Goal: Information Seeking & Learning: Check status

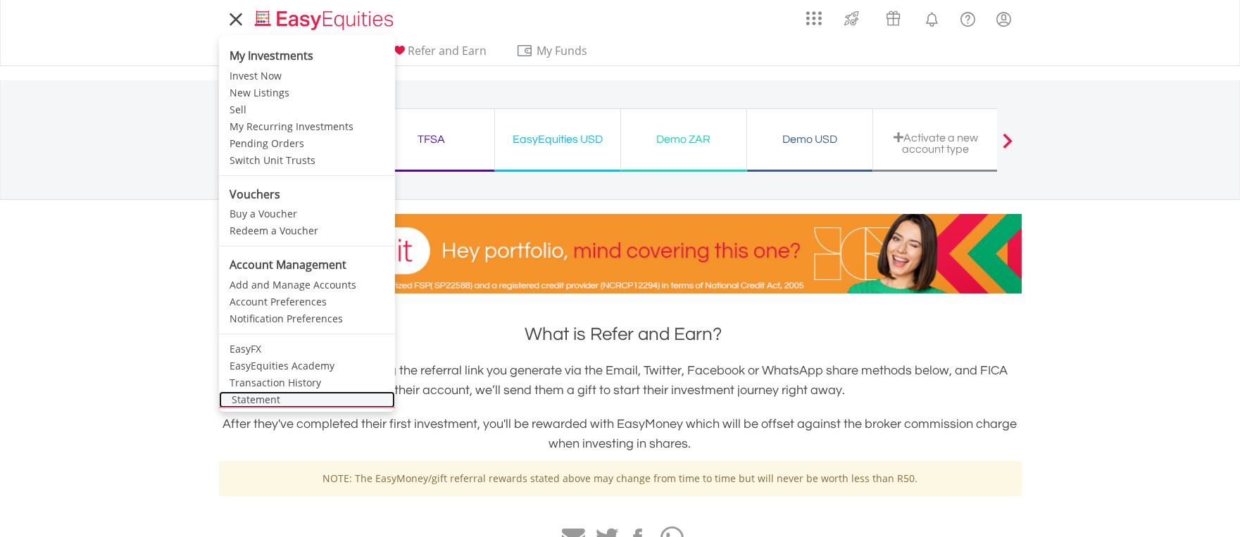
click at [251, 397] on link "Statement" at bounding box center [307, 400] width 176 height 17
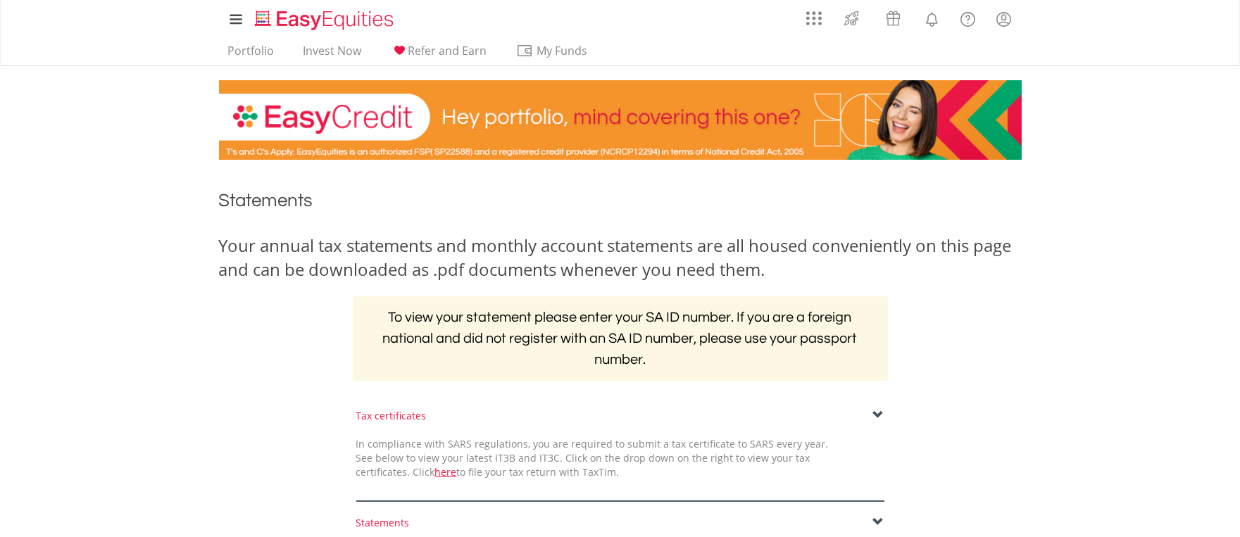
scroll to position [287, 0]
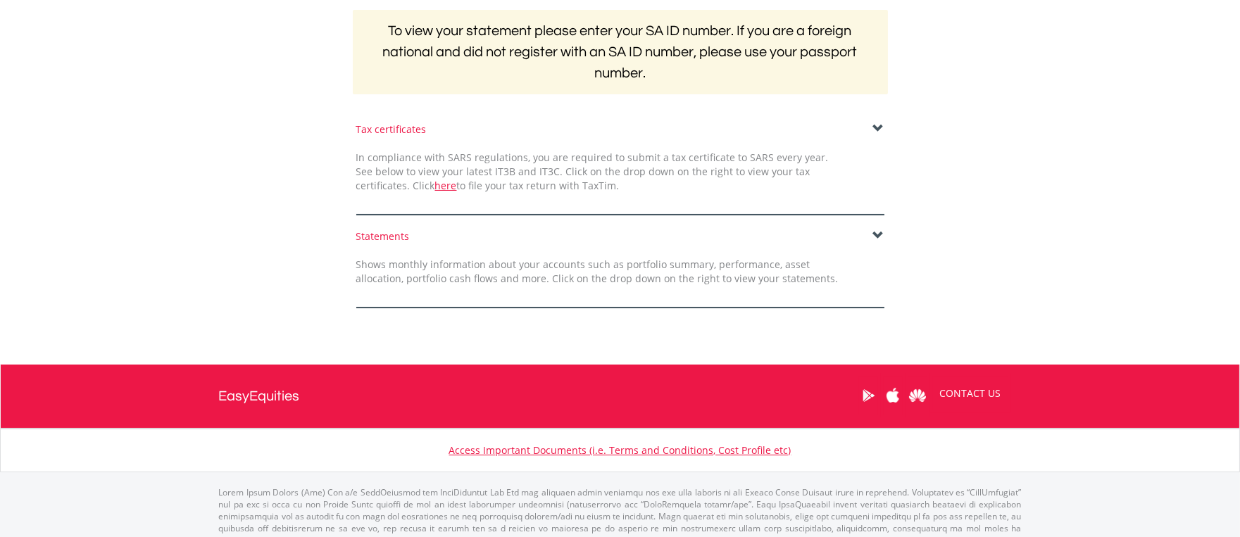
click at [876, 235] on span at bounding box center [878, 235] width 11 height 11
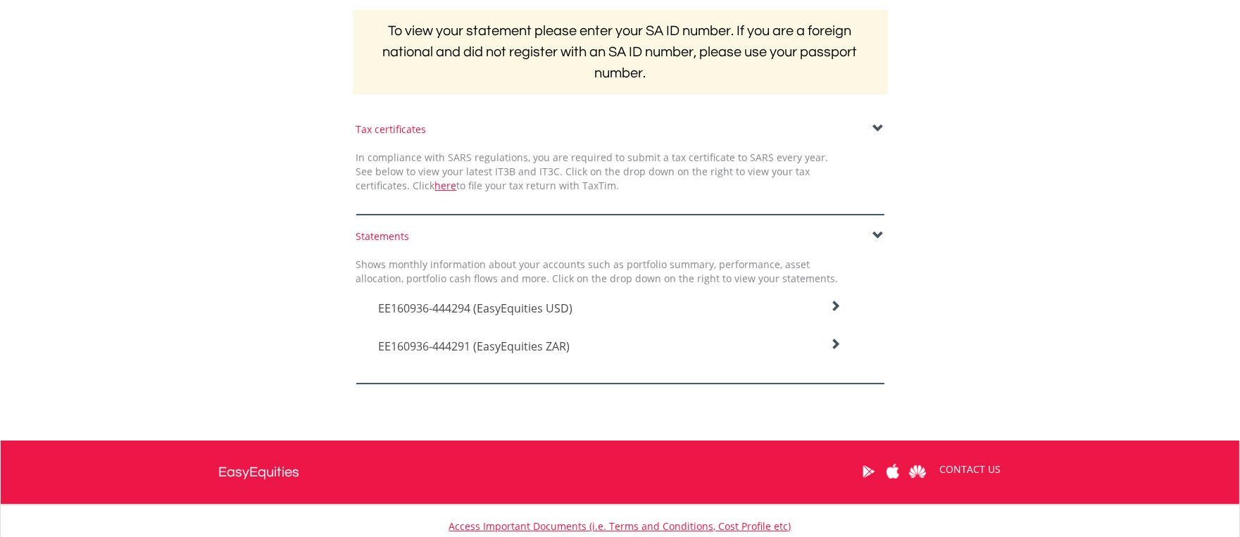
click at [834, 304] on icon at bounding box center [835, 306] width 11 height 11
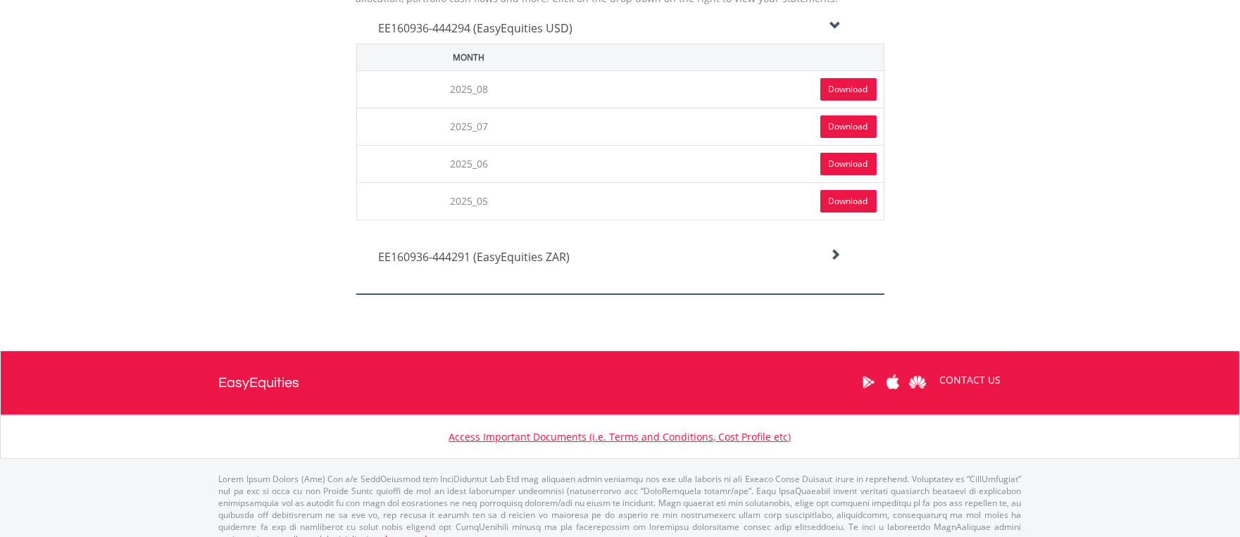
scroll to position [573, 0]
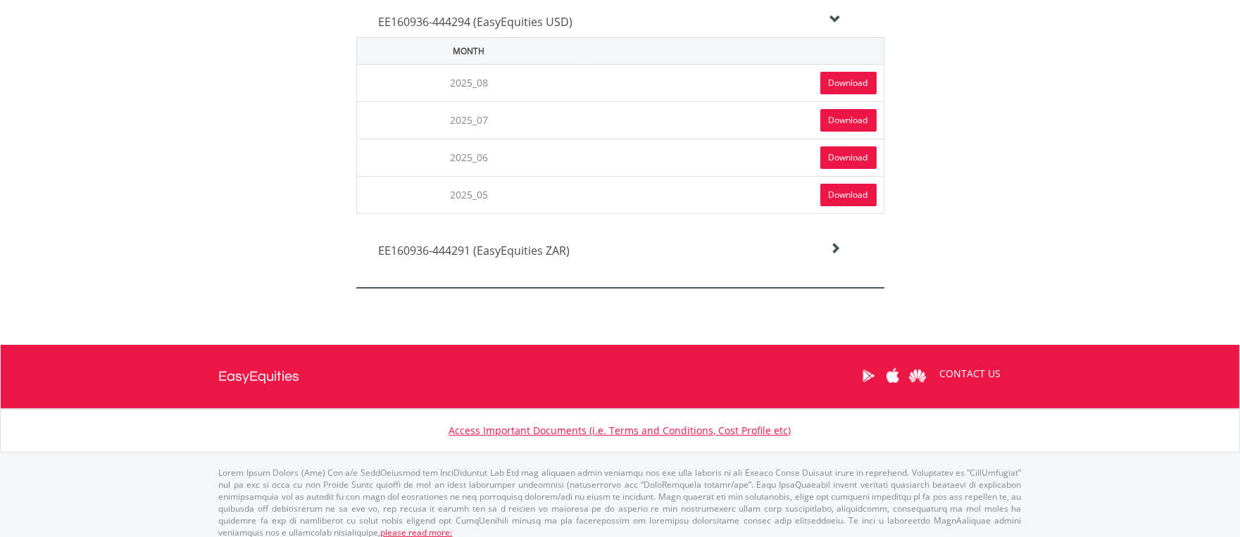
click at [839, 189] on link "Download" at bounding box center [849, 195] width 56 height 23
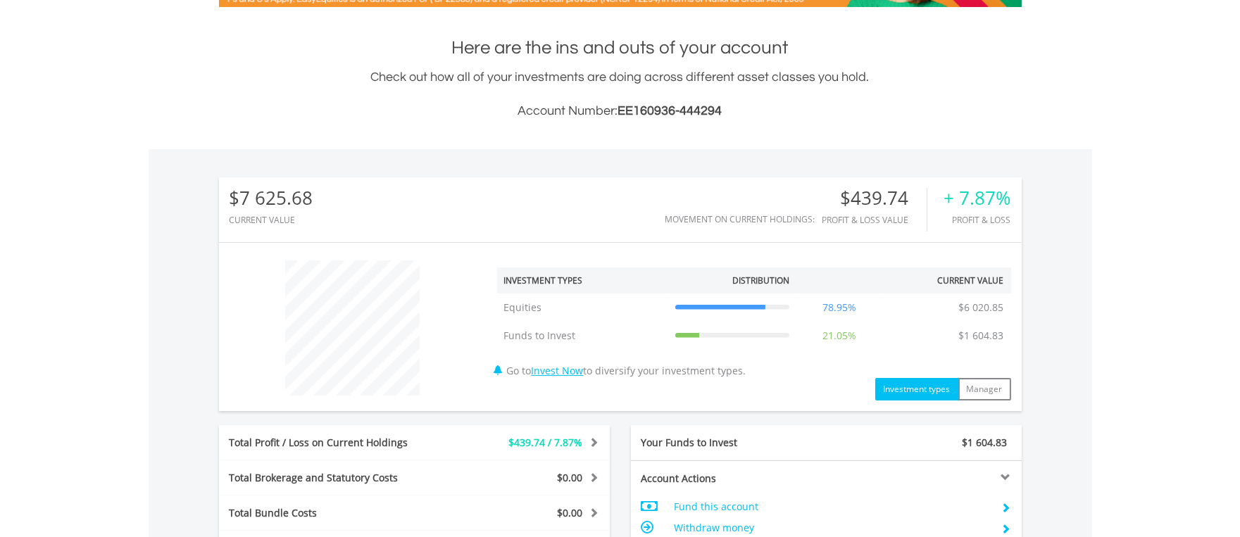
scroll to position [573, 0]
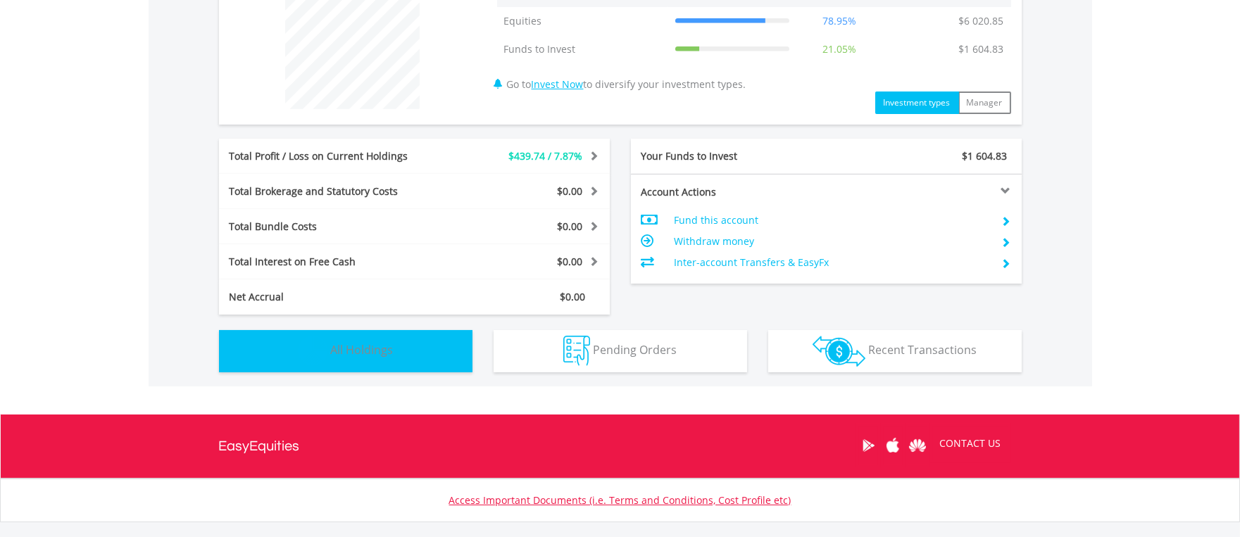
click at [320, 350] on img "button" at bounding box center [313, 351] width 30 height 30
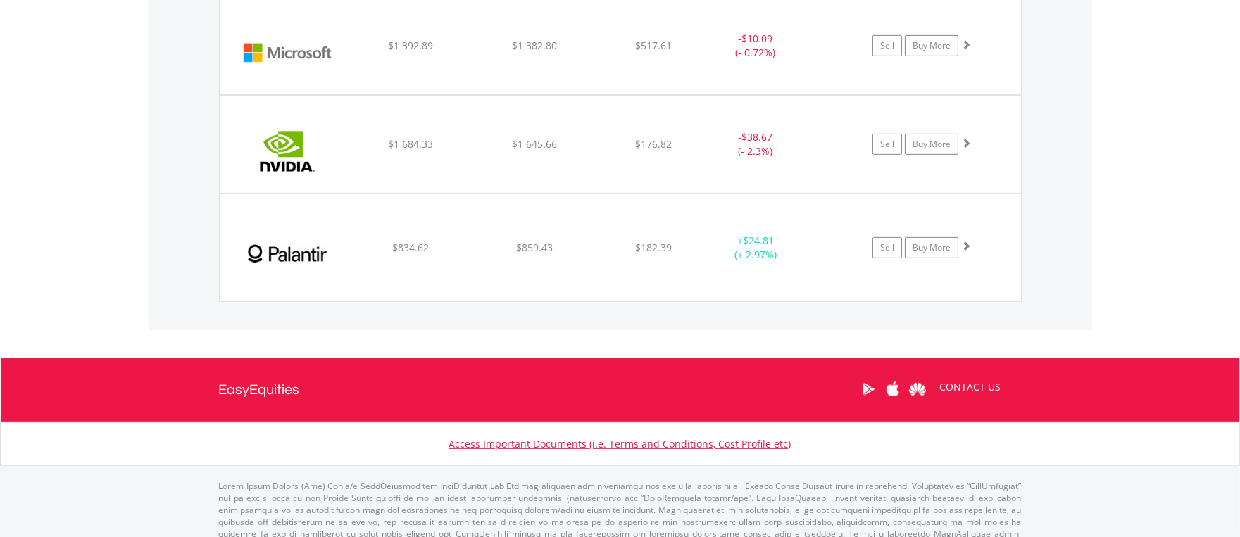
scroll to position [1273, 0]
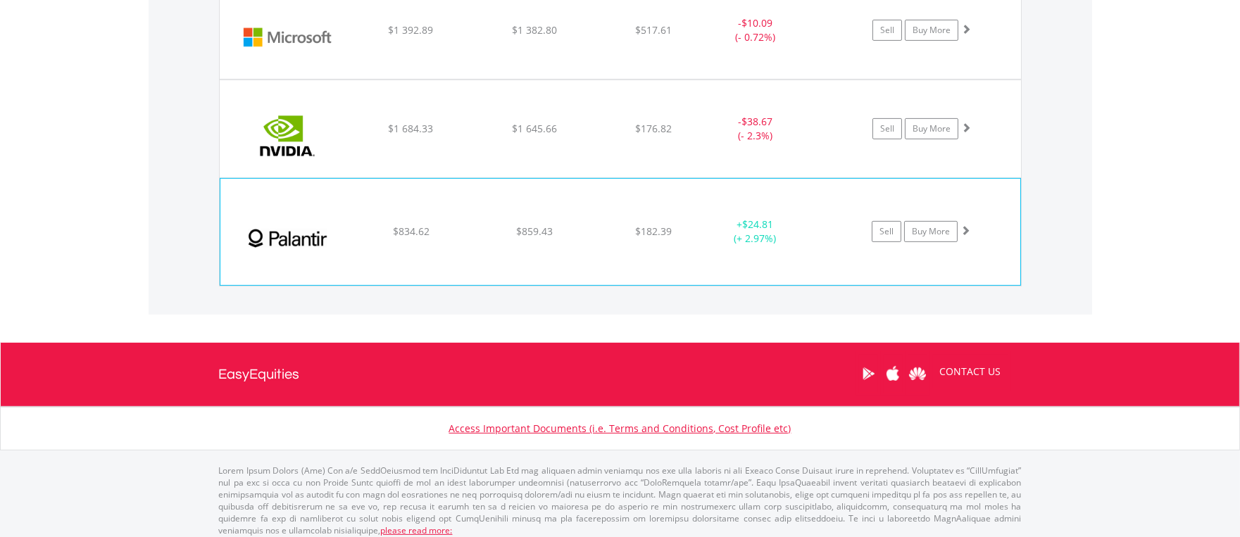
click at [385, 235] on div "$834.62" at bounding box center [411, 232] width 120 height 14
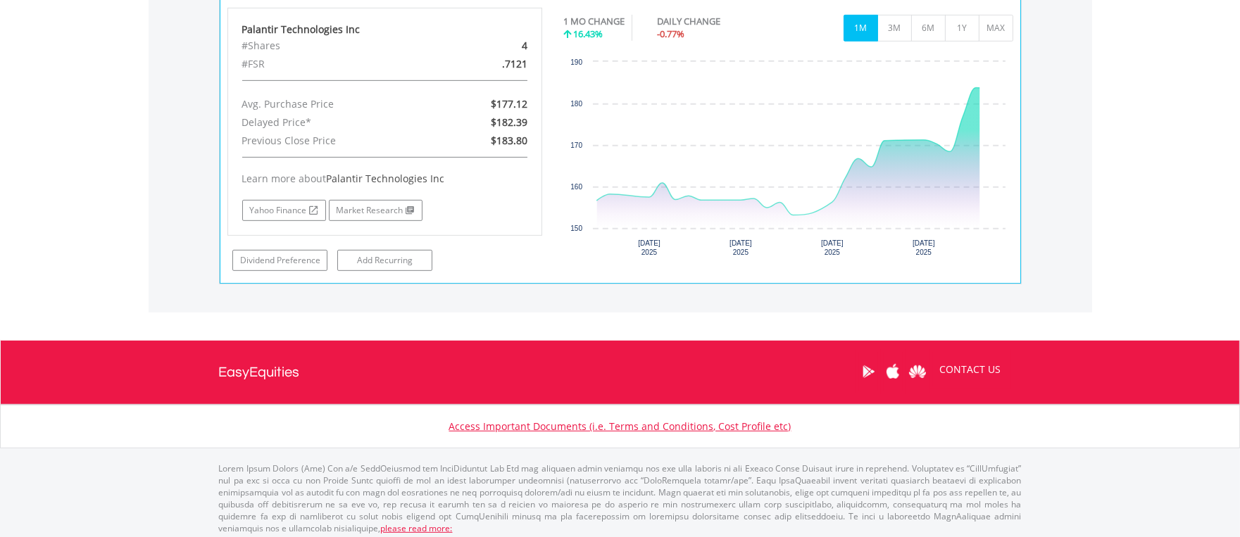
scroll to position [1571, 0]
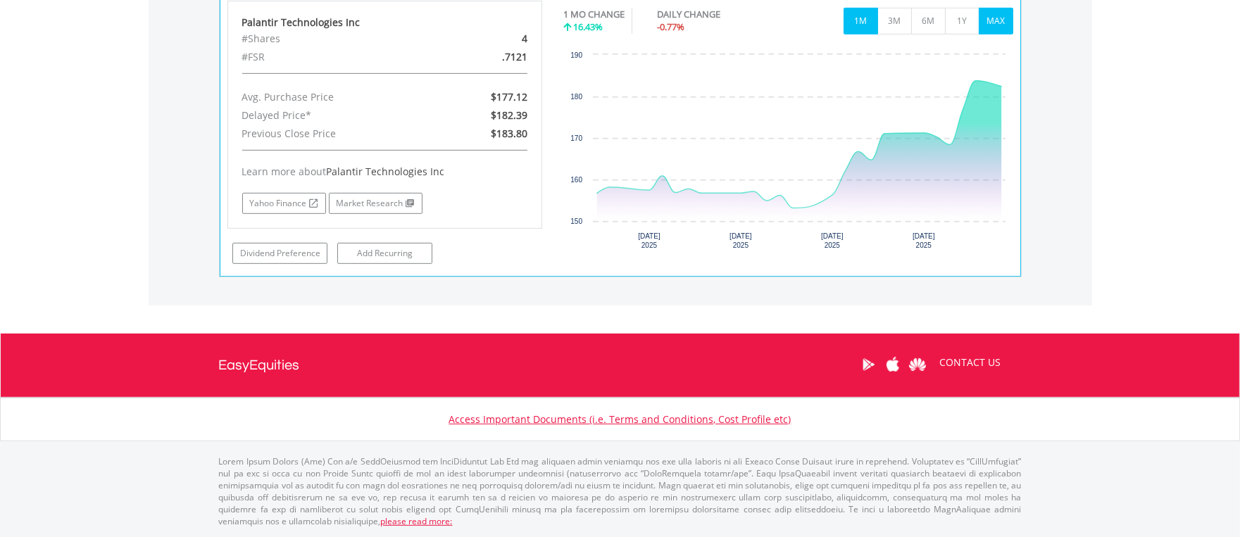
click at [990, 22] on button "MAX" at bounding box center [996, 21] width 35 height 27
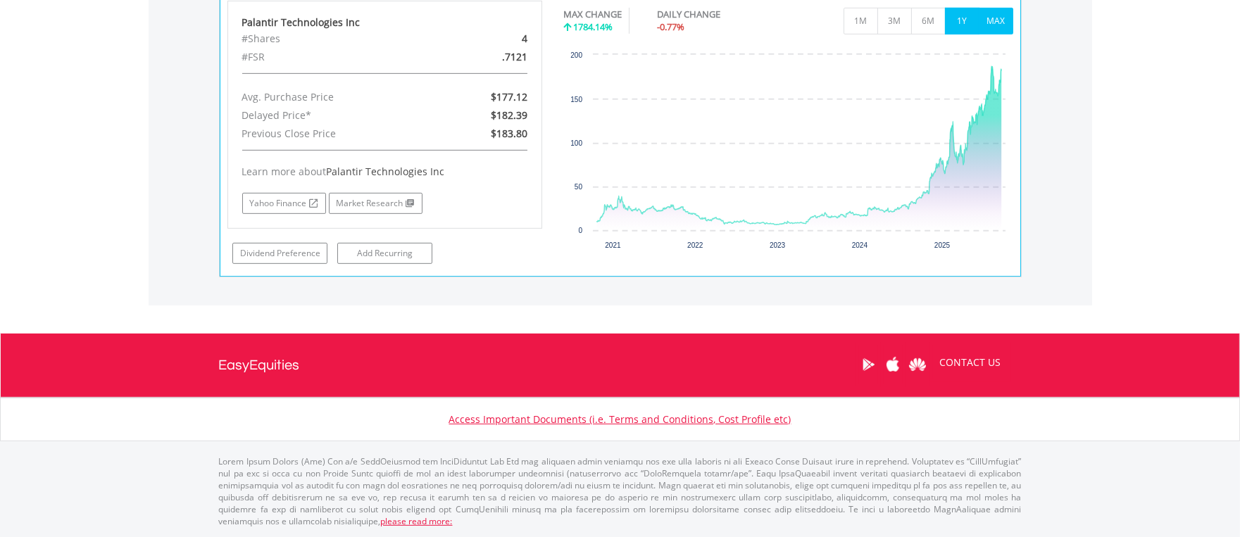
click at [954, 13] on button "1Y" at bounding box center [962, 21] width 35 height 27
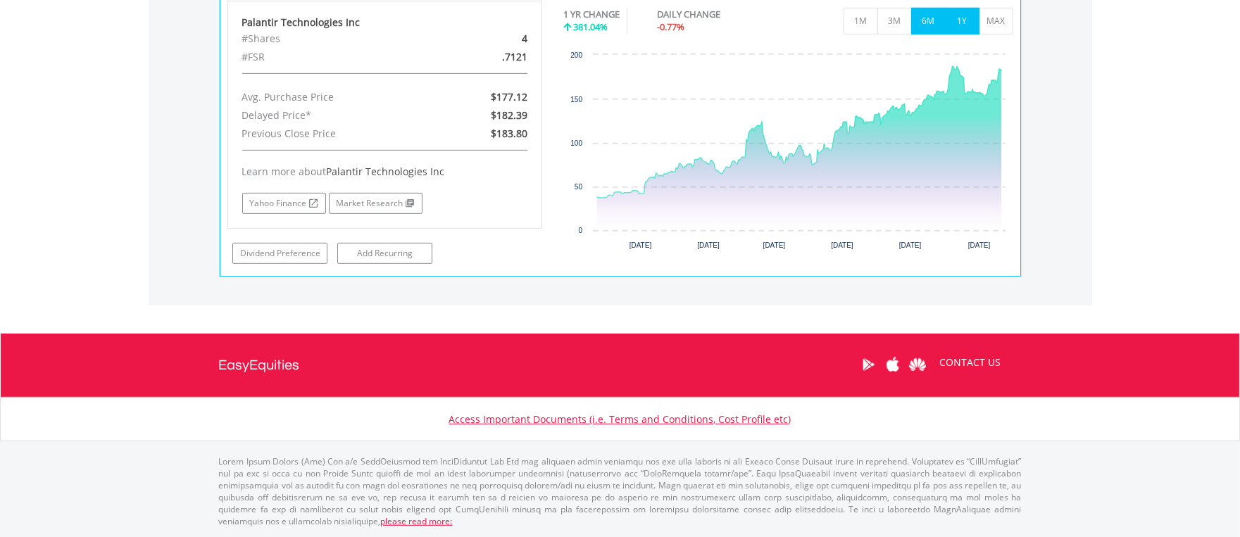
click at [927, 23] on button "6M" at bounding box center [928, 21] width 35 height 27
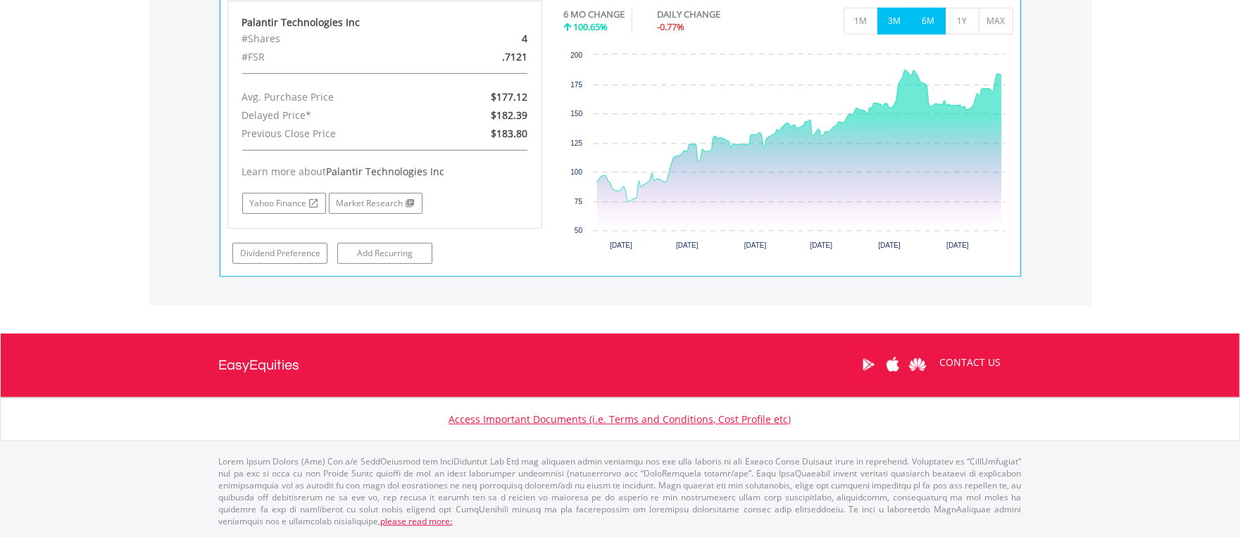
click at [897, 23] on button "3M" at bounding box center [895, 21] width 35 height 27
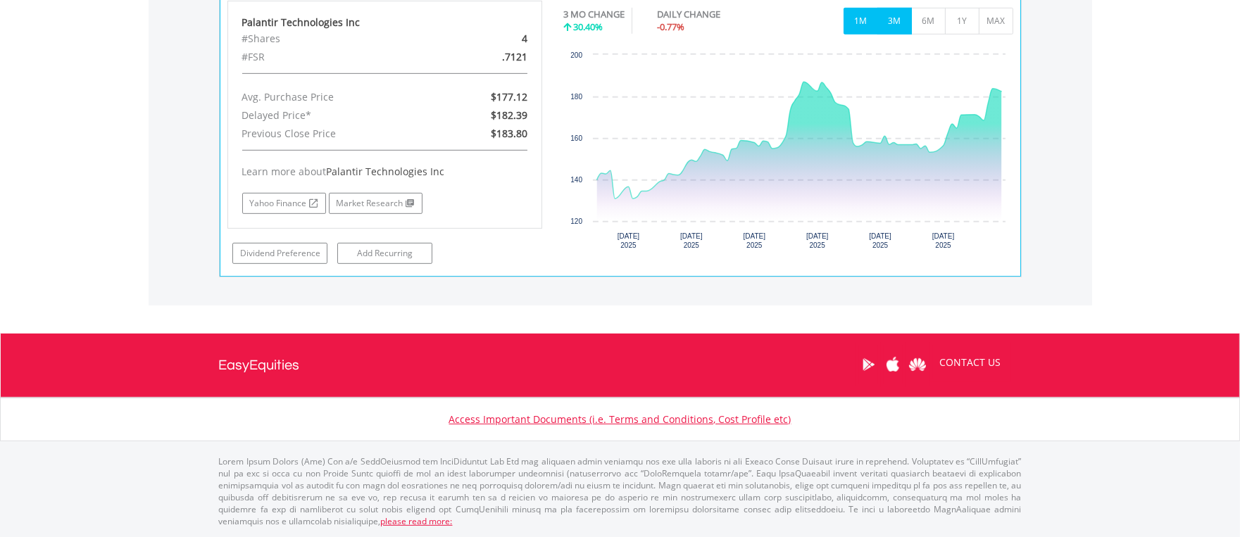
click at [854, 18] on button "1M" at bounding box center [861, 21] width 35 height 27
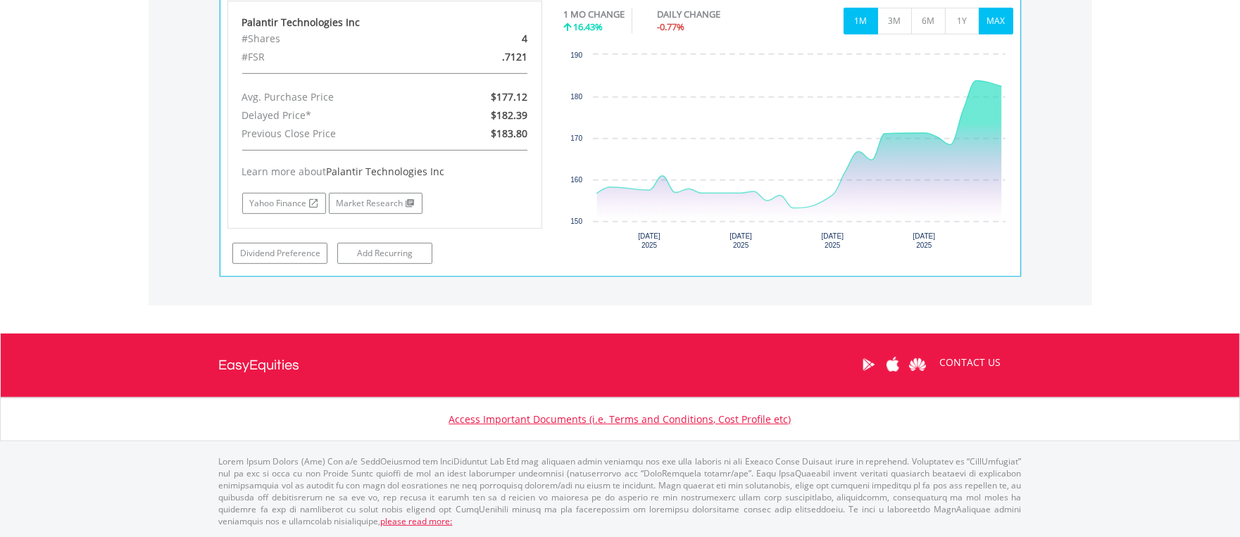
click at [990, 11] on button "MAX" at bounding box center [996, 21] width 35 height 27
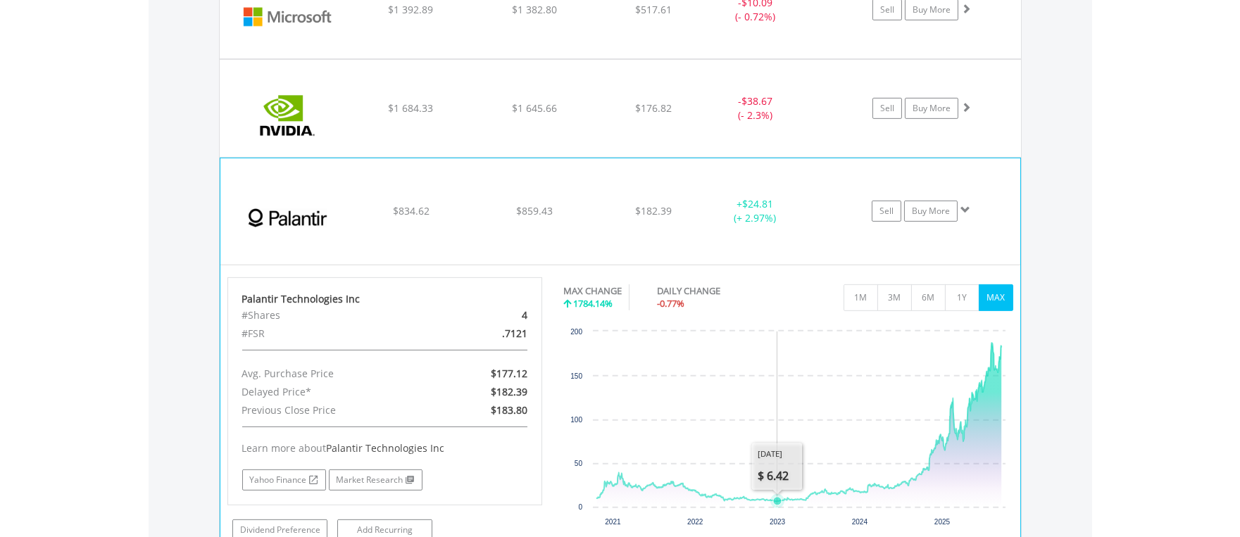
scroll to position [997, 0]
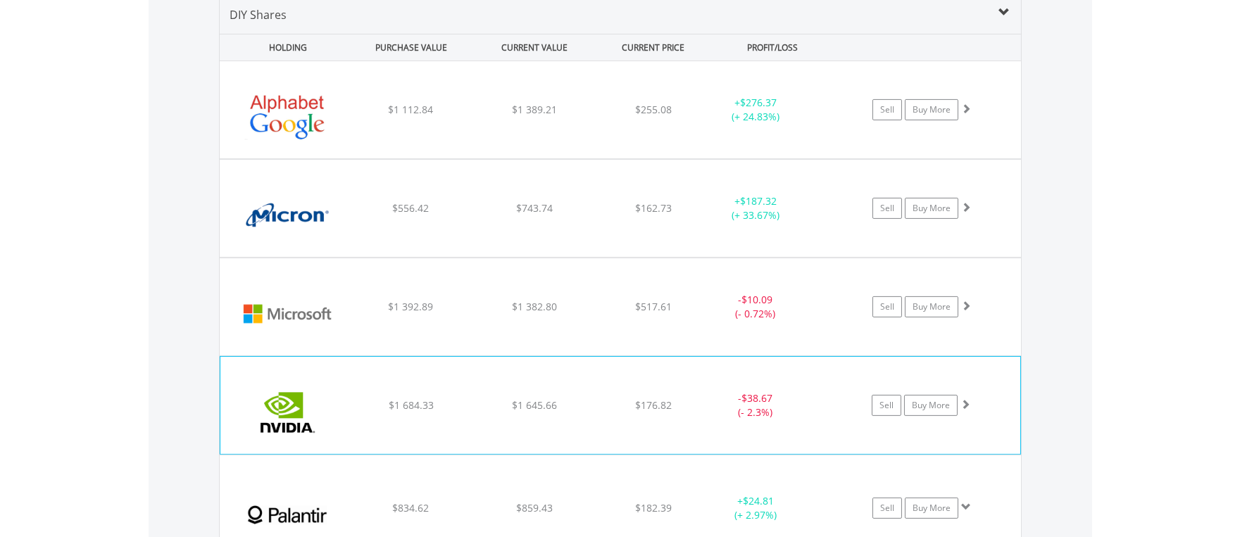
click at [337, 420] on img at bounding box center [287, 413] width 121 height 76
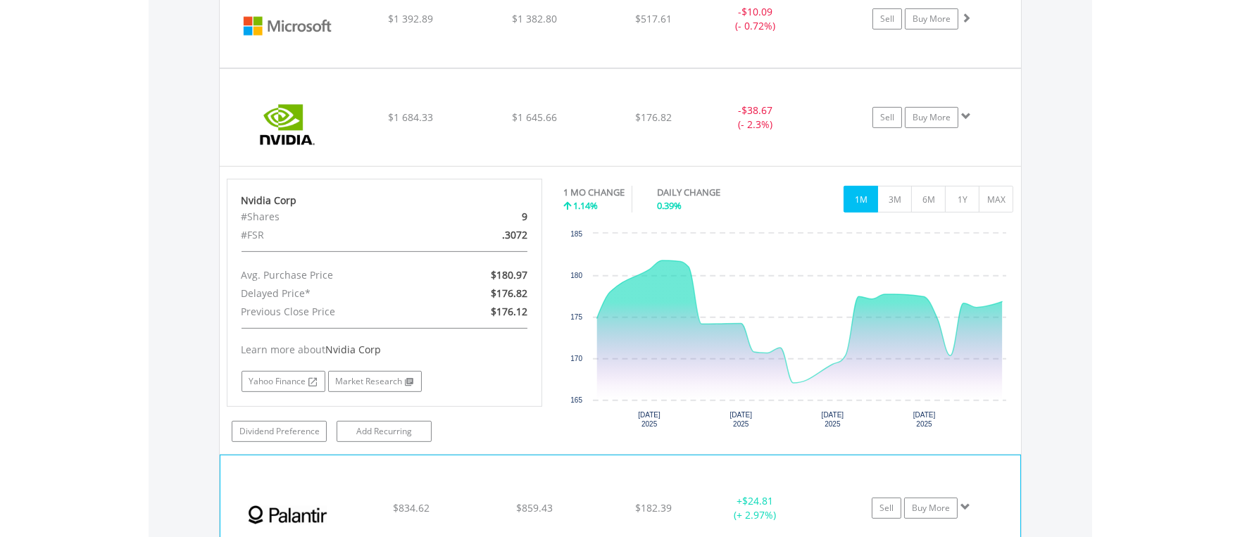
scroll to position [1283, 0]
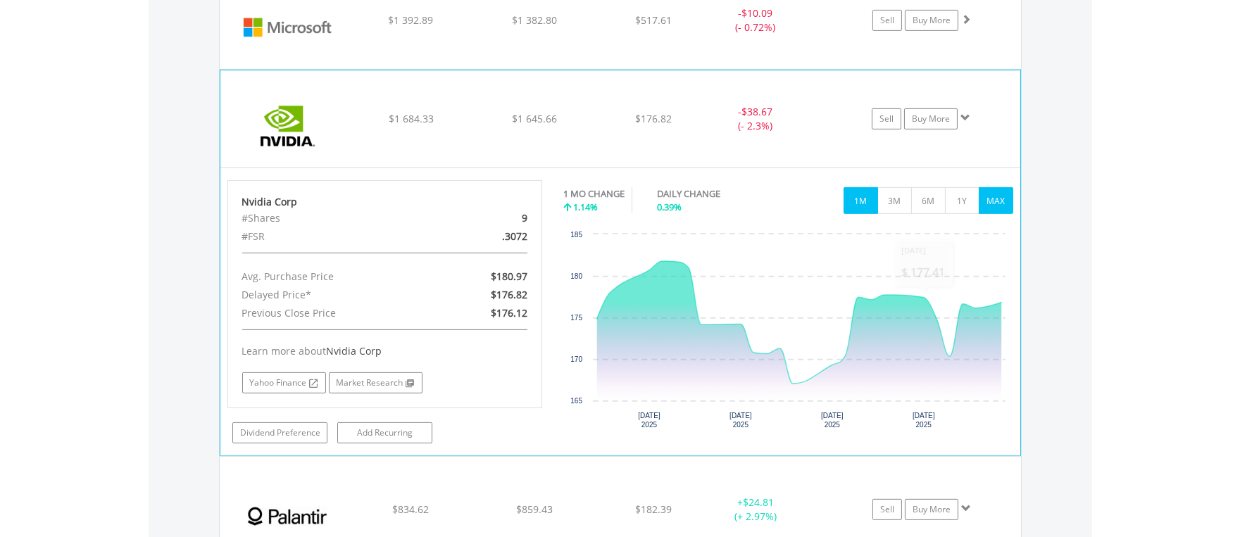
click at [1004, 194] on button "MAX" at bounding box center [996, 200] width 35 height 27
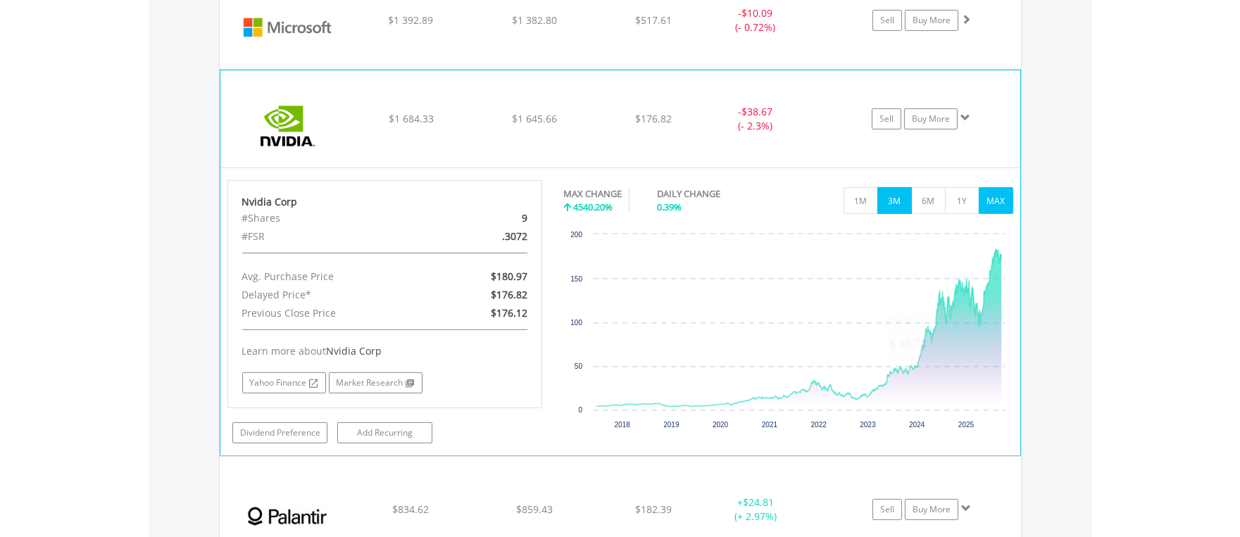
click at [895, 202] on button "3M" at bounding box center [895, 200] width 35 height 27
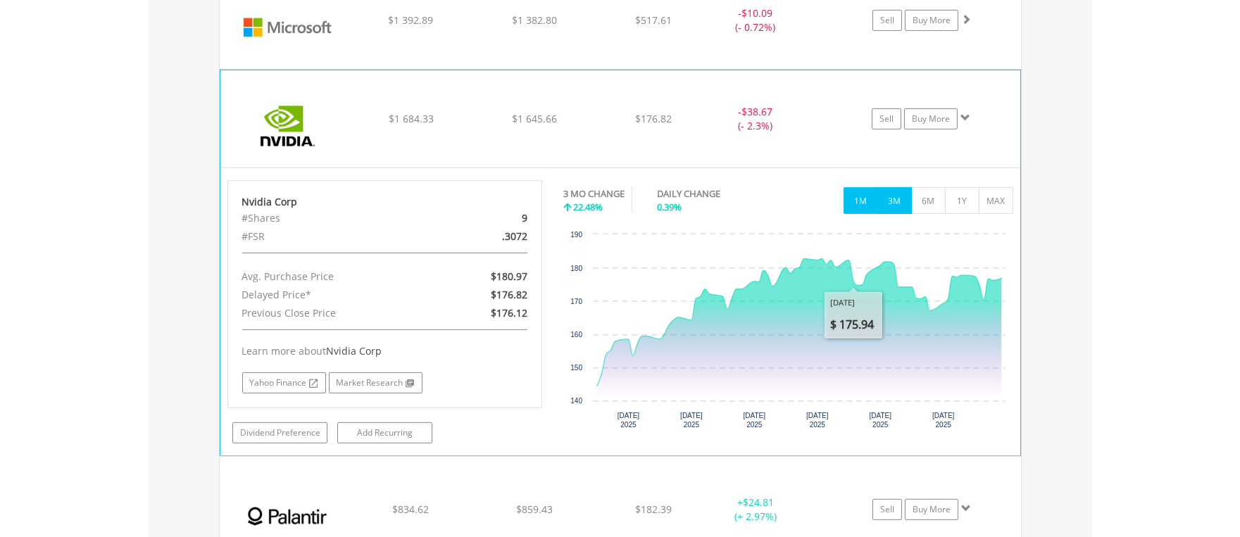
click at [865, 206] on button "1M" at bounding box center [861, 200] width 35 height 27
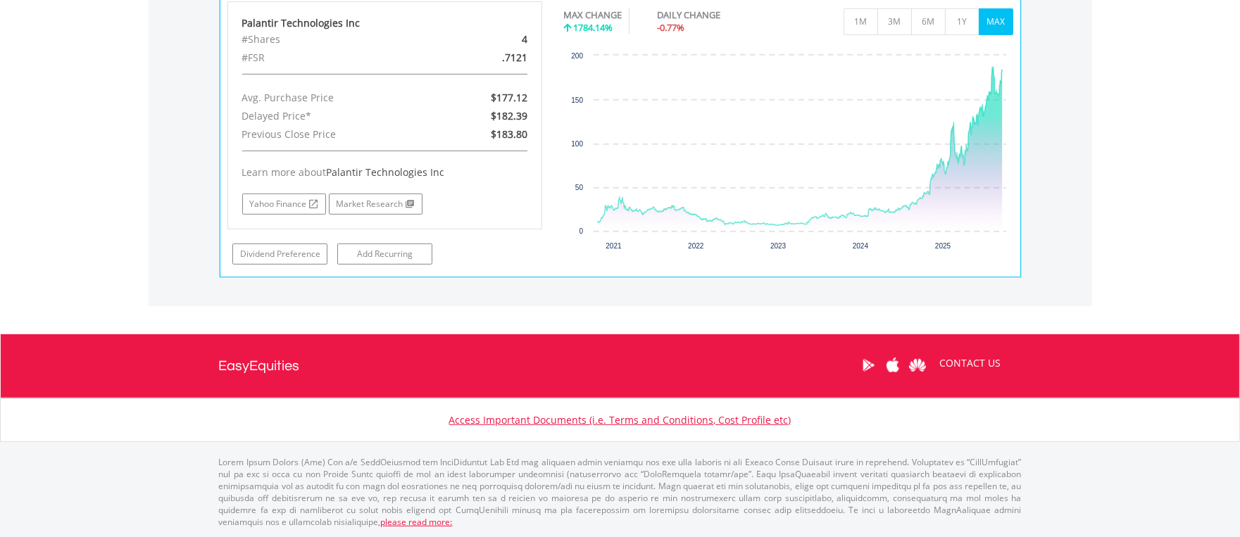
scroll to position [1857, 0]
click at [356, 201] on link "Market Research" at bounding box center [376, 204] width 94 height 21
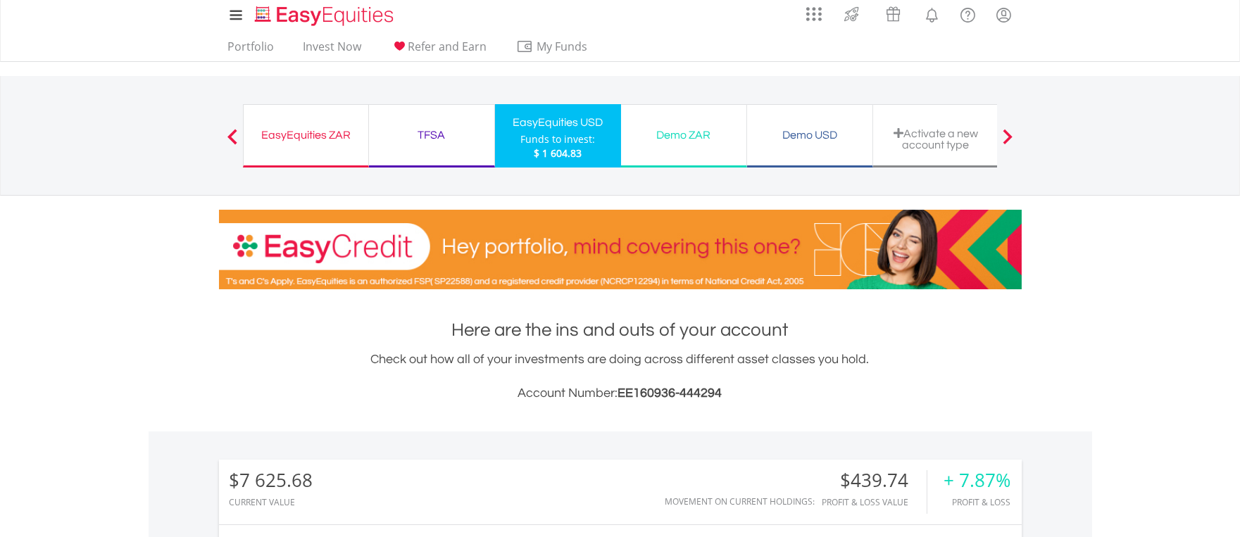
scroll to position [0, 0]
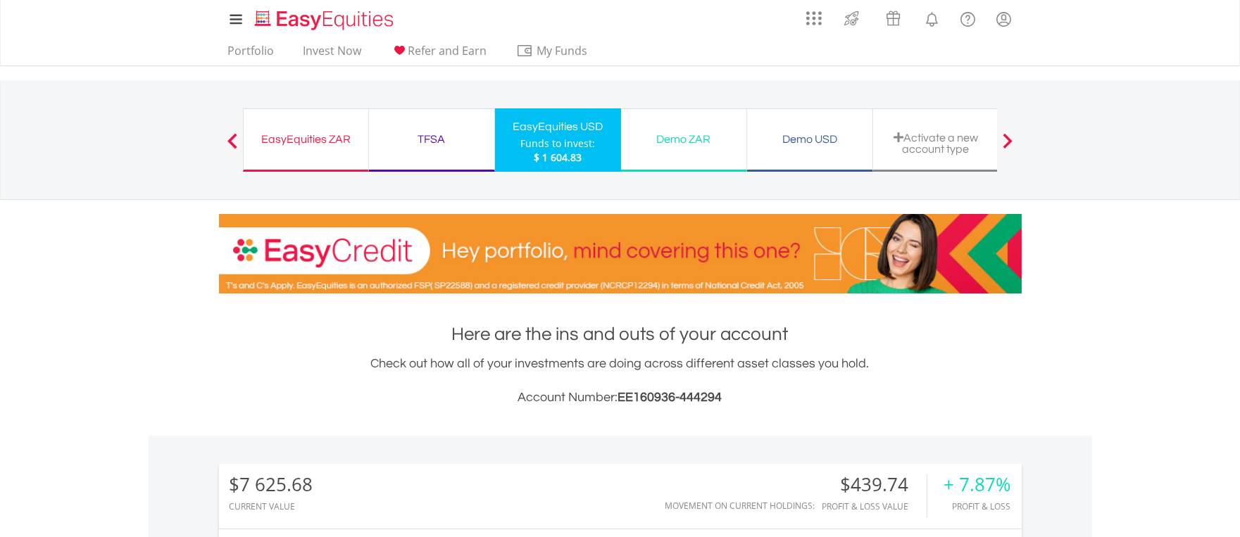
click at [547, 138] on div "Funds to invest:" at bounding box center [557, 144] width 75 height 14
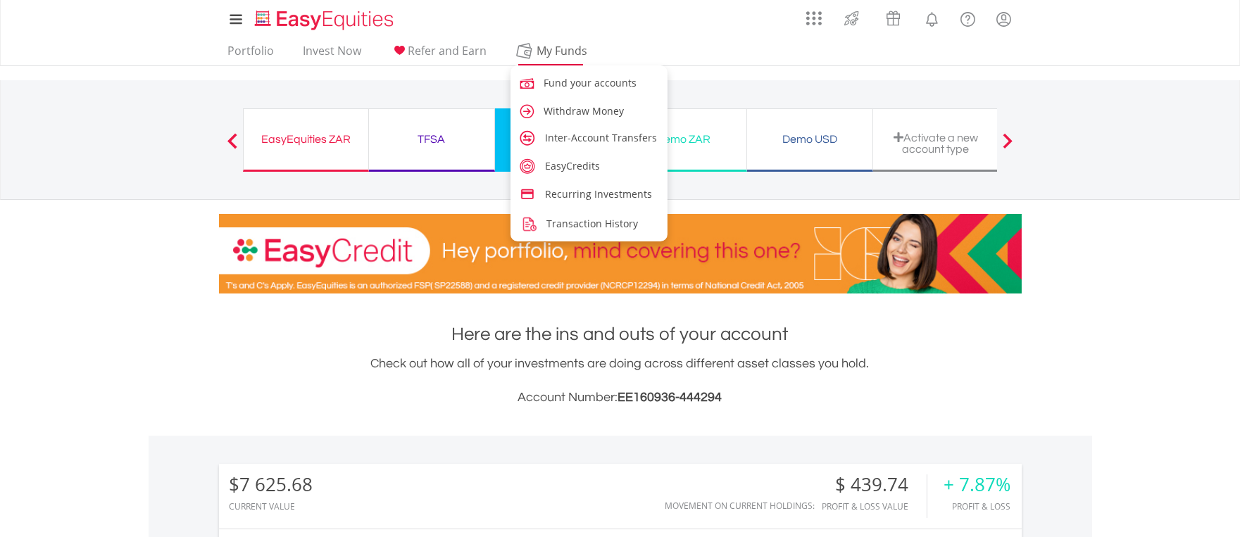
click at [550, 51] on span "My Funds" at bounding box center [562, 51] width 92 height 18
click at [579, 222] on span "Transaction History" at bounding box center [595, 223] width 92 height 13
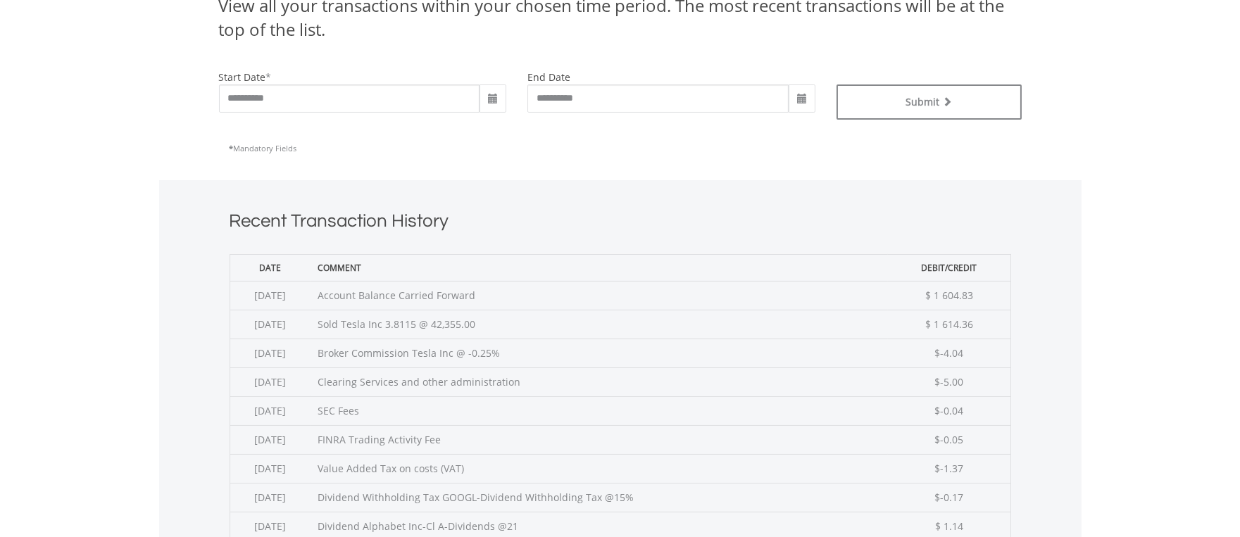
scroll to position [573, 0]
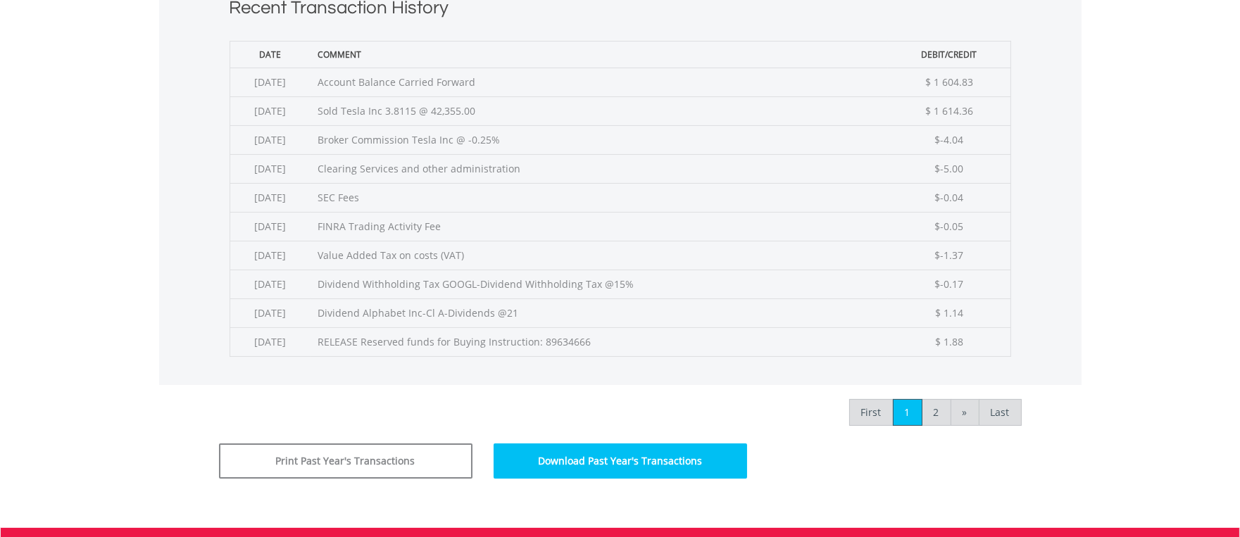
click at [587, 456] on button "Download Past Year's Transactions" at bounding box center [621, 461] width 254 height 35
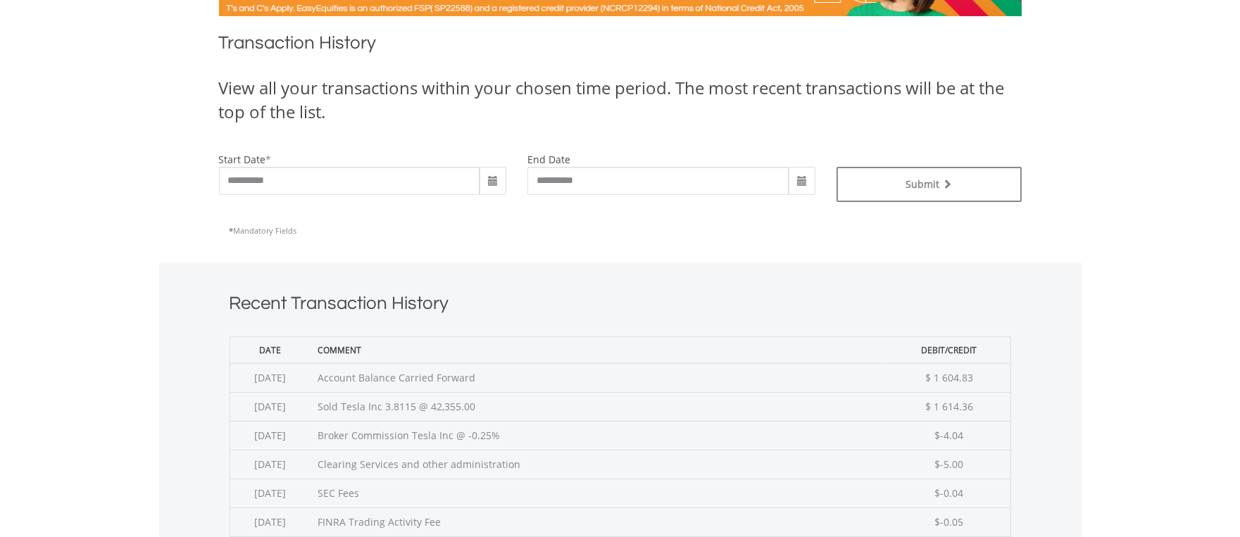
scroll to position [0, 0]
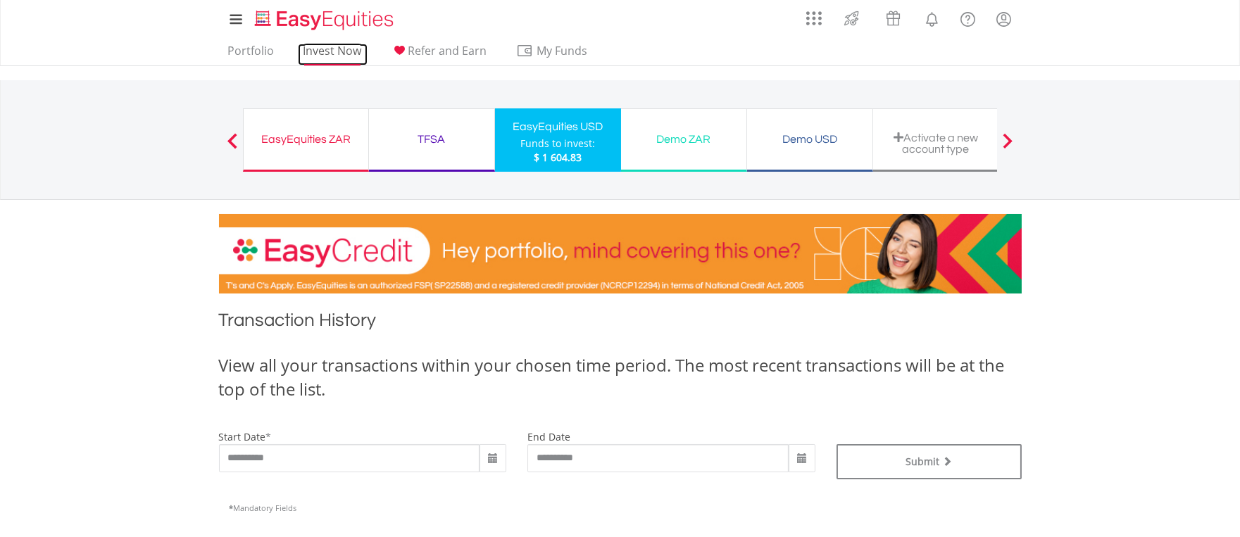
click at [340, 50] on link "Invest Now" at bounding box center [333, 55] width 70 height 22
click at [234, 138] on span at bounding box center [232, 140] width 10 height 15
click at [287, 139] on div "EasyEquities ZAR" at bounding box center [306, 140] width 108 height 20
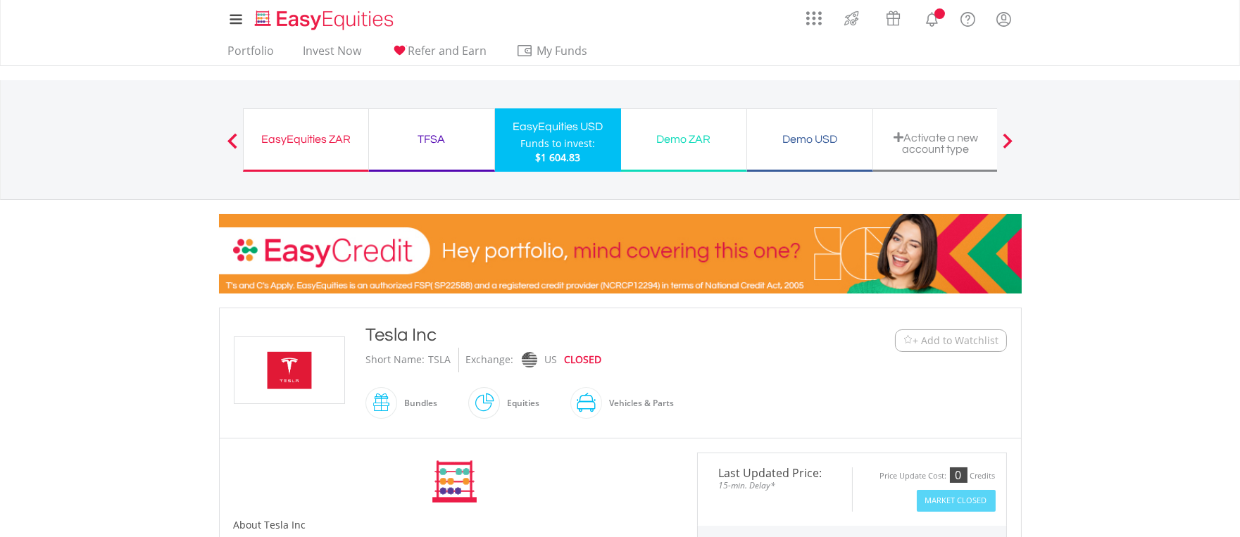
scroll to position [287, 0]
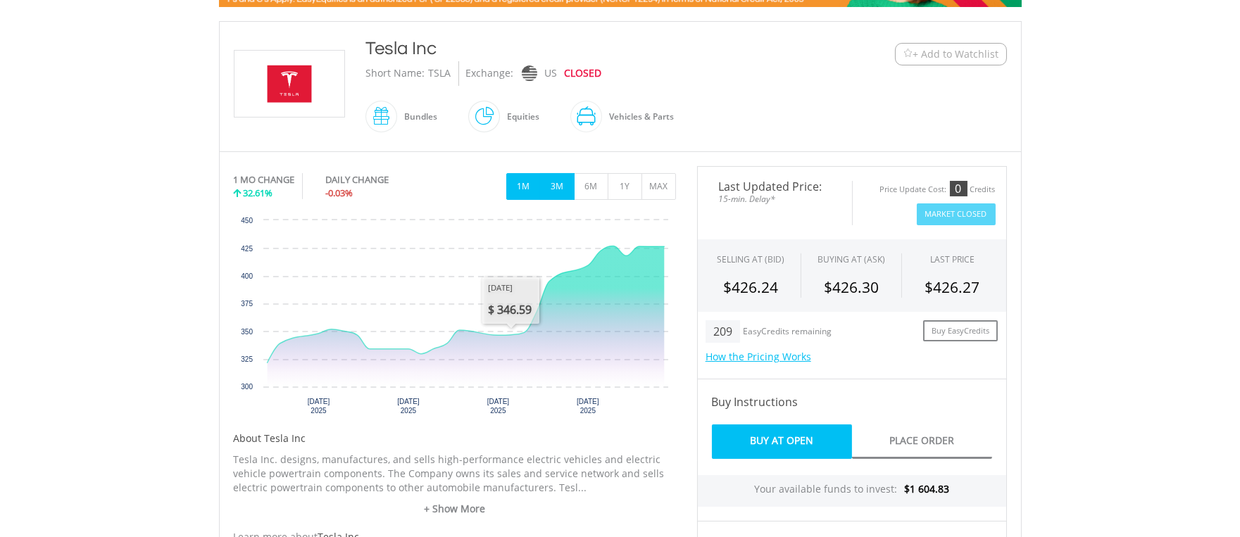
click at [554, 189] on button "3M" at bounding box center [557, 186] width 35 height 27
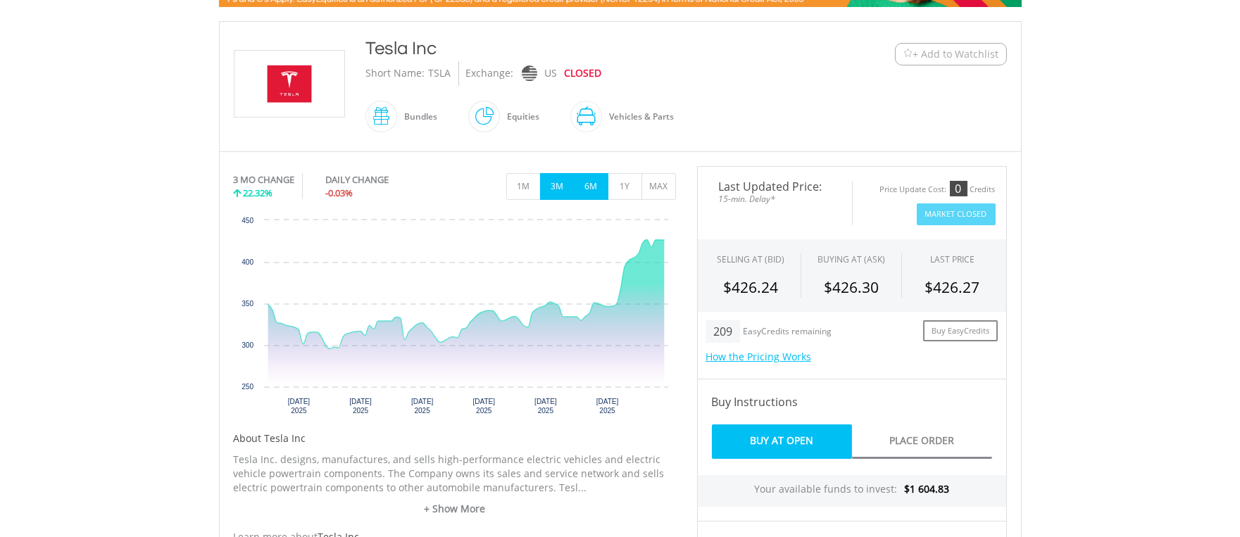
click at [582, 186] on button "6M" at bounding box center [591, 186] width 35 height 27
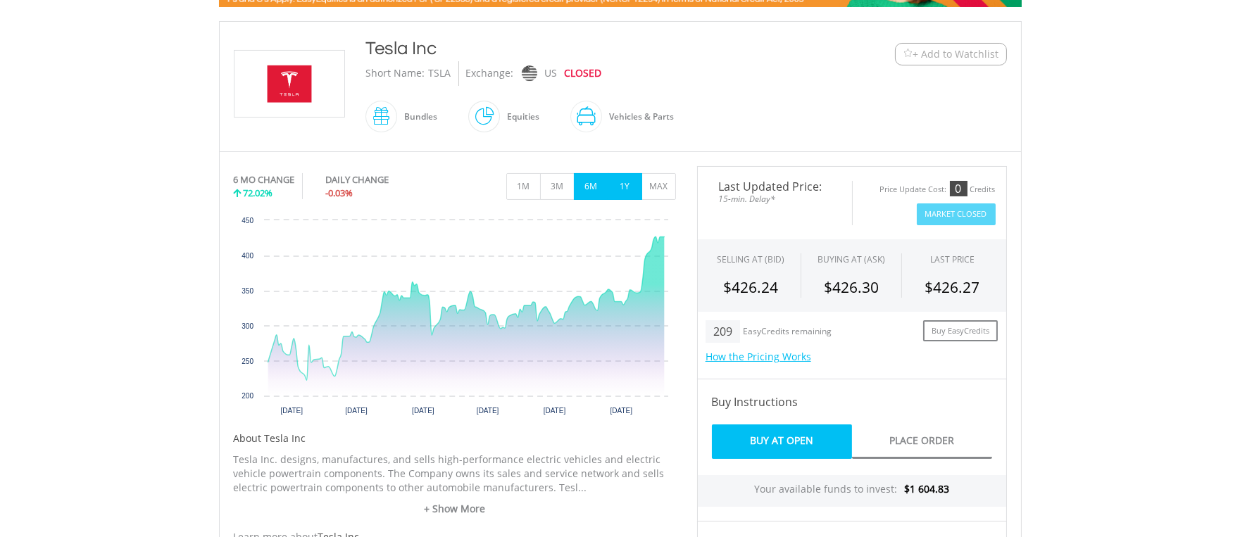
click at [621, 185] on button "1Y" at bounding box center [625, 186] width 35 height 27
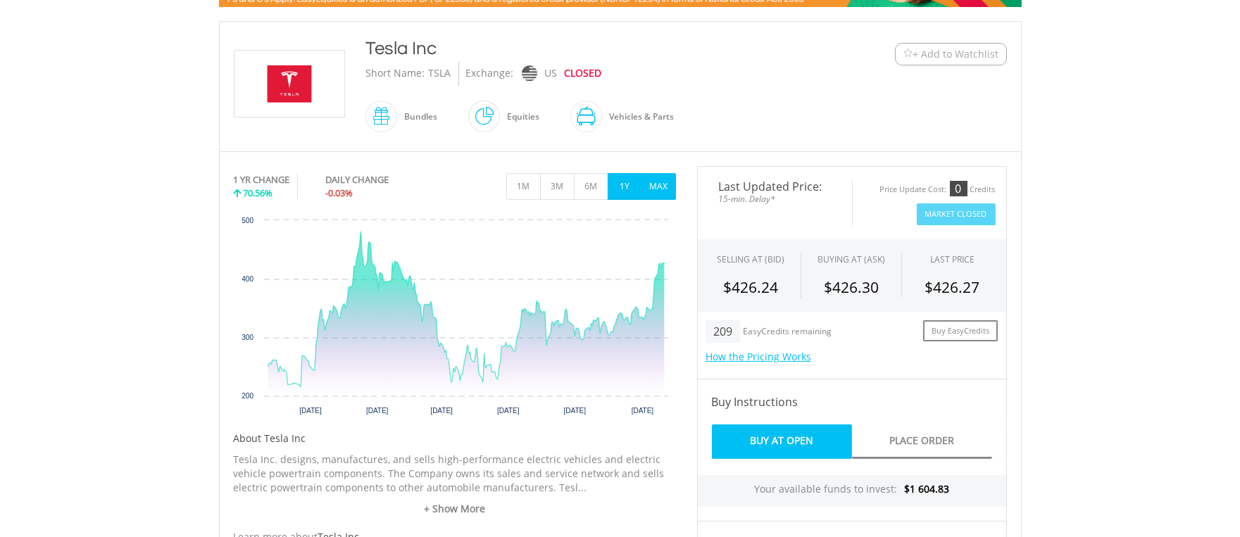
click at [649, 183] on button "MAX" at bounding box center [659, 186] width 35 height 27
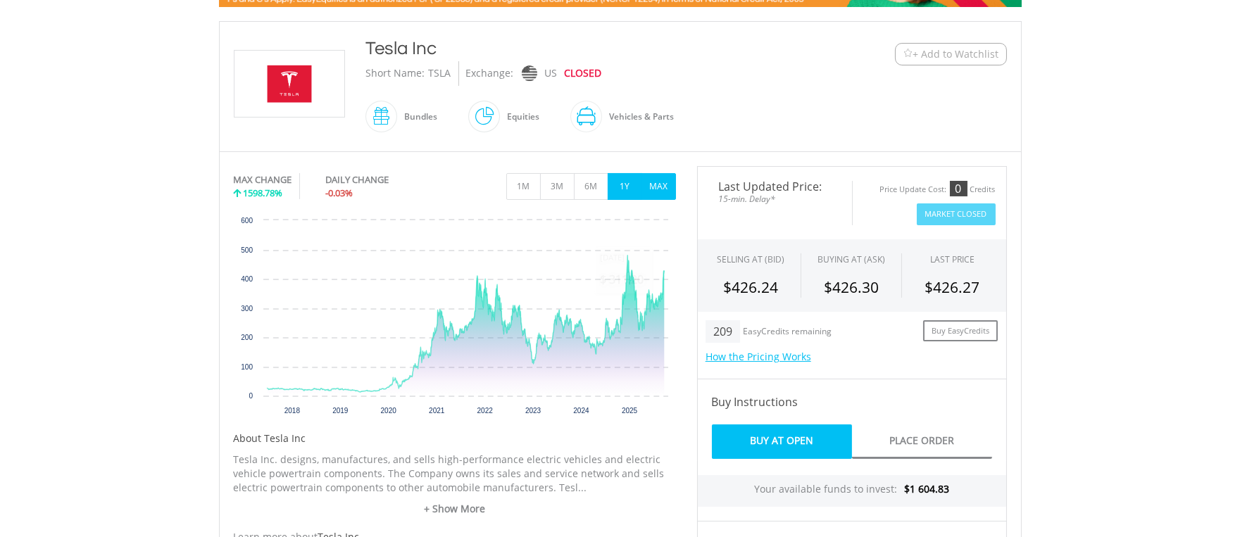
click at [615, 182] on button "1Y" at bounding box center [625, 186] width 35 height 27
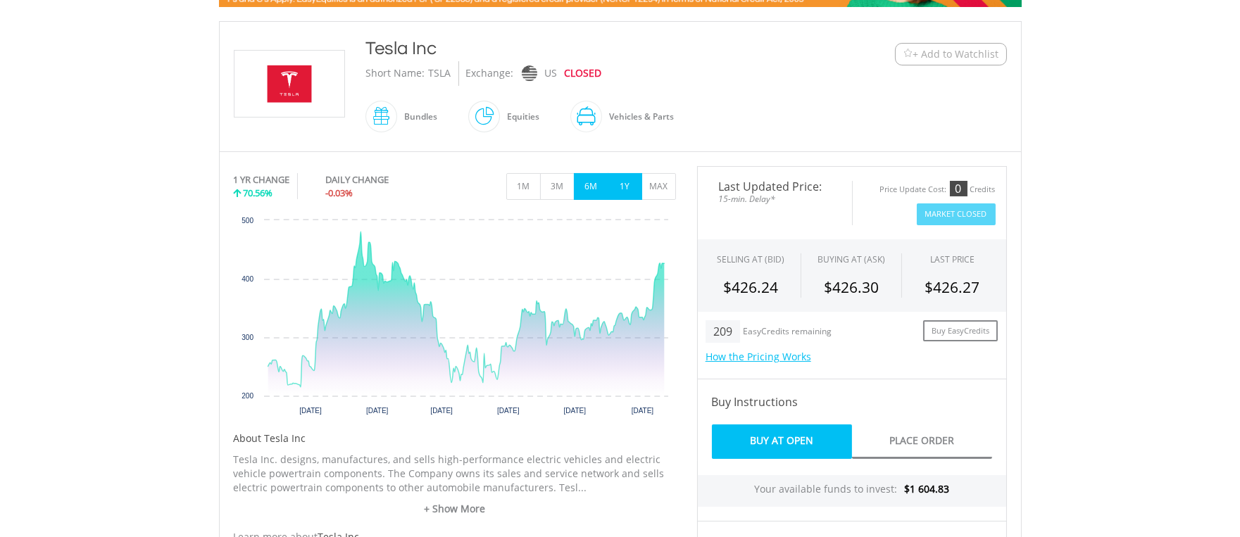
click at [590, 185] on button "6M" at bounding box center [591, 186] width 35 height 27
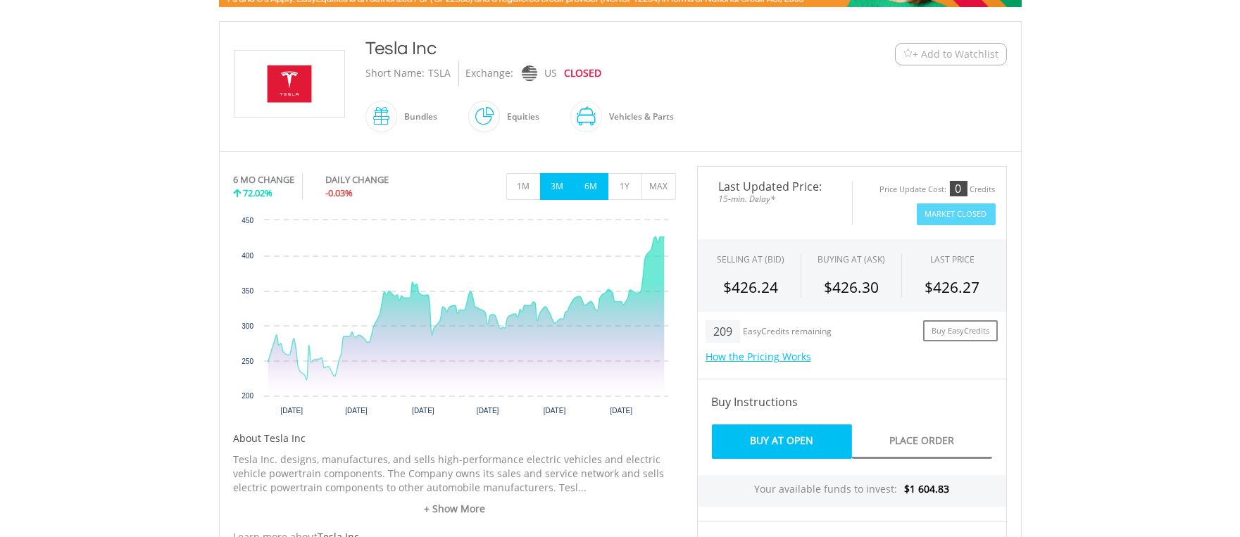
click at [558, 187] on button "3M" at bounding box center [557, 186] width 35 height 27
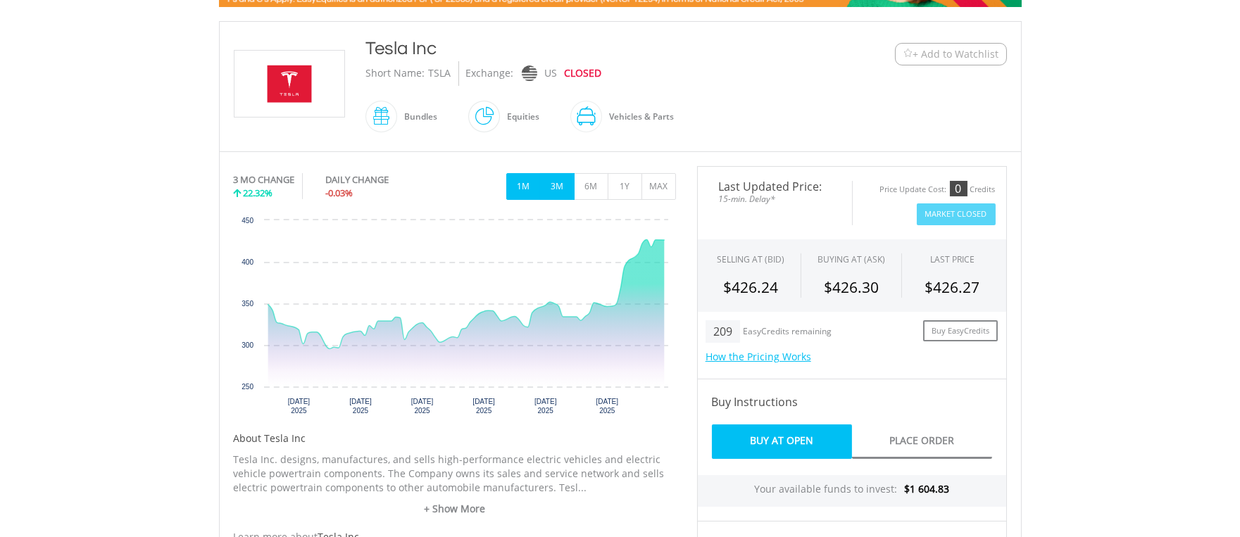
click at [524, 187] on button "1M" at bounding box center [523, 186] width 35 height 27
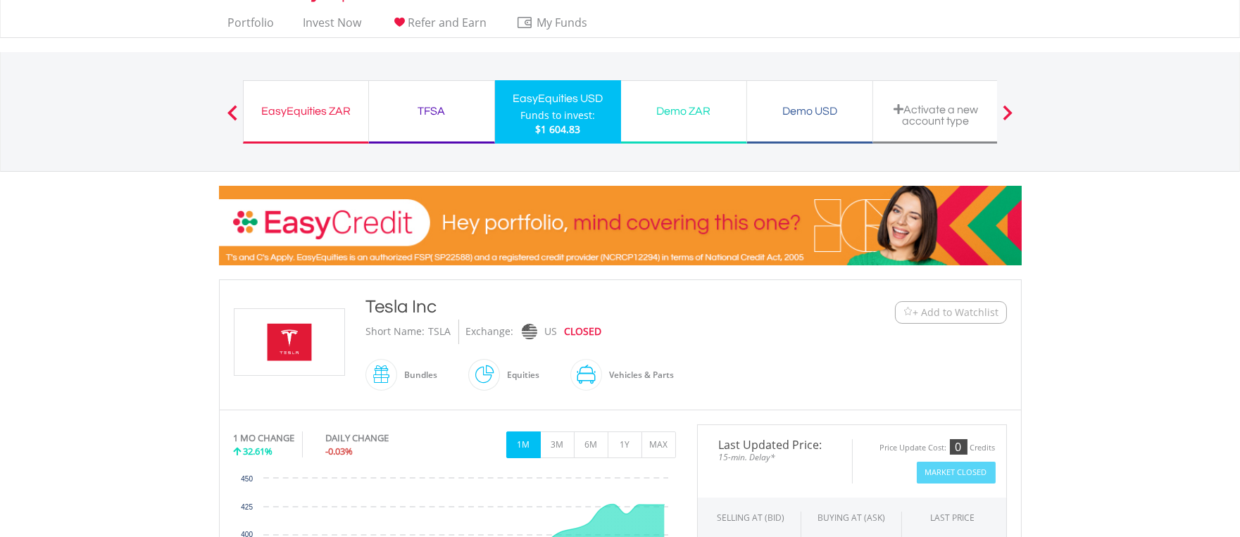
scroll to position [0, 0]
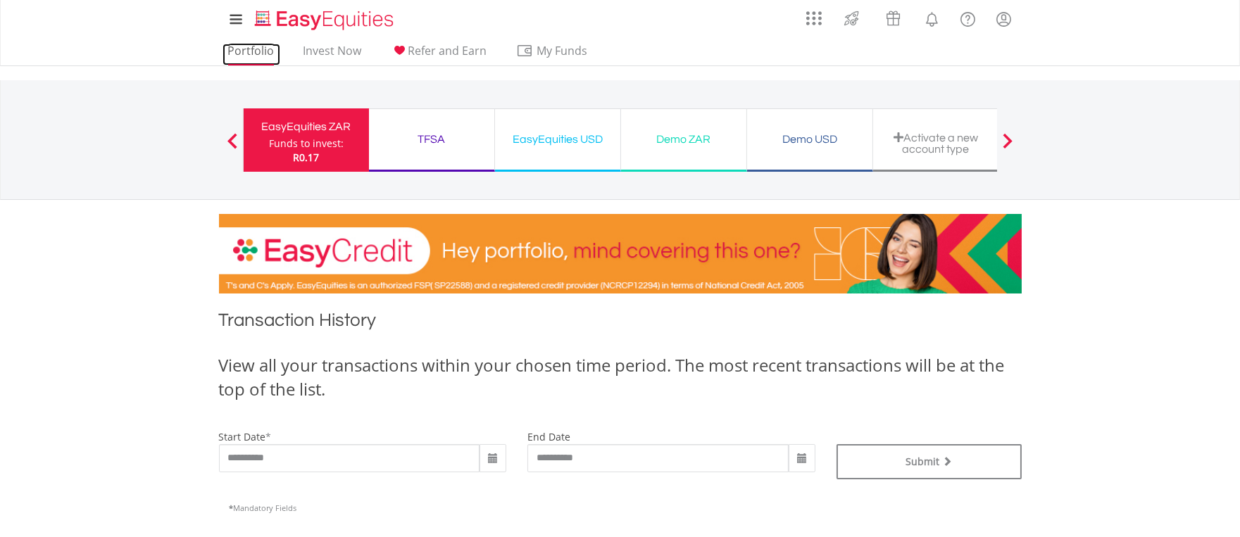
click at [249, 50] on link "Portfolio" at bounding box center [252, 55] width 58 height 22
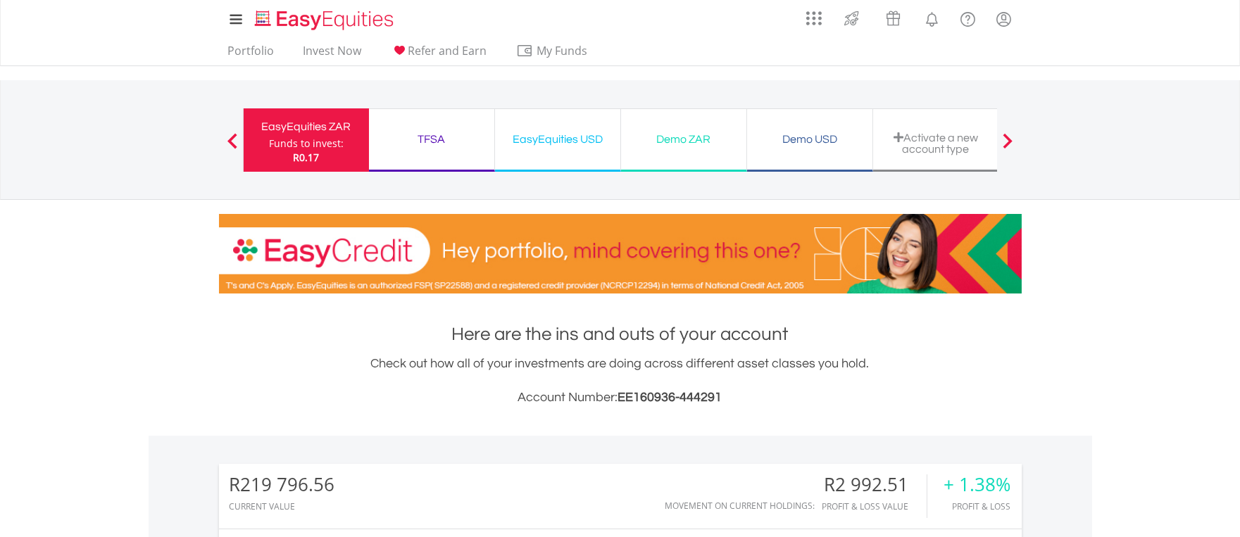
click at [306, 137] on div "Funds to invest:" at bounding box center [306, 144] width 75 height 14
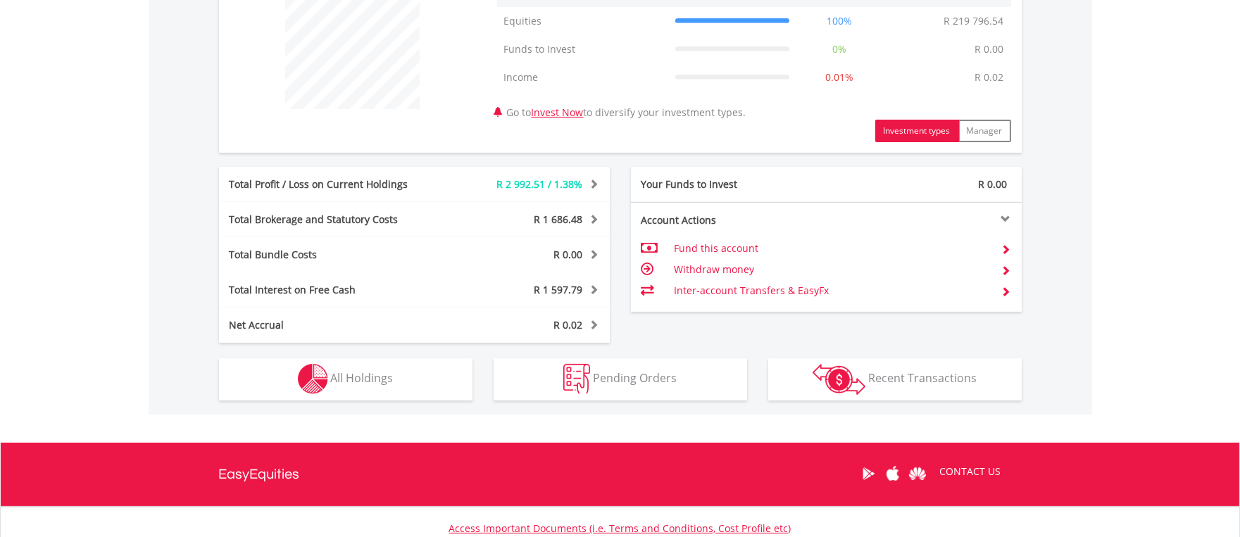
scroll to position [681, 0]
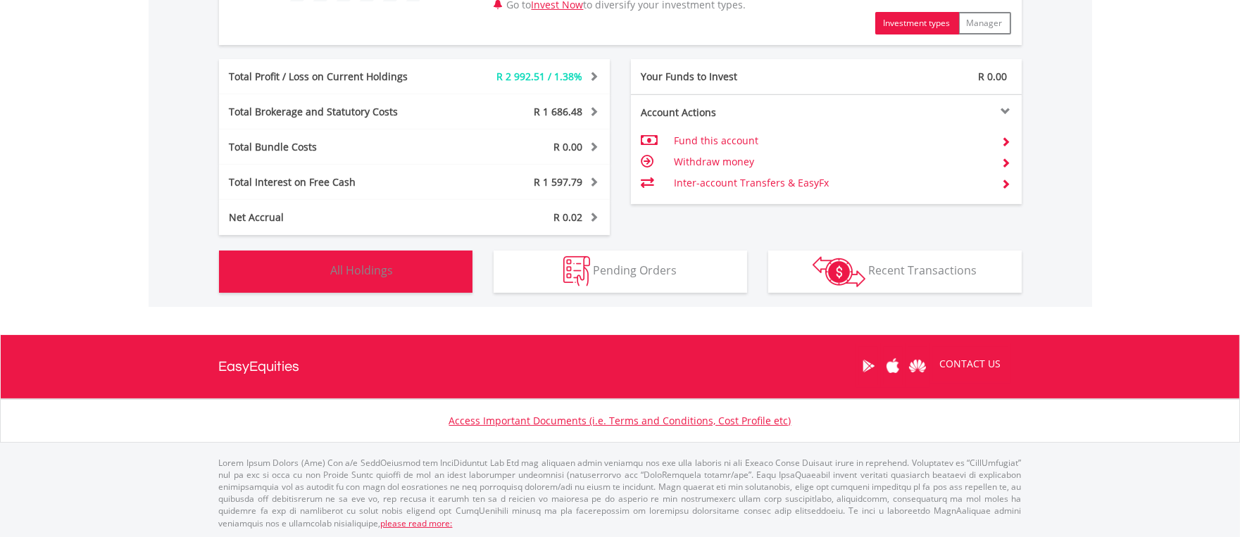
click at [320, 266] on img "button" at bounding box center [313, 271] width 30 height 30
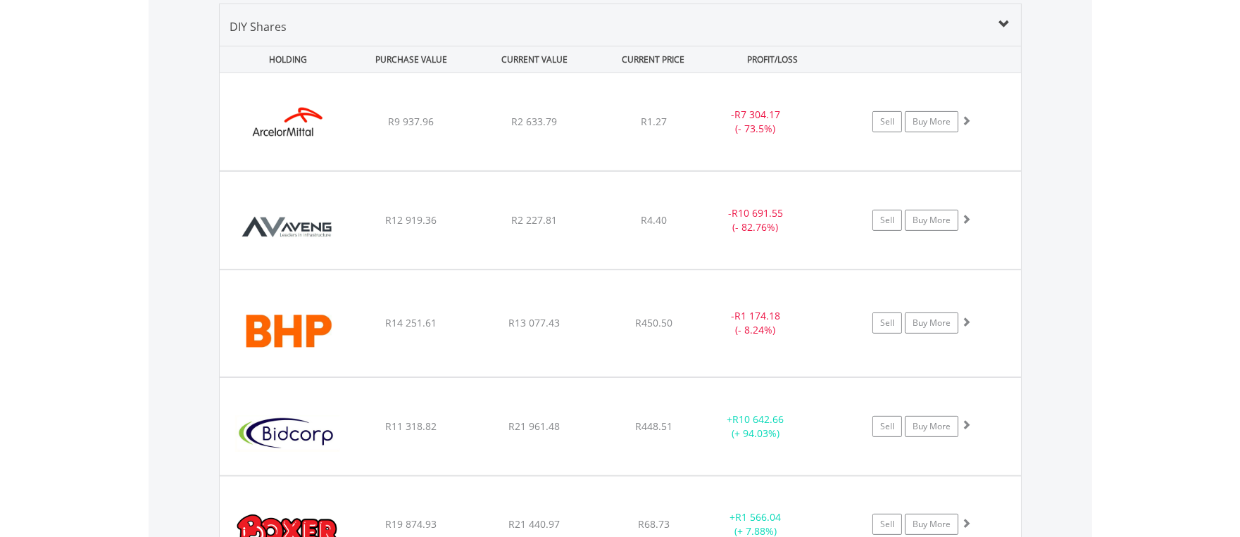
scroll to position [1018, 0]
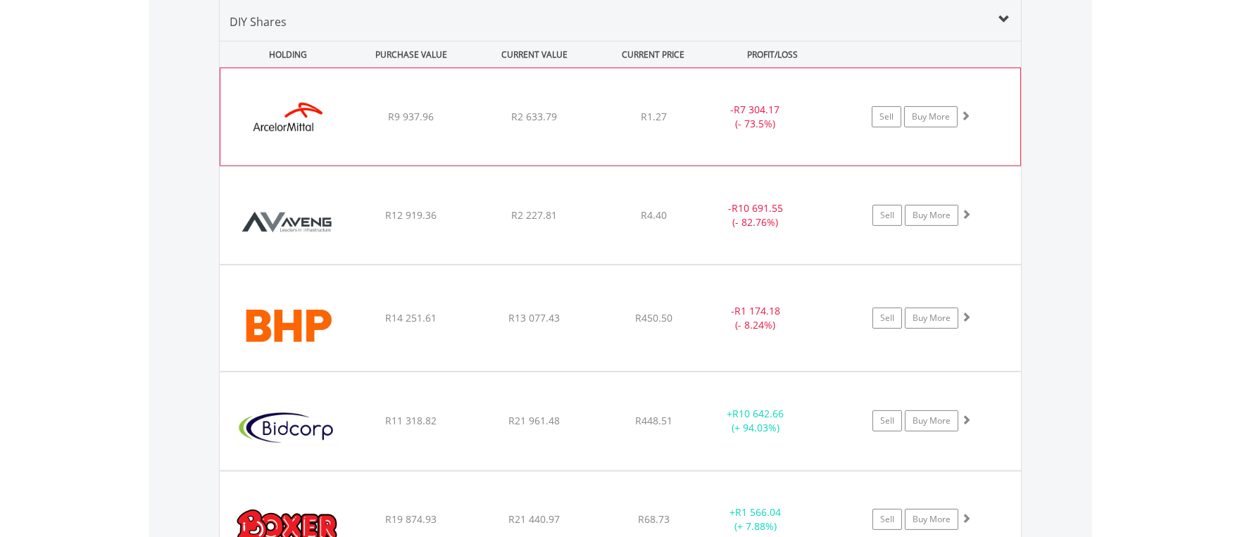
click at [435, 124] on div "﻿ ArcelorMittal SA Limited R9 937.96 R2 633.79 R1.27 - R7 304.17 (- 73.5%) Sell…" at bounding box center [620, 116] width 800 height 97
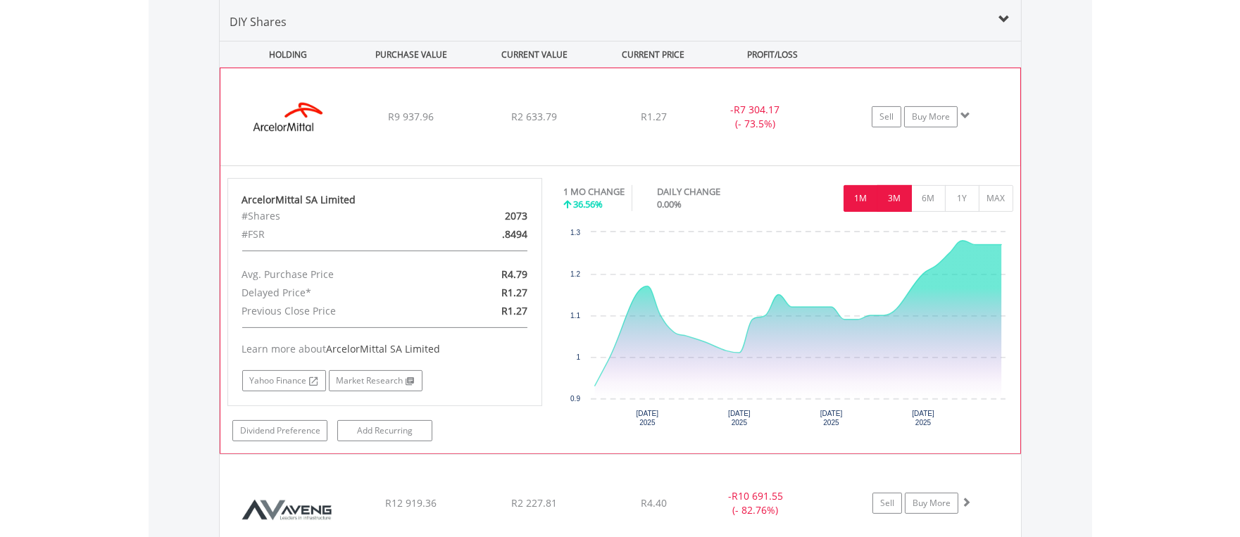
click at [892, 198] on button "3M" at bounding box center [895, 198] width 35 height 27
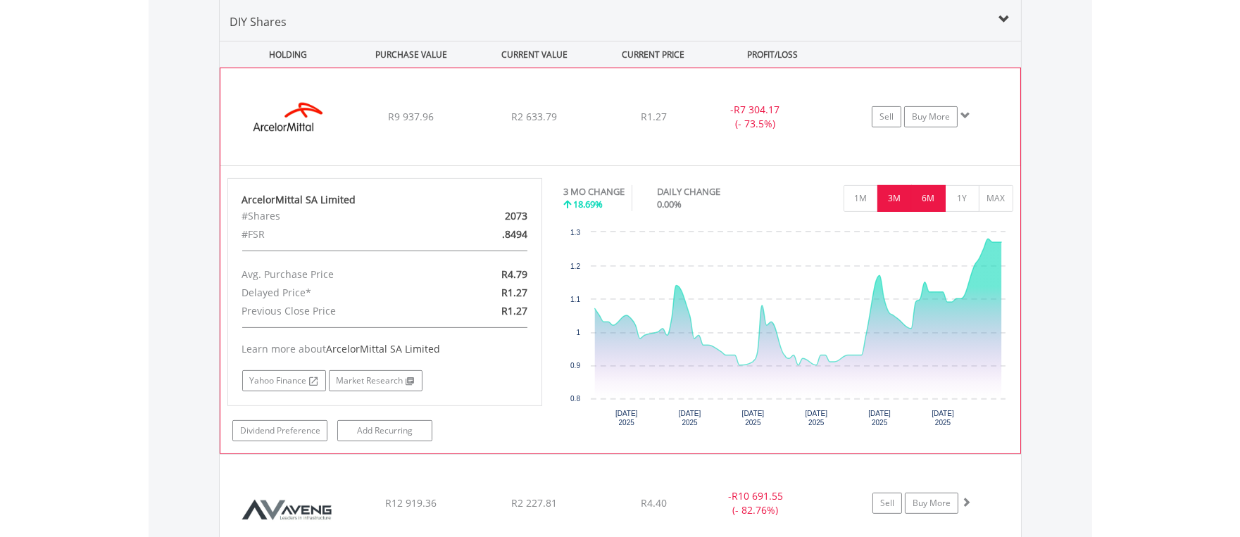
click at [920, 195] on button "6M" at bounding box center [928, 198] width 35 height 27
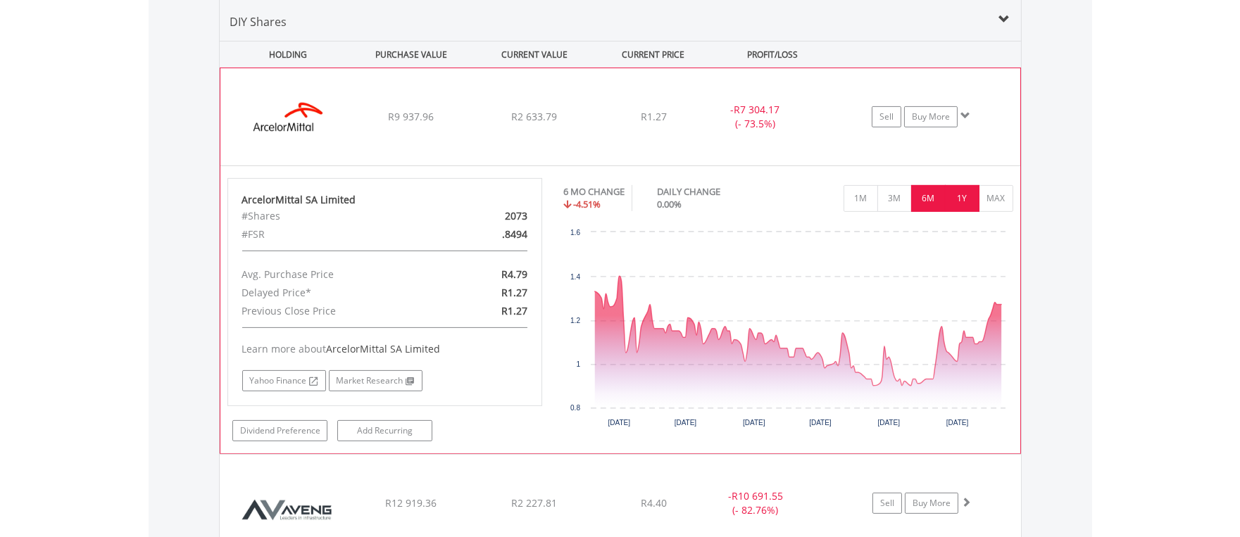
click at [954, 196] on button "1Y" at bounding box center [962, 198] width 35 height 27
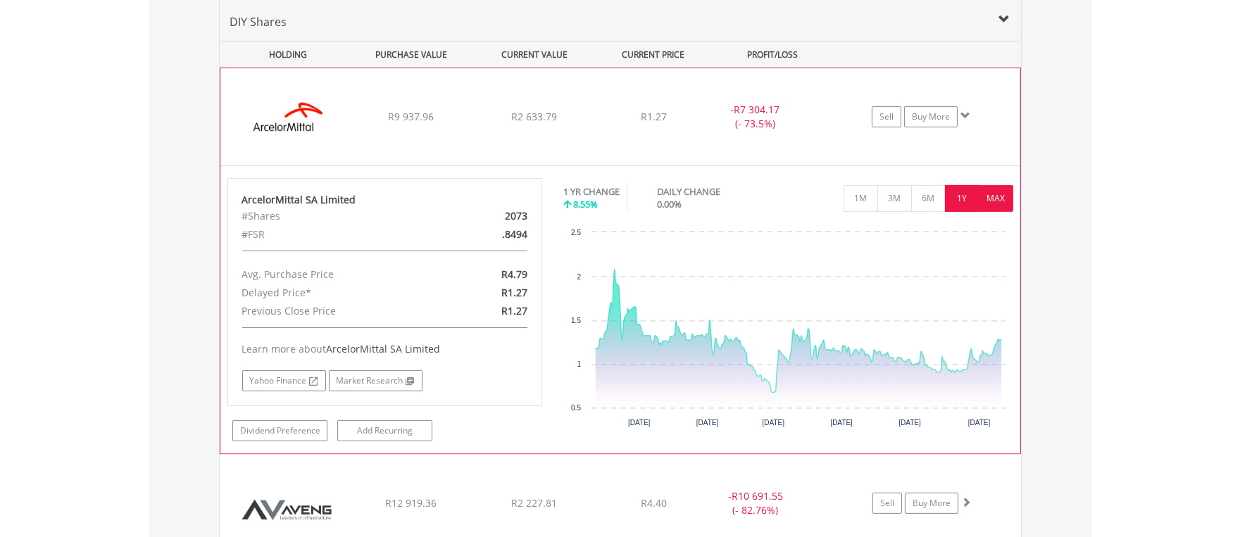
click at [993, 194] on button "MAX" at bounding box center [996, 198] width 35 height 27
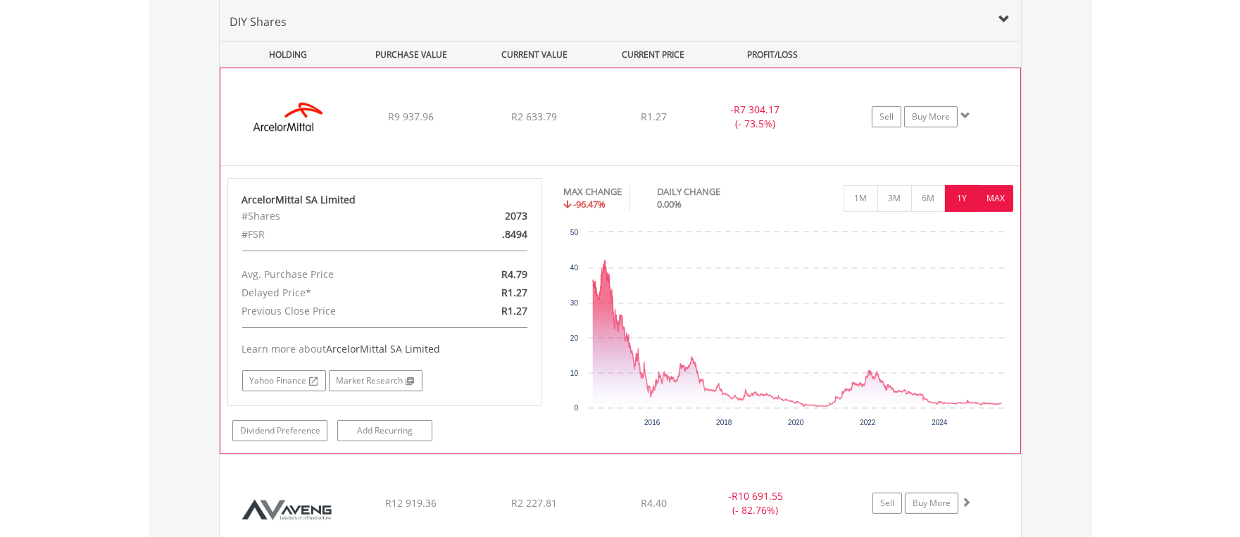
click at [956, 196] on button "1Y" at bounding box center [962, 198] width 35 height 27
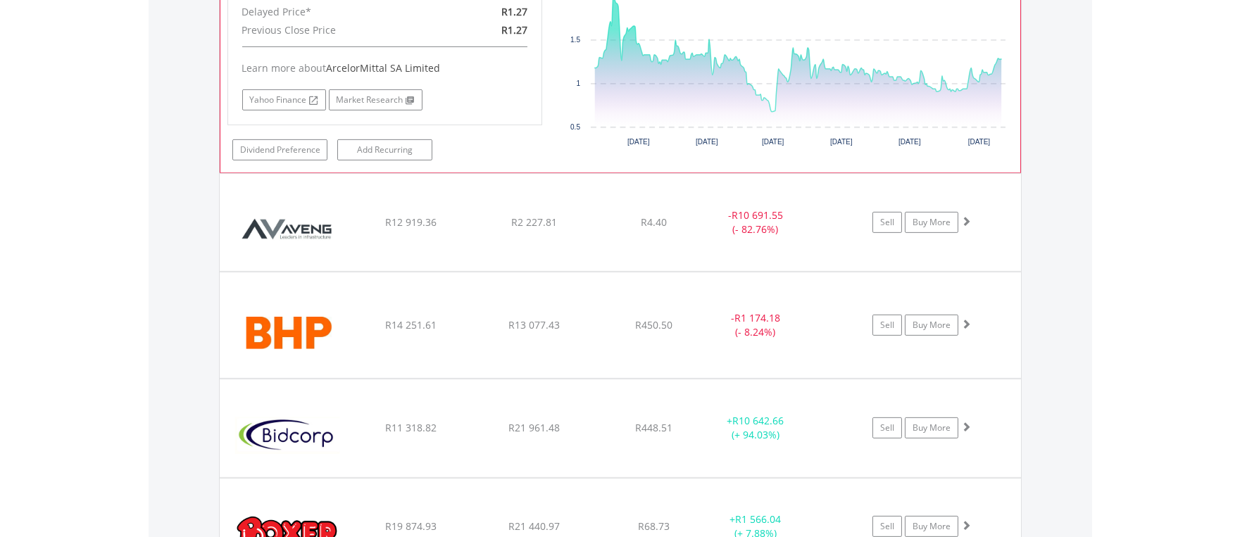
scroll to position [1304, 0]
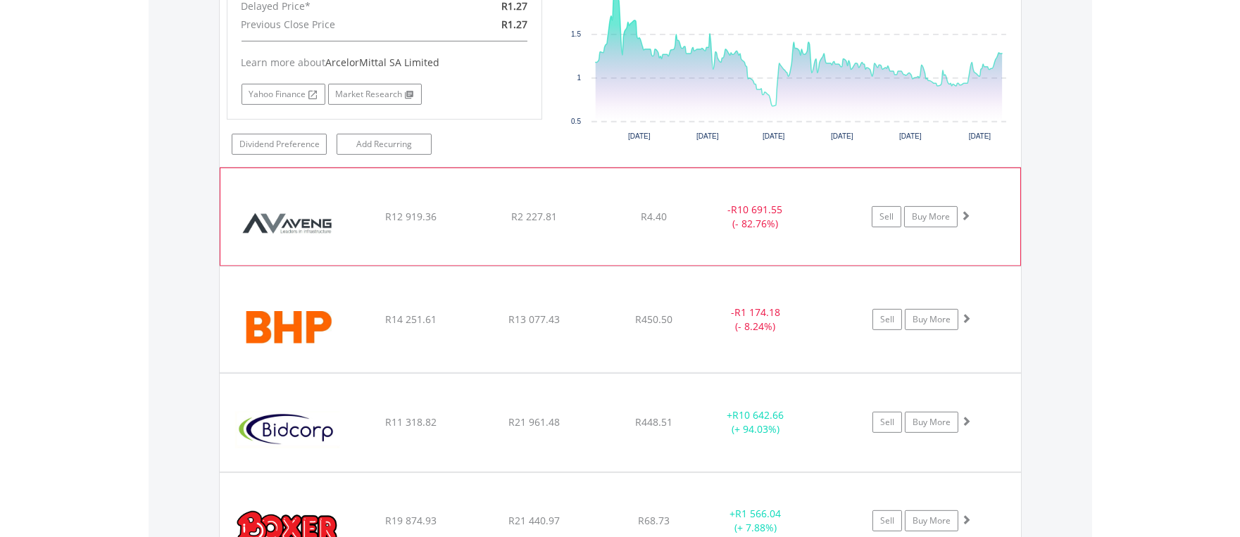
click at [541, 230] on div "﻿ Aveng Group Limited R12 919.36 R2 227.81 R4.40 - R10 691.55 (- 82.76%) Sell B…" at bounding box center [620, 216] width 800 height 97
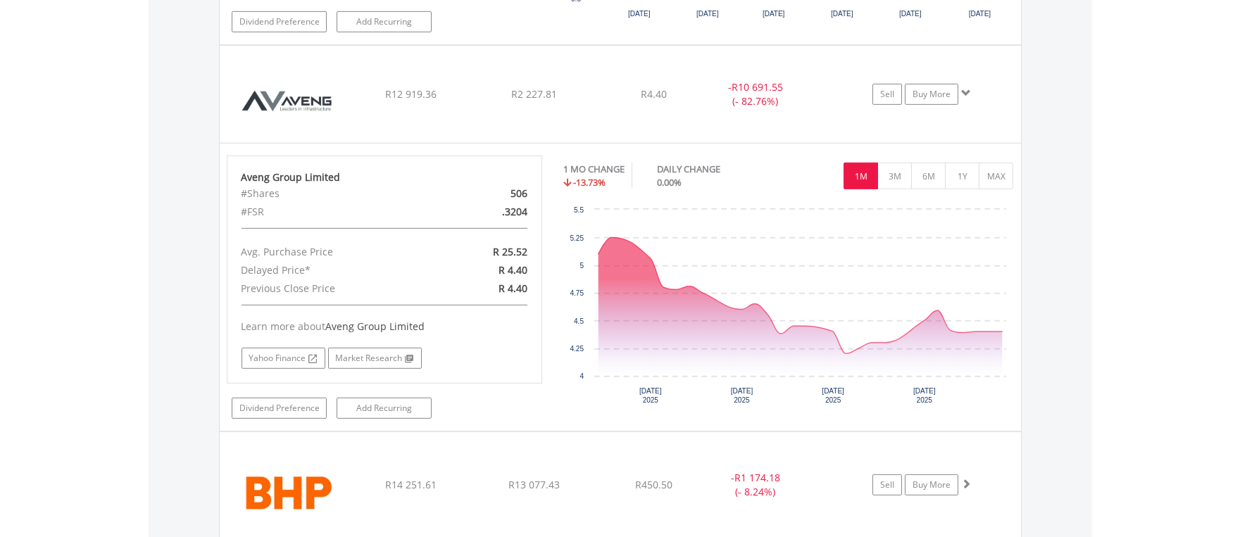
scroll to position [1452, 0]
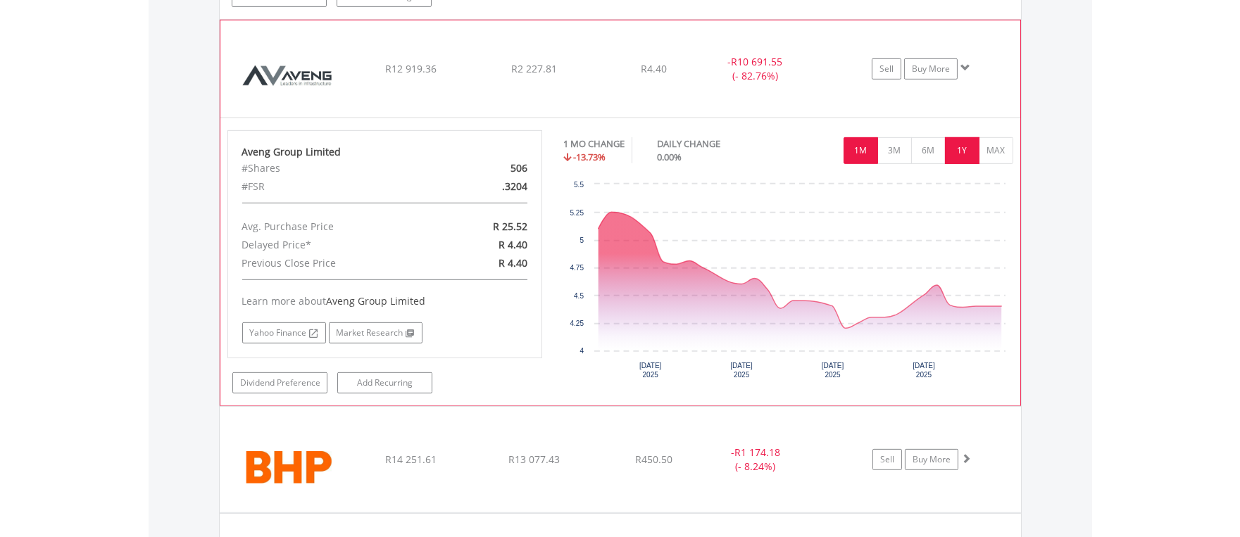
click at [955, 151] on button "1Y" at bounding box center [962, 150] width 35 height 27
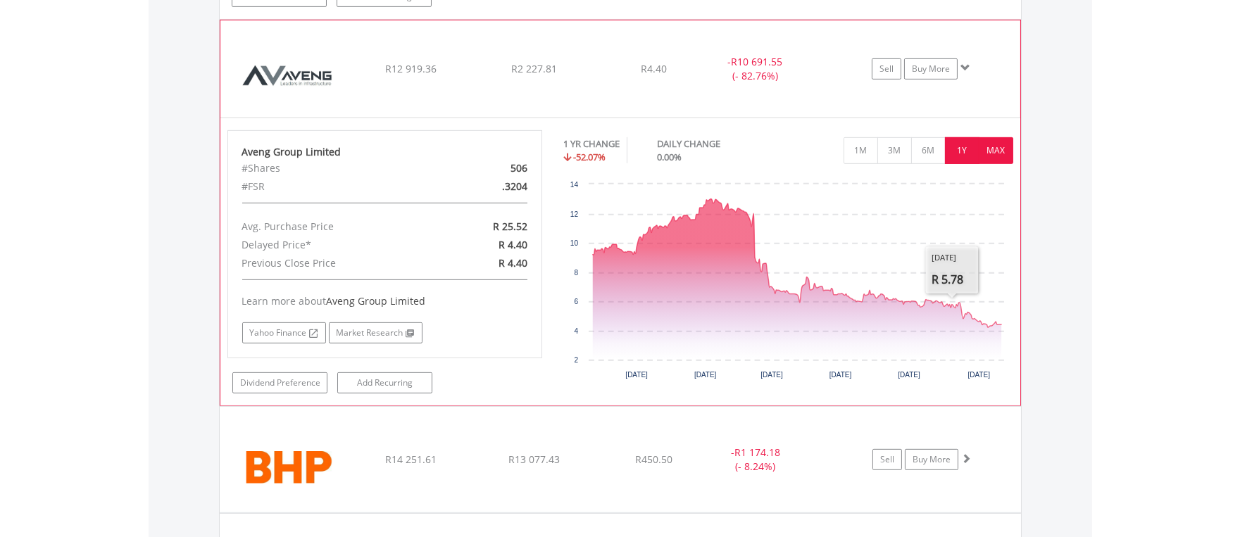
click at [997, 153] on button "MAX" at bounding box center [996, 150] width 35 height 27
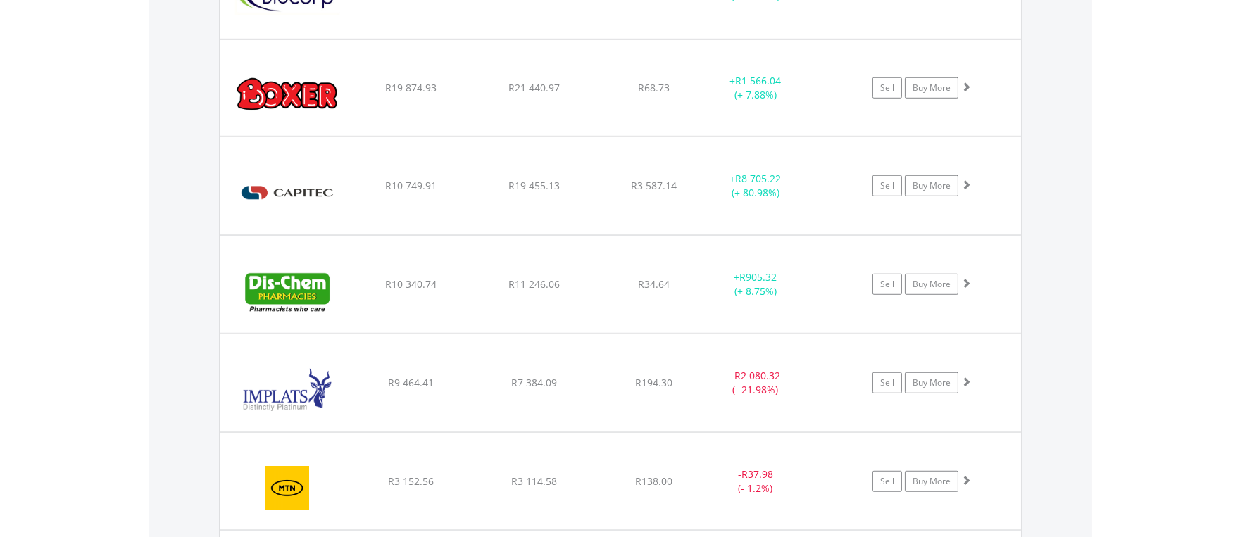
scroll to position [1740, 0]
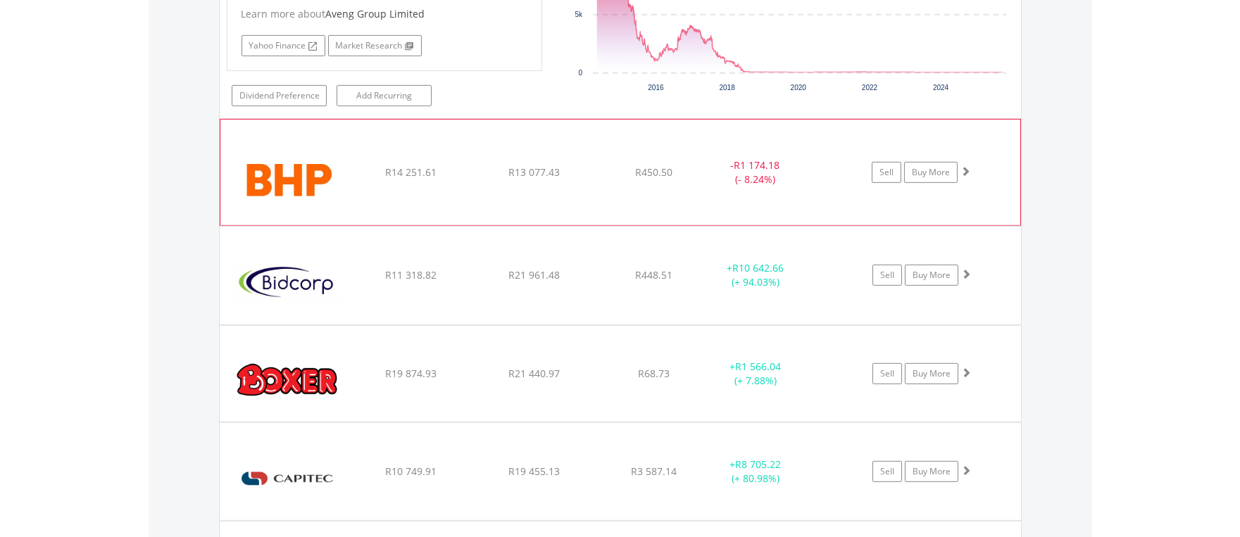
click at [515, 194] on div "﻿ BHP Group Limited R14 251.61 R13 077.43 R450.50 - R1 174.18 (- 8.24%) Sell Bu…" at bounding box center [620, 173] width 800 height 106
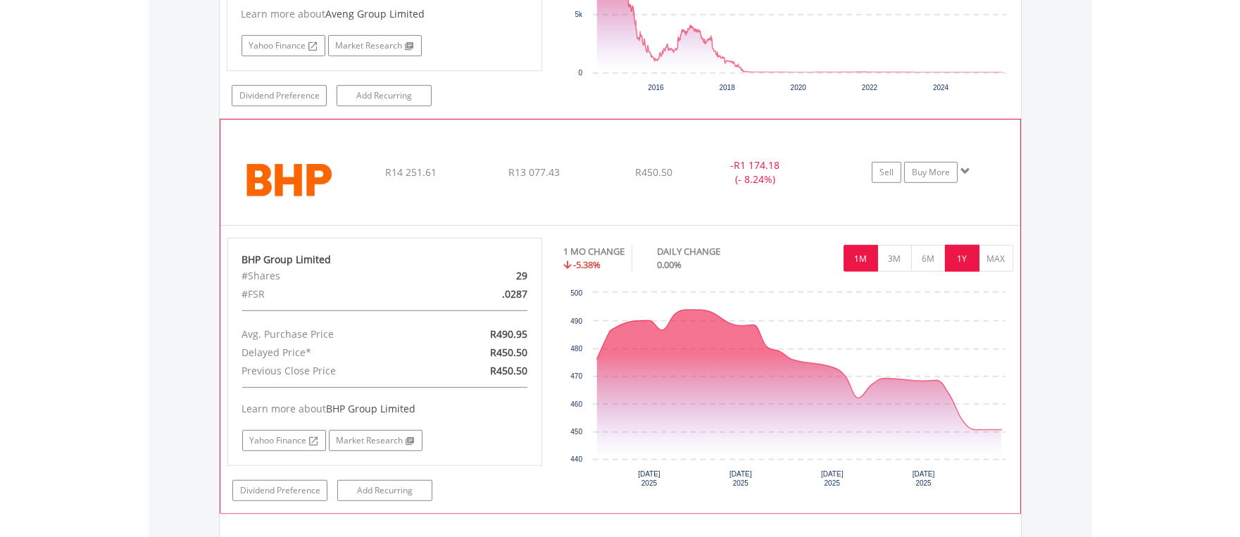
click at [955, 258] on button "1Y" at bounding box center [962, 258] width 35 height 27
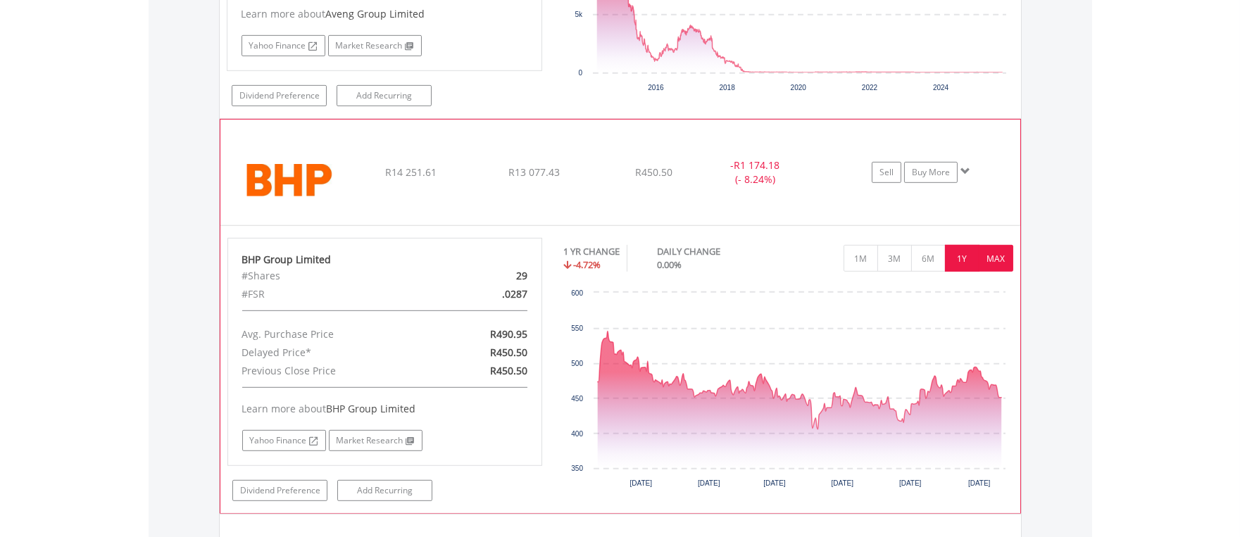
click at [991, 258] on button "MAX" at bounding box center [996, 258] width 35 height 27
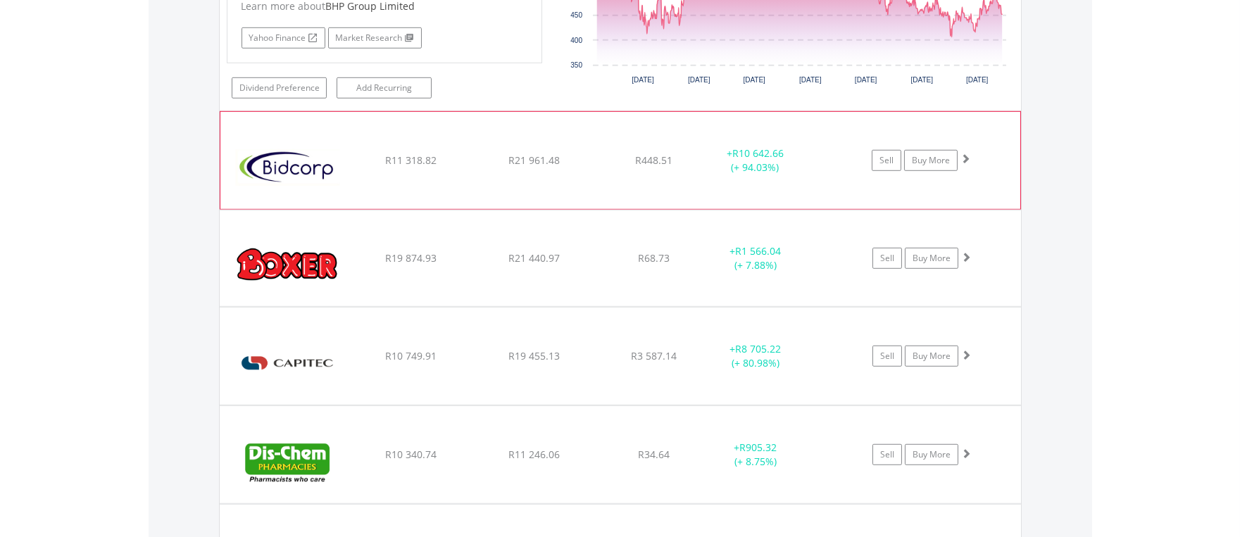
scroll to position [2137, 0]
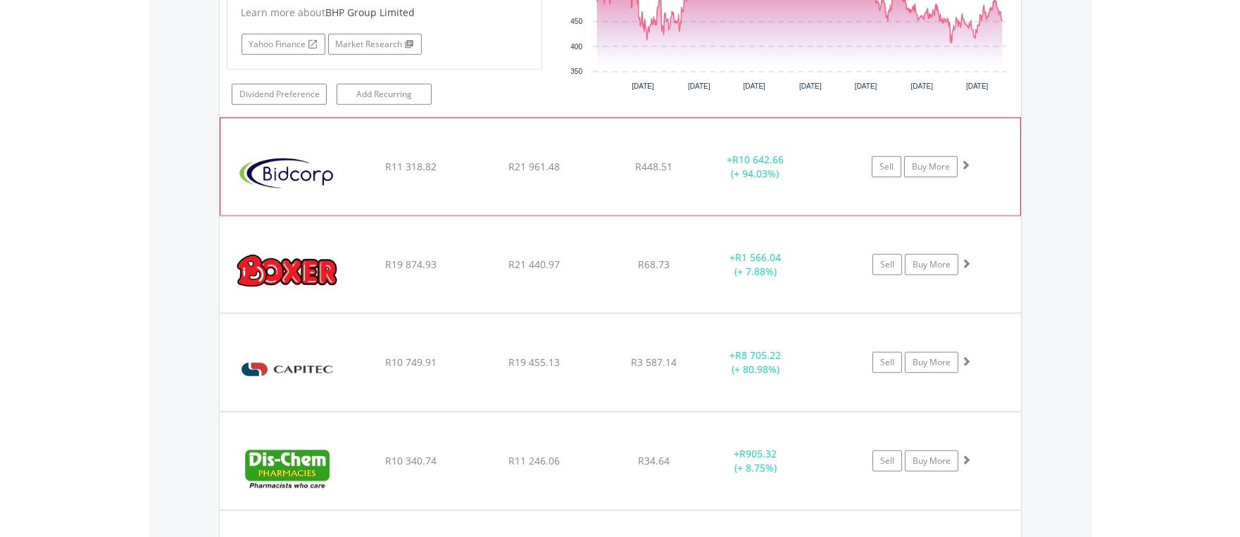
click at [285, 171] on img at bounding box center [287, 174] width 121 height 76
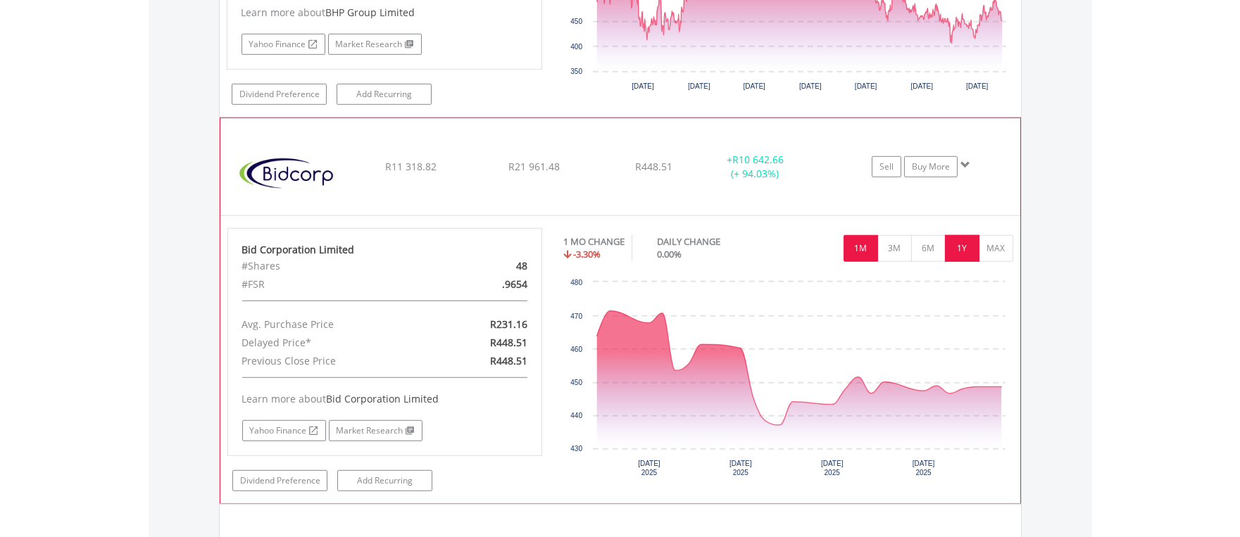
click at [956, 252] on button "1Y" at bounding box center [962, 248] width 35 height 27
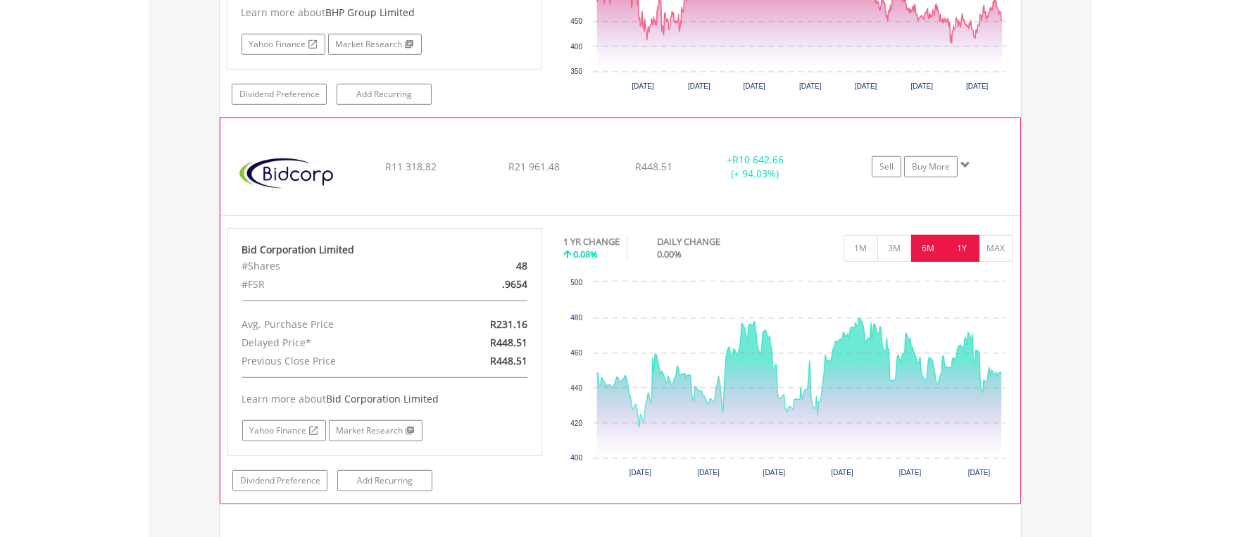
click at [923, 249] on button "6M" at bounding box center [928, 248] width 35 height 27
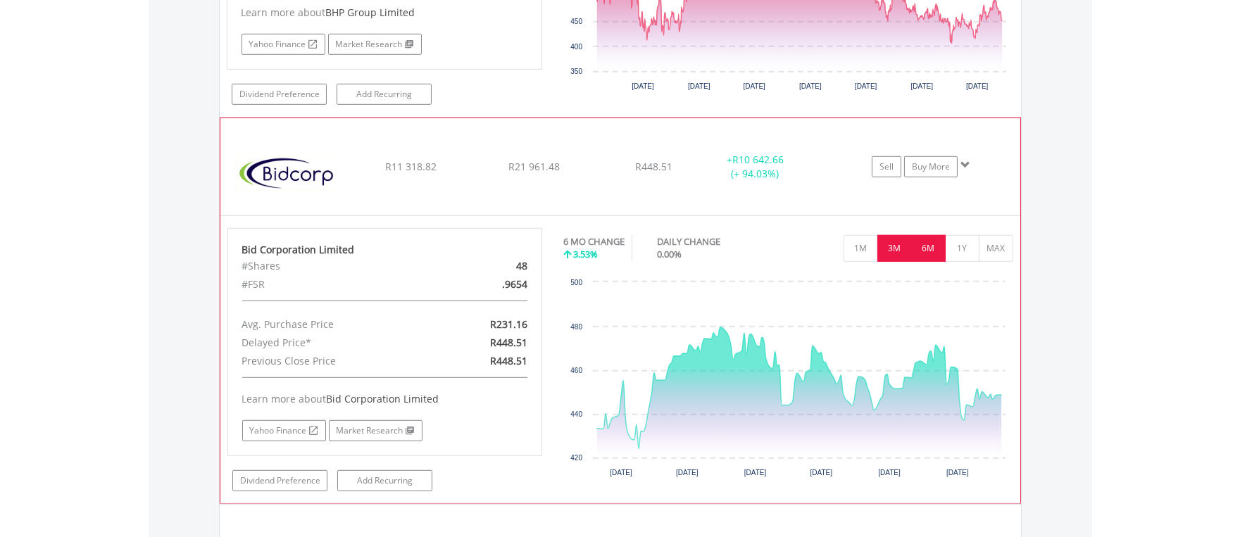
click at [898, 251] on button "3M" at bounding box center [895, 248] width 35 height 27
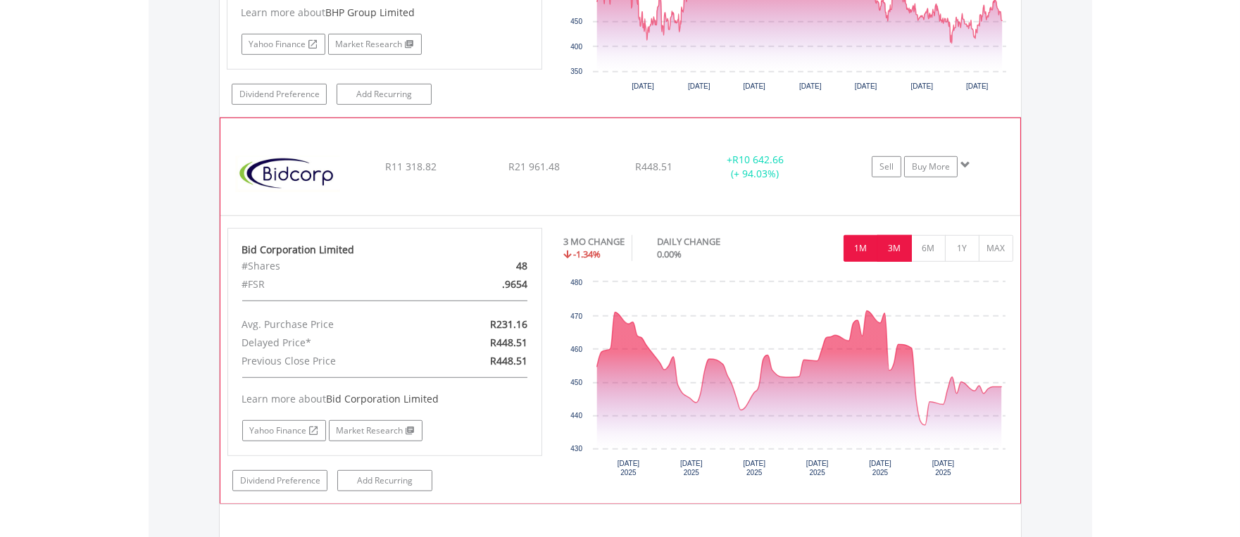
click at [860, 250] on button "1M" at bounding box center [861, 248] width 35 height 27
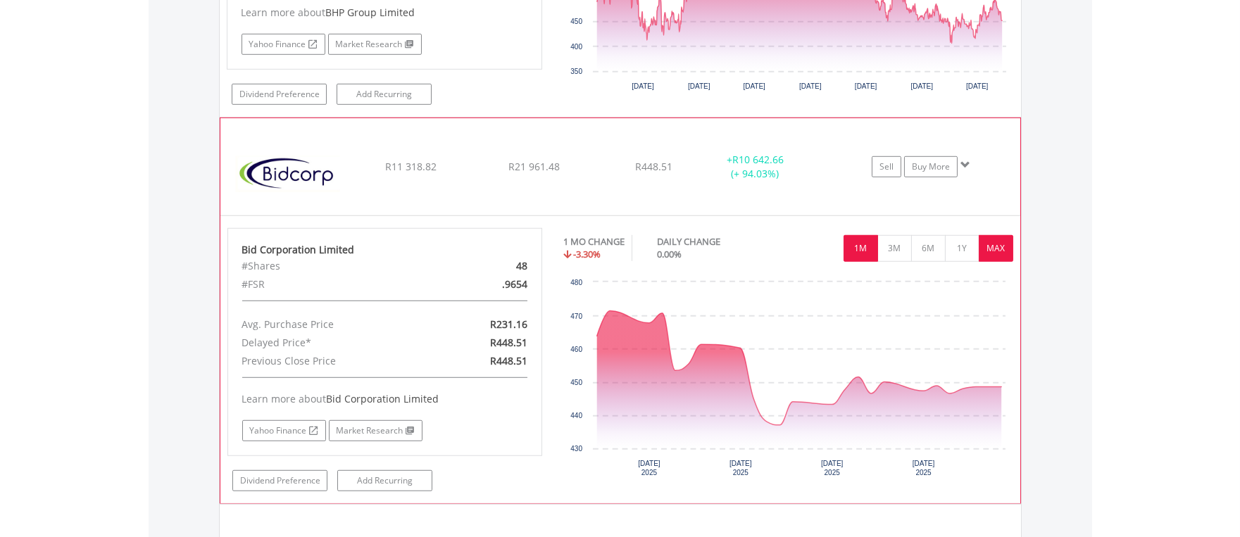
click at [1002, 254] on button "MAX" at bounding box center [996, 248] width 35 height 27
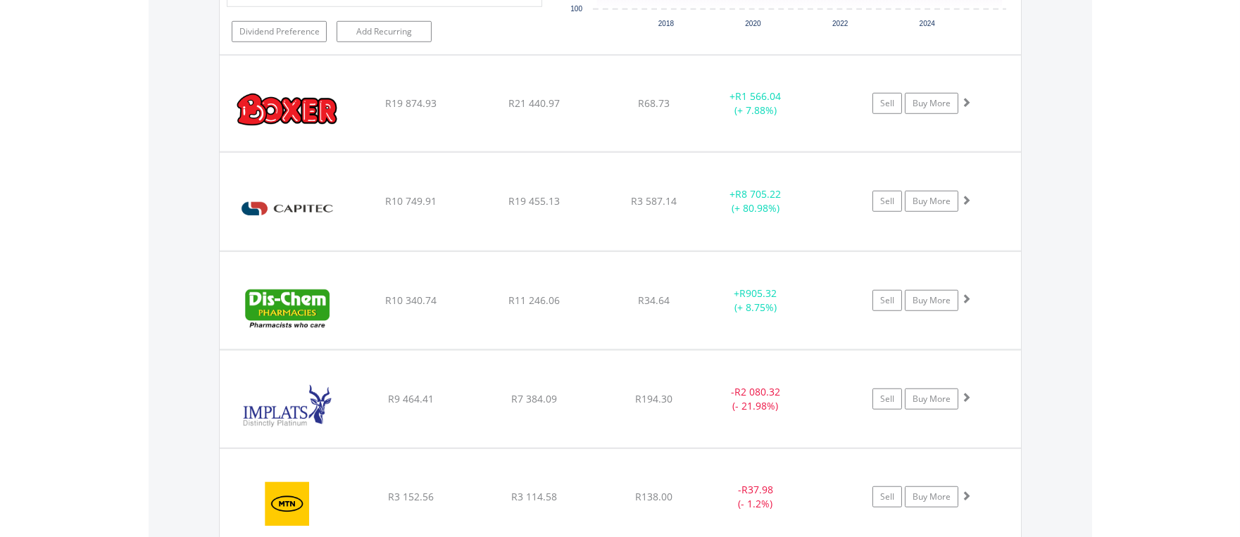
scroll to position [2598, 0]
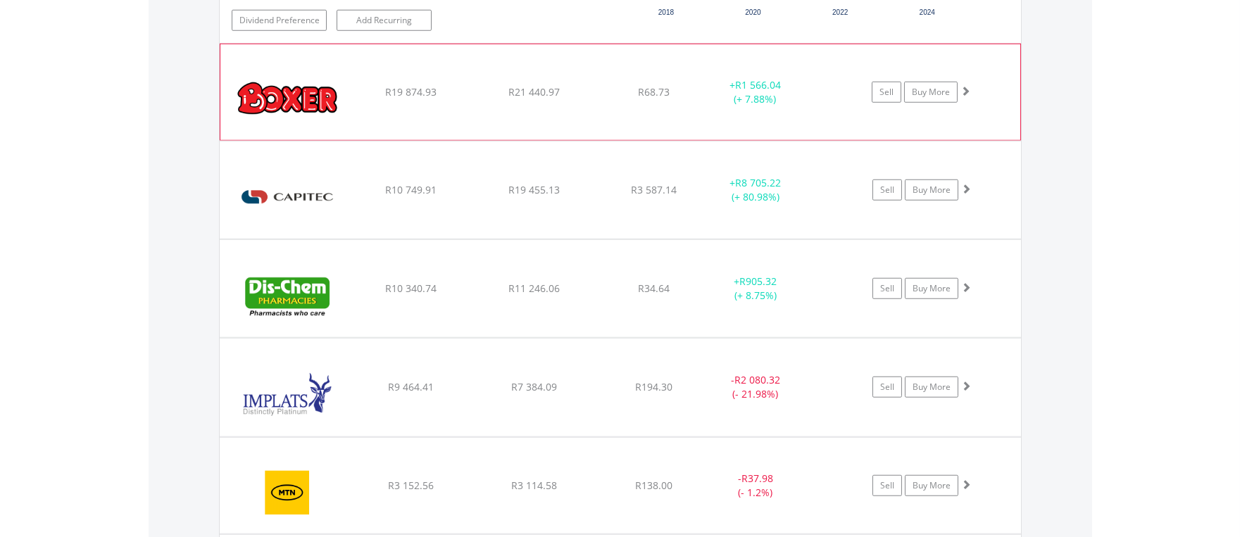
click at [310, 101] on img at bounding box center [287, 99] width 121 height 75
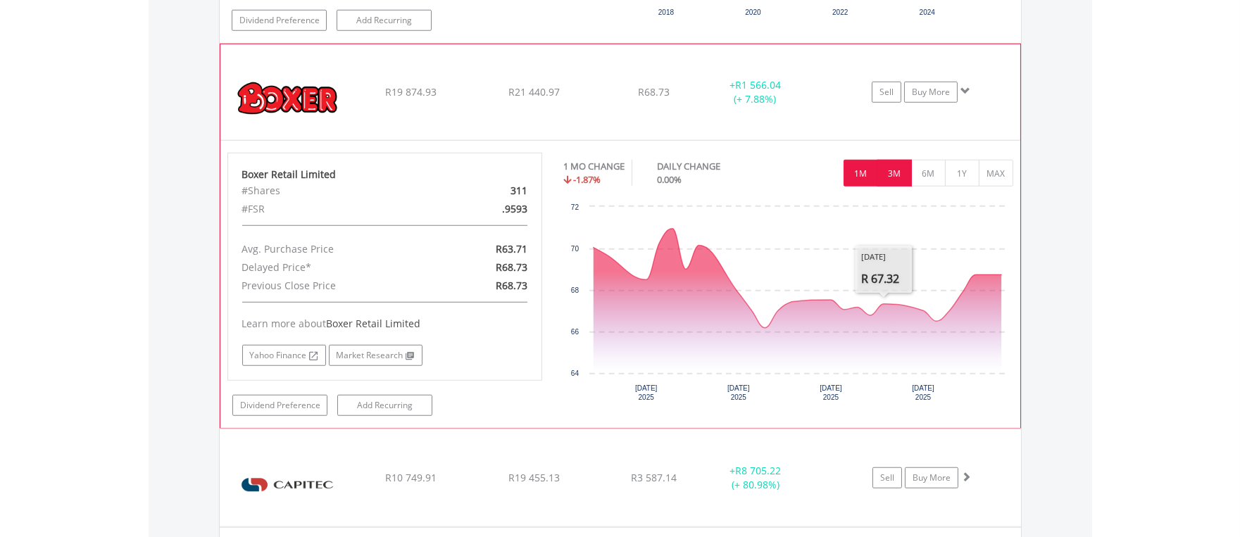
click at [888, 169] on button "3M" at bounding box center [895, 173] width 35 height 27
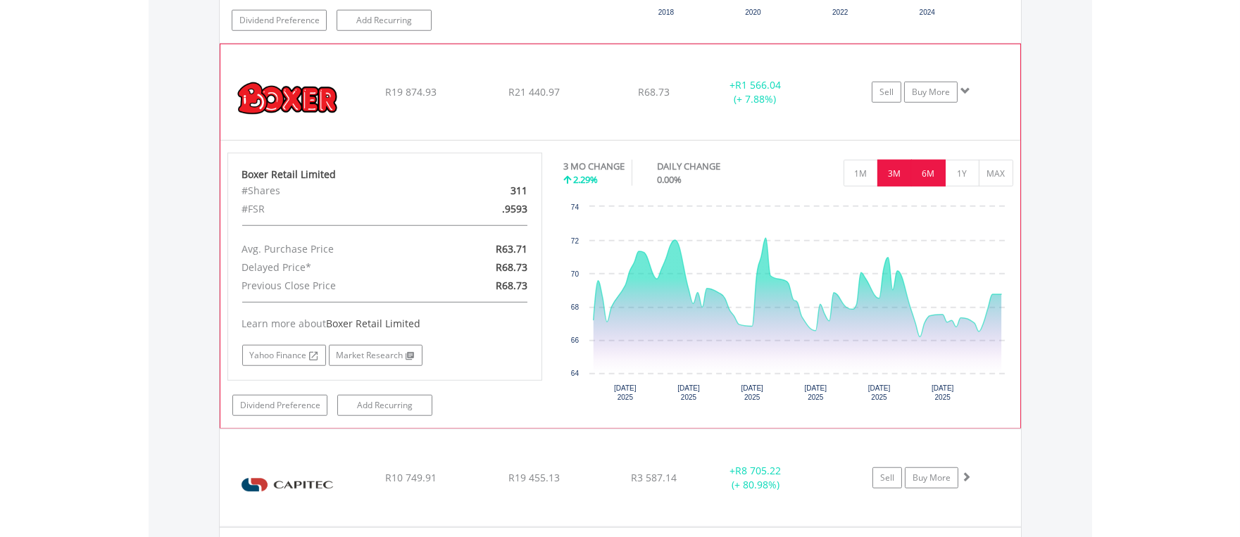
click at [921, 175] on button "6M" at bounding box center [928, 173] width 35 height 27
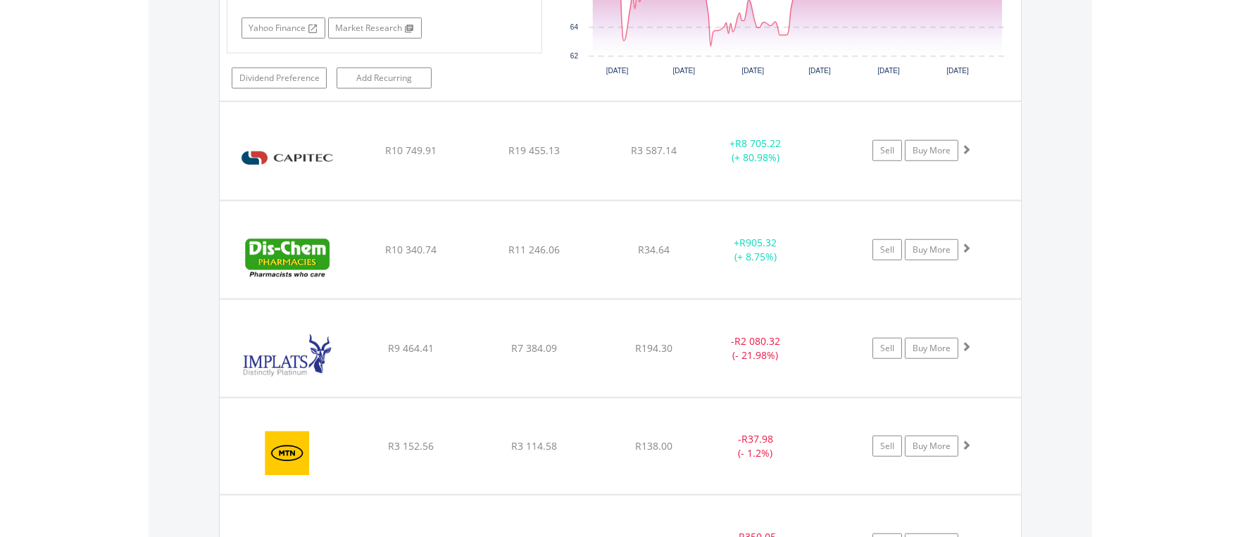
scroll to position [2951, 0]
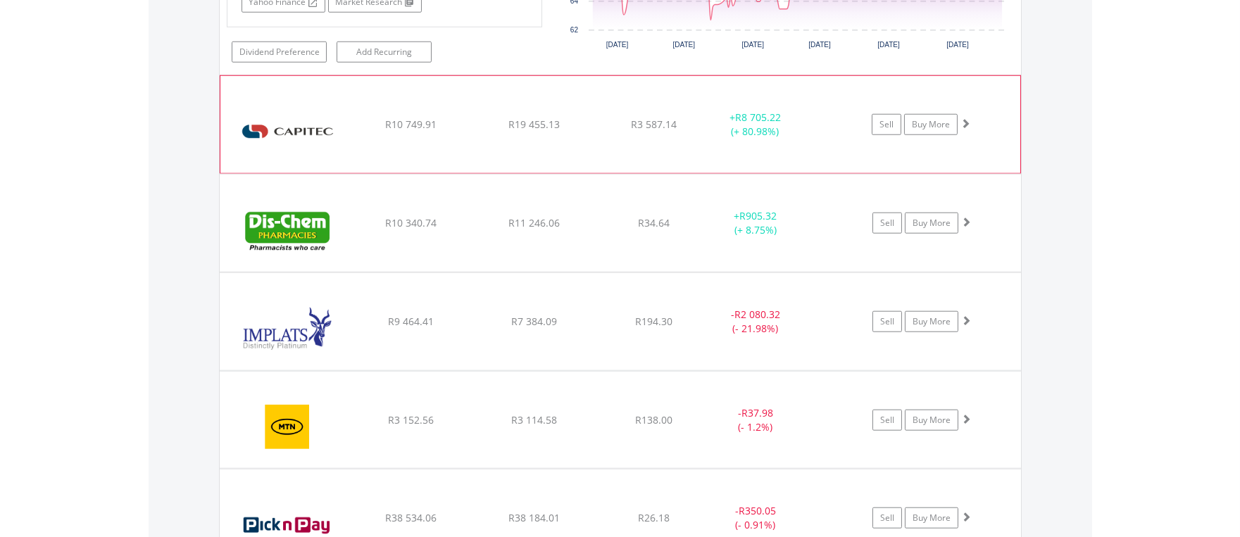
click at [316, 139] on img at bounding box center [287, 132] width 121 height 76
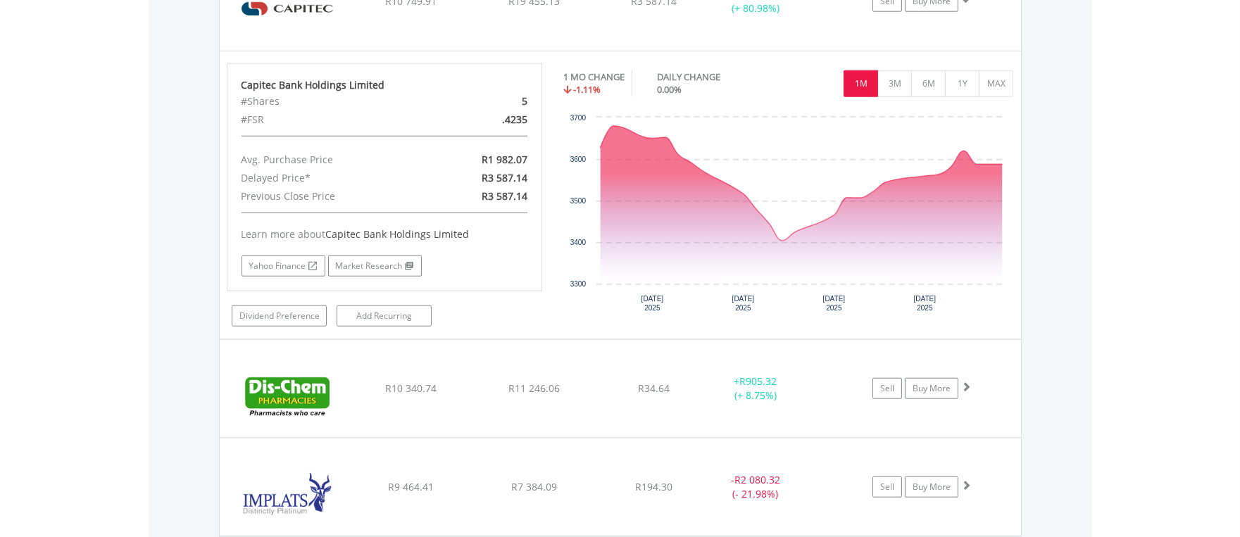
scroll to position [3088, 0]
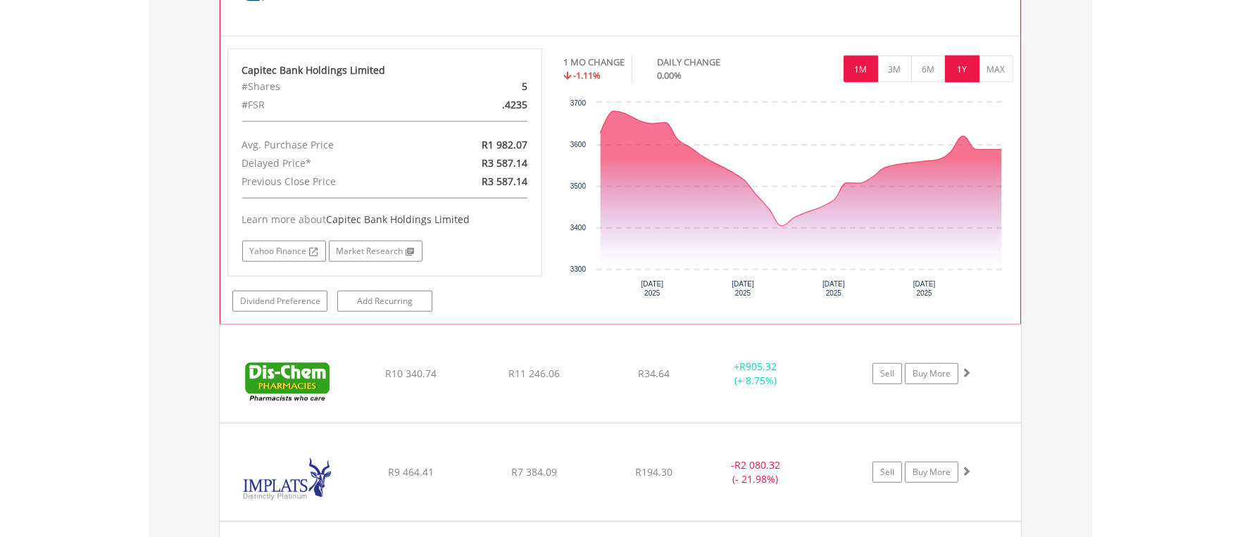
click at [960, 68] on button "1Y" at bounding box center [962, 69] width 35 height 27
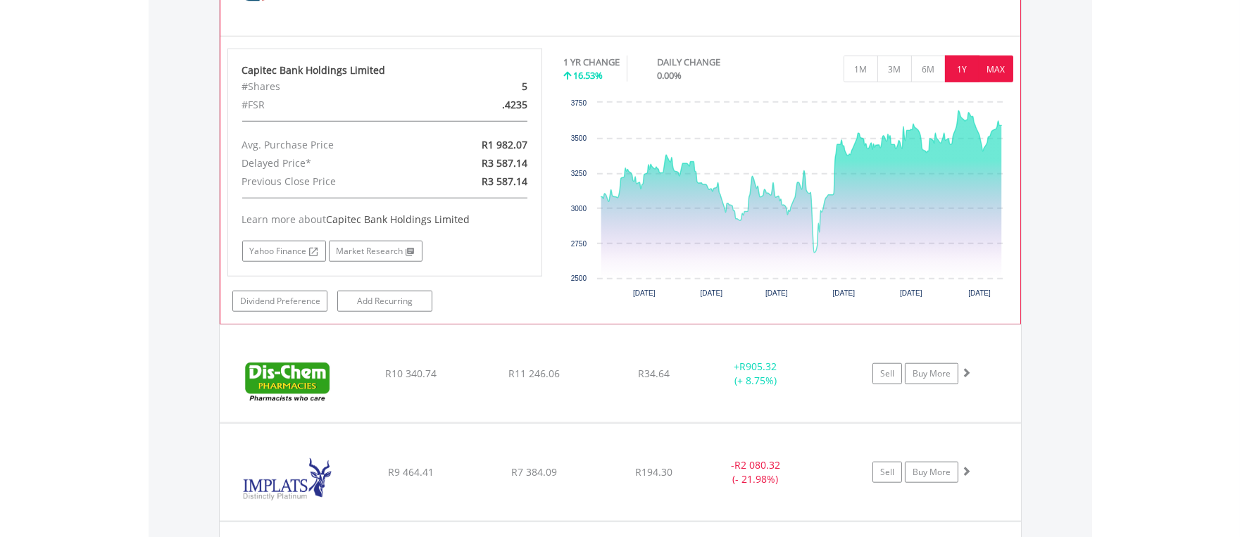
click at [994, 64] on button "MAX" at bounding box center [996, 69] width 35 height 27
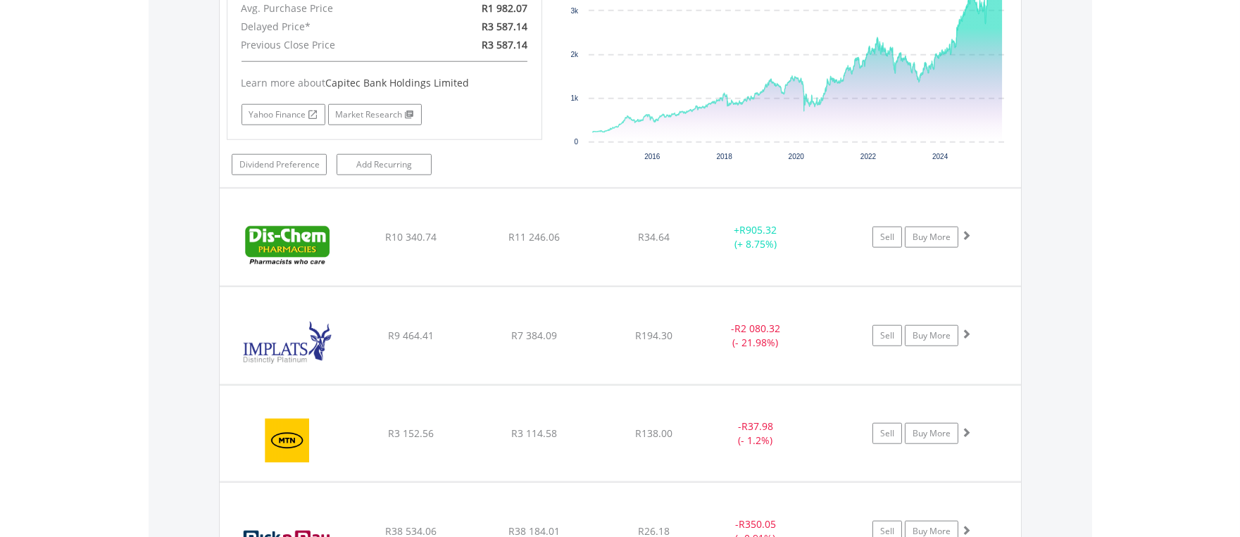
scroll to position [3315, 0]
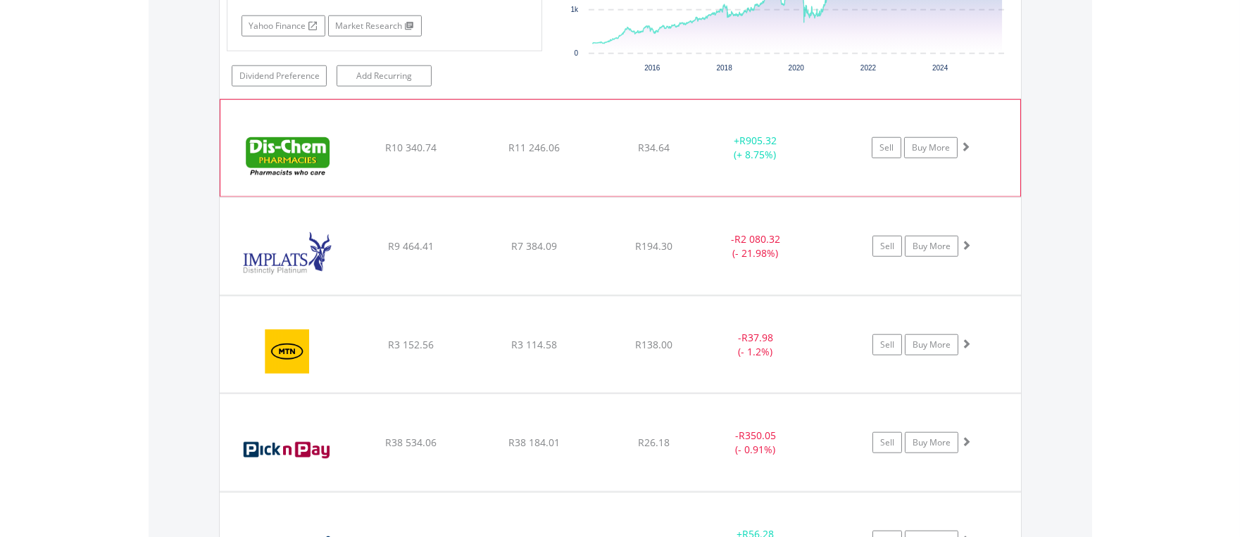
click at [425, 167] on div "﻿ Dis-Chem Pharmacies Limited R10 340.74 R11 246.06 R34.64 + R905.32 (+ 8.75%) …" at bounding box center [620, 148] width 800 height 97
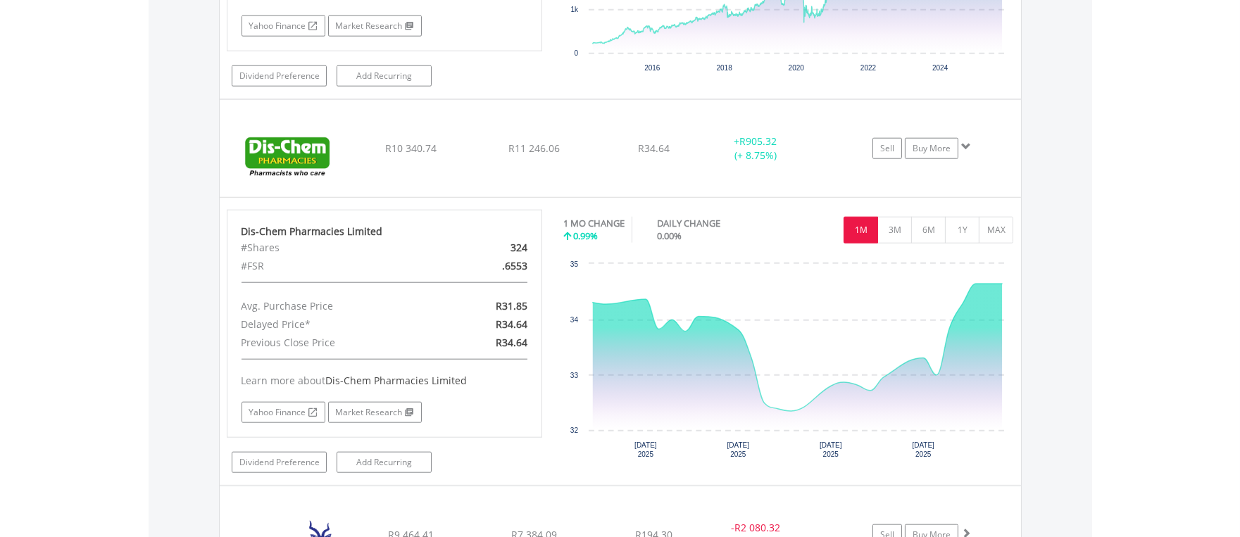
drag, startPoint x: 1240, startPoint y: 395, endPoint x: 1242, endPoint y: 411, distance: 15.7
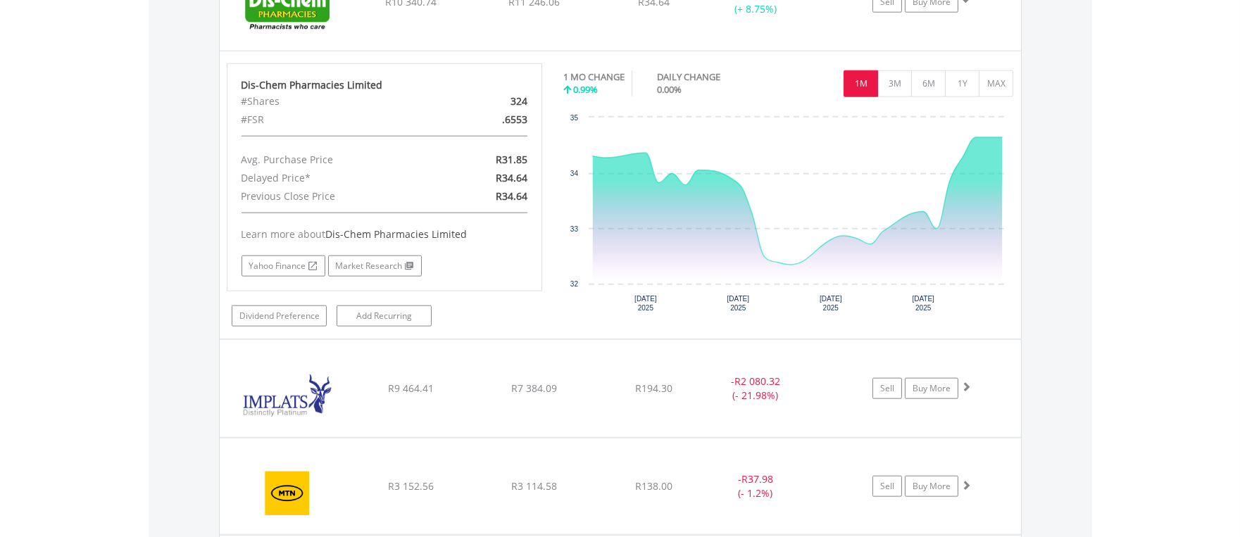
scroll to position [3424, 0]
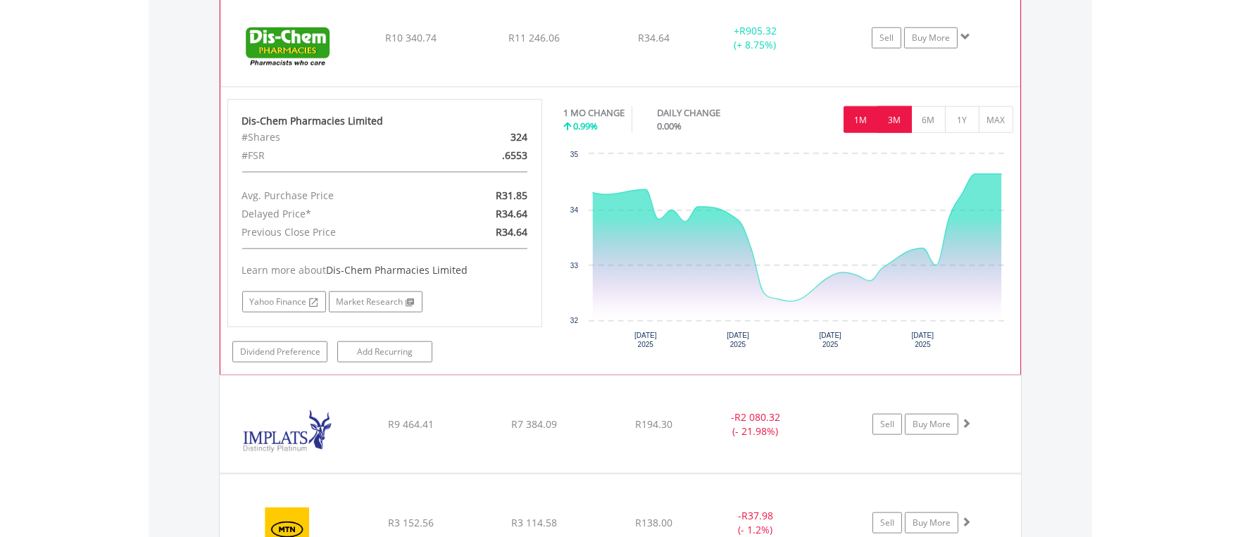
click at [895, 125] on button "3M" at bounding box center [895, 119] width 35 height 27
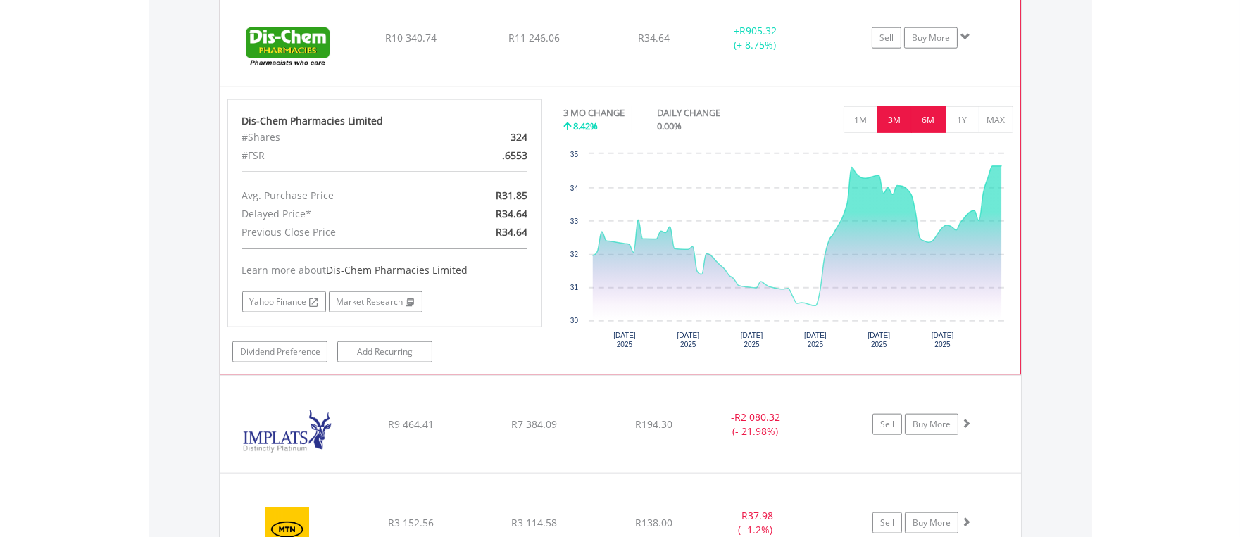
click at [918, 124] on button "6M" at bounding box center [928, 119] width 35 height 27
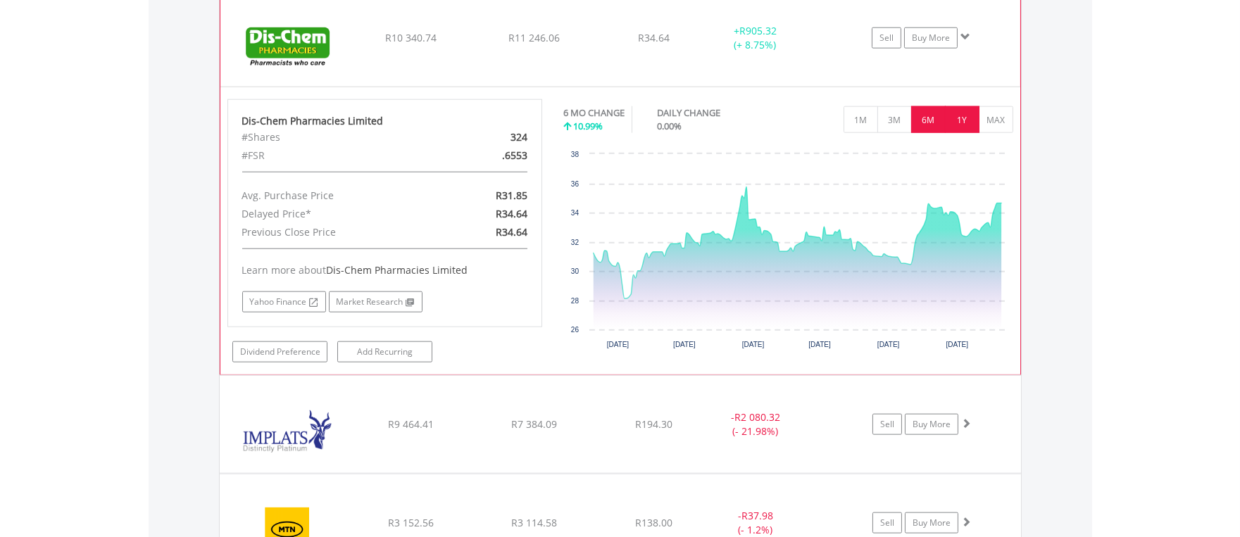
click at [954, 120] on button "1Y" at bounding box center [962, 119] width 35 height 27
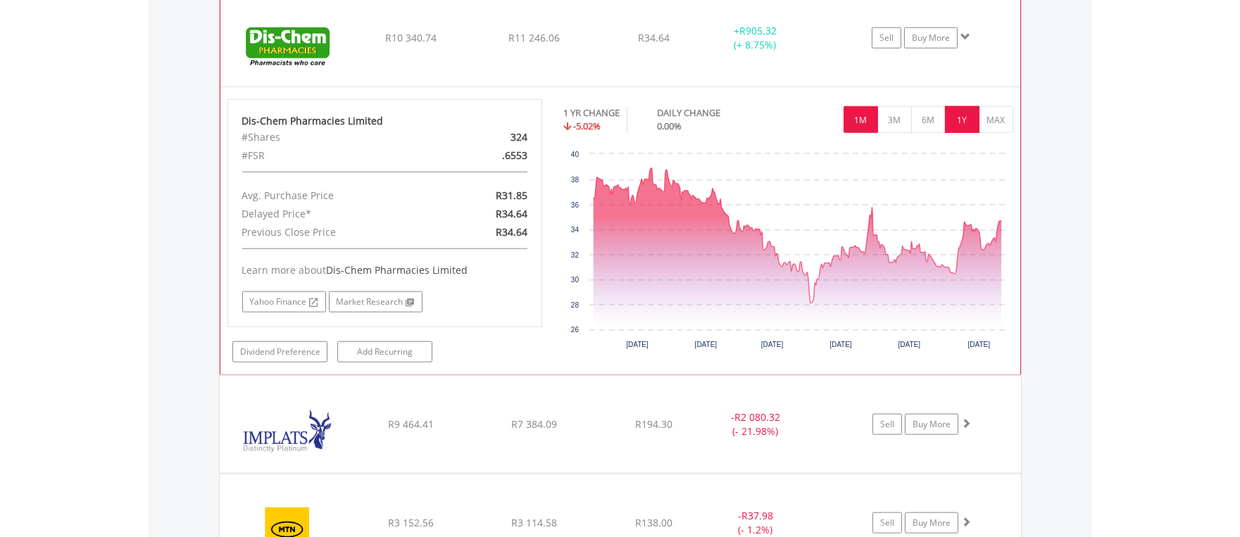
click at [864, 125] on button "1M" at bounding box center [861, 119] width 35 height 27
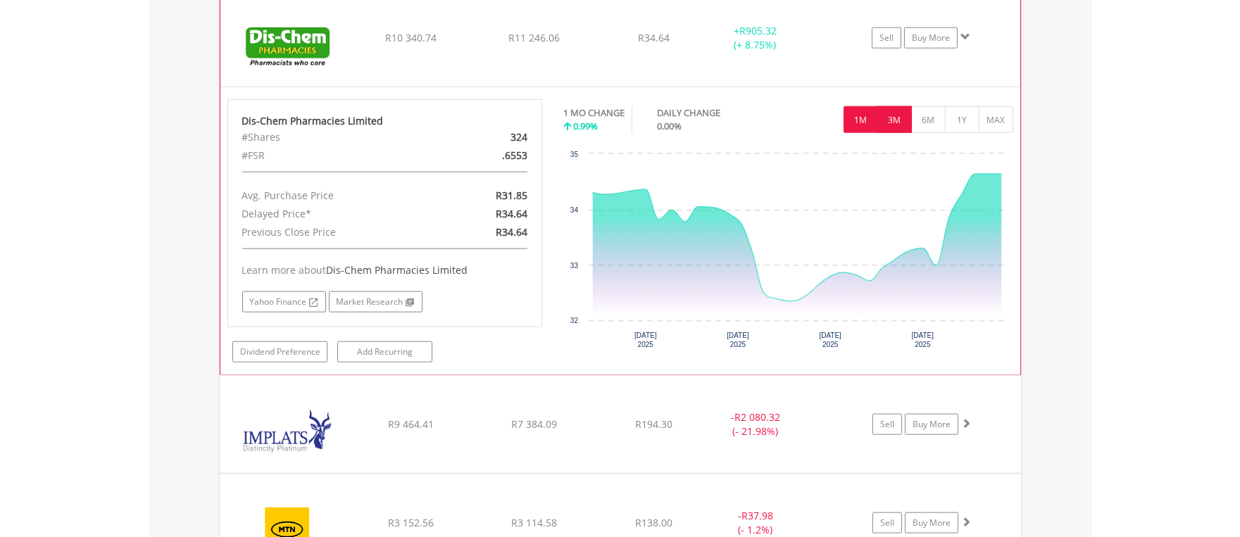
click at [888, 123] on button "3M" at bounding box center [895, 119] width 35 height 27
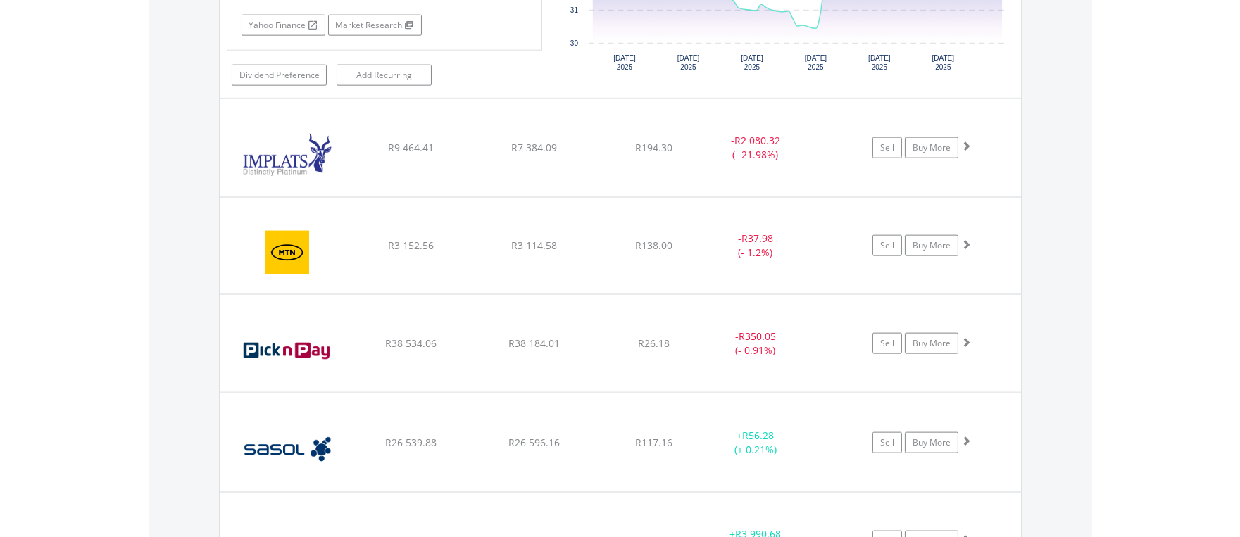
scroll to position [3709, 0]
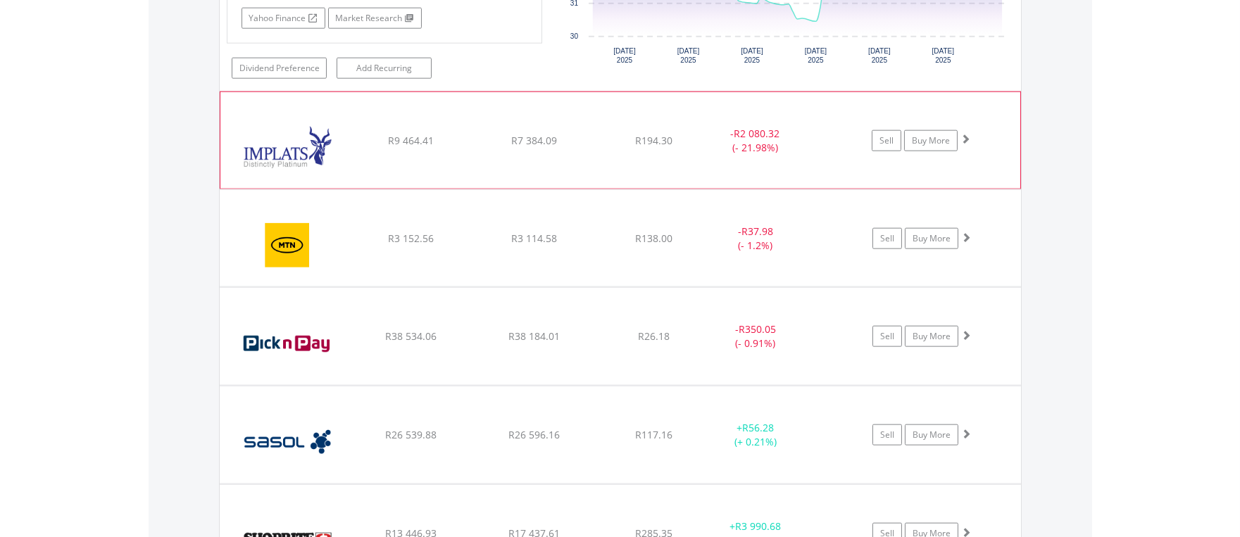
click at [388, 156] on div "﻿ Impala Platinum Hlgs Limited R9 464.41 R7 384.09 R194.30 - R2 080.32 (- 21.98…" at bounding box center [620, 140] width 800 height 97
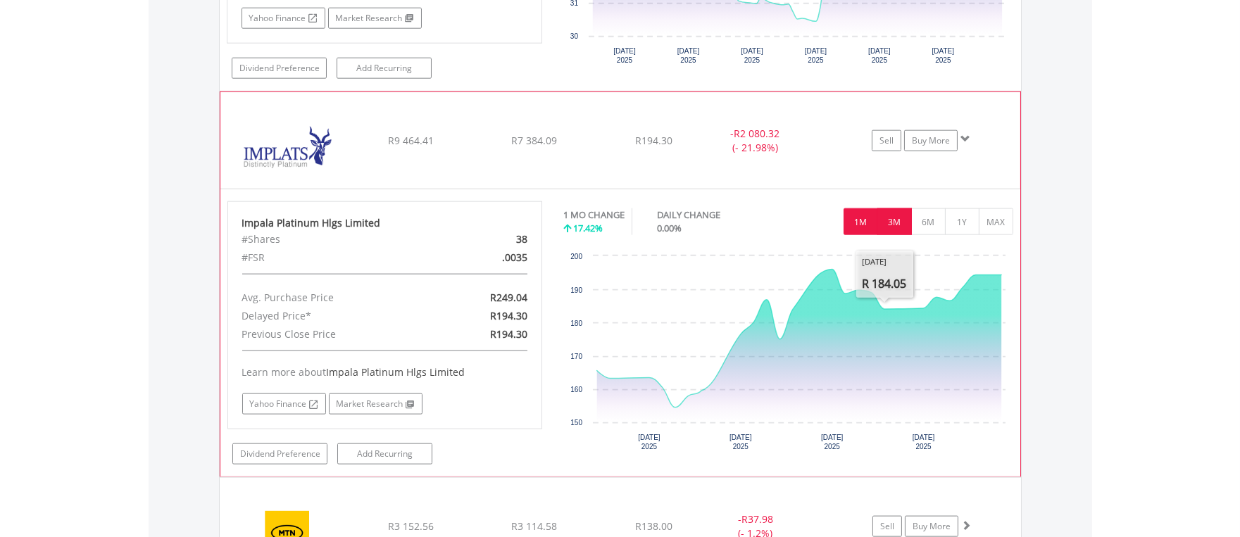
click at [887, 229] on button "3M" at bounding box center [895, 221] width 35 height 27
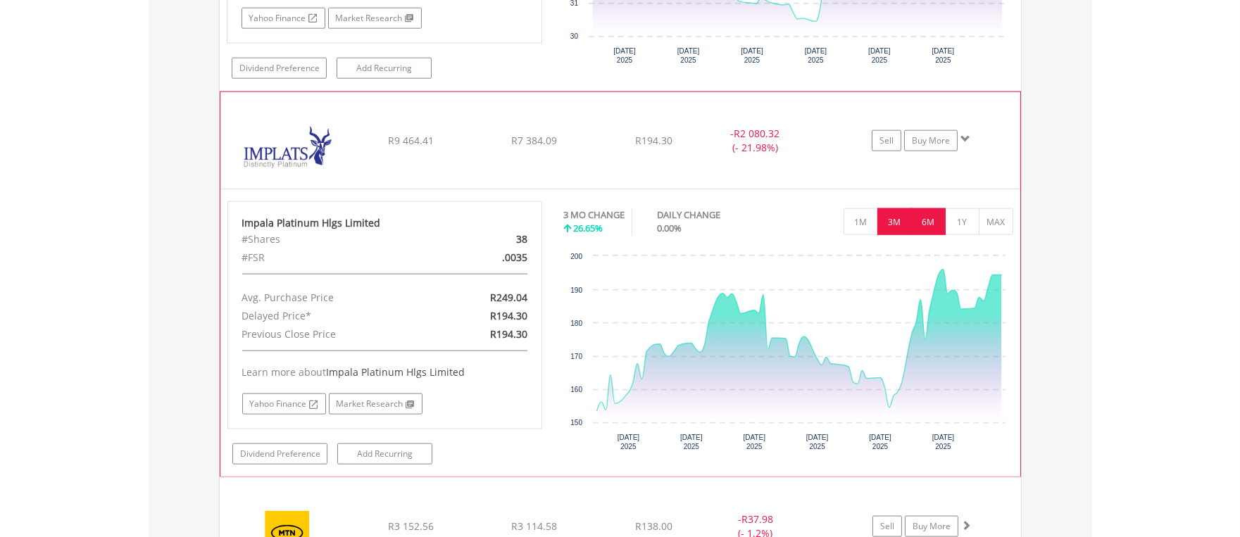
click at [925, 227] on button "6M" at bounding box center [928, 221] width 35 height 27
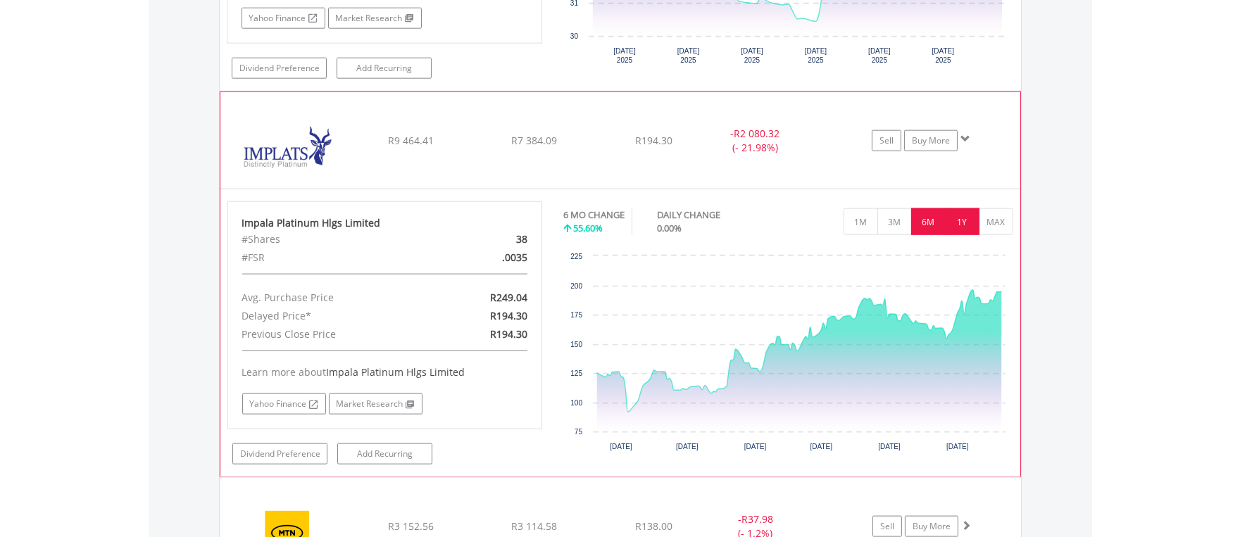
click at [952, 226] on button "1Y" at bounding box center [962, 221] width 35 height 27
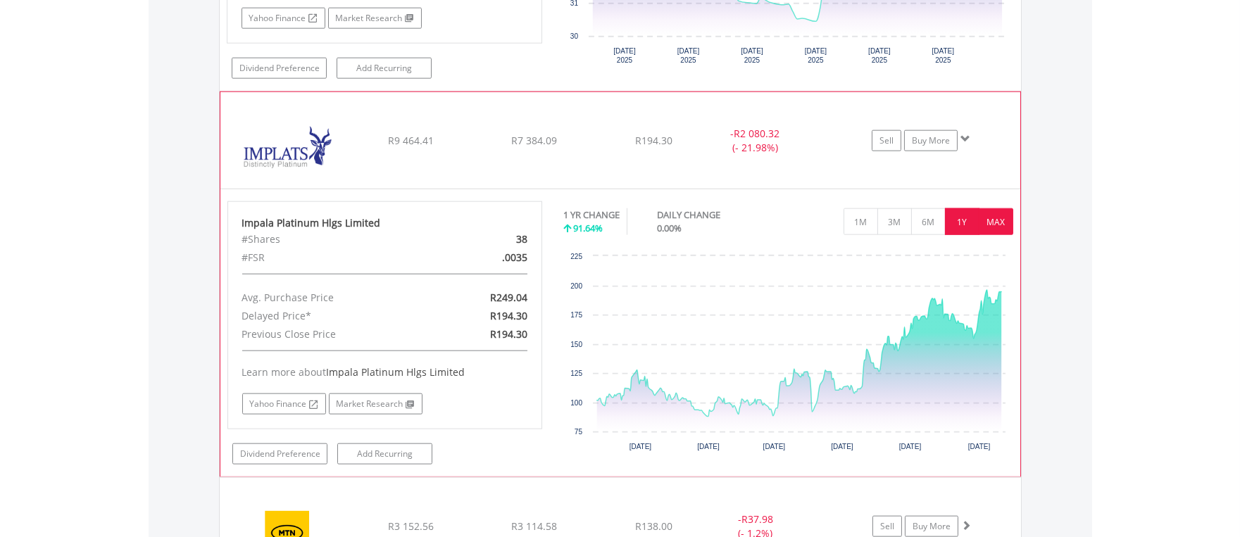
click at [988, 226] on button "MAX" at bounding box center [996, 221] width 35 height 27
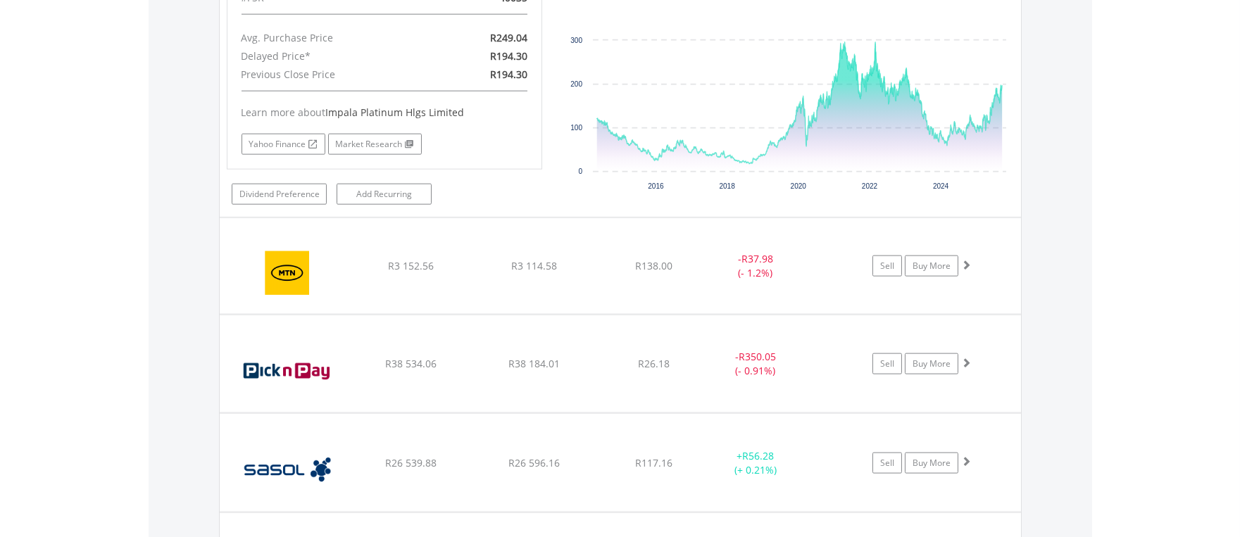
scroll to position [3996, 0]
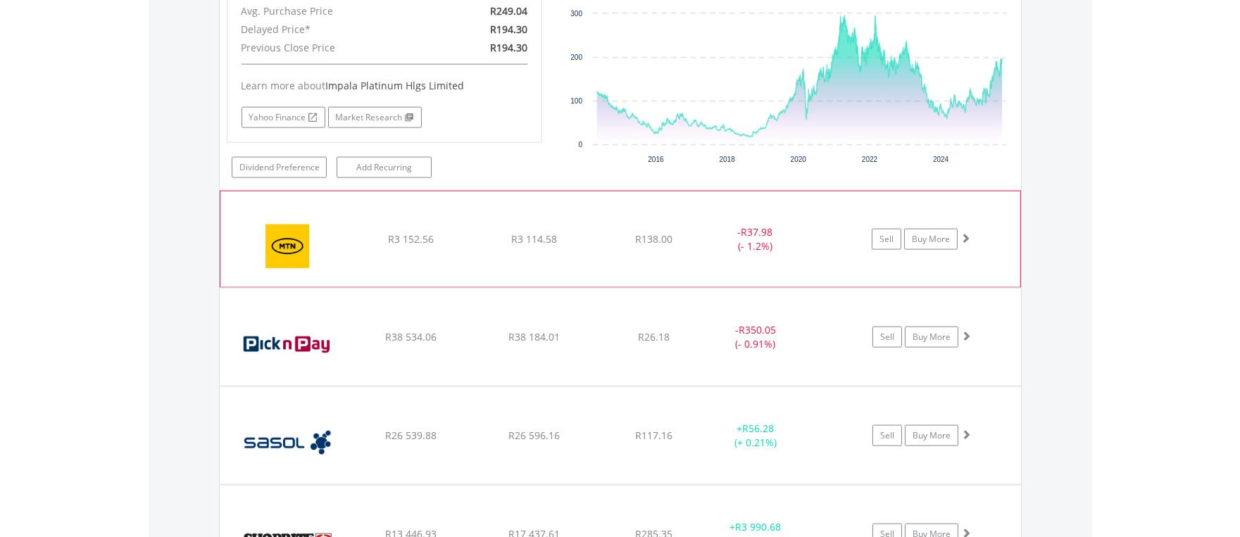
click at [268, 249] on img at bounding box center [287, 246] width 121 height 75
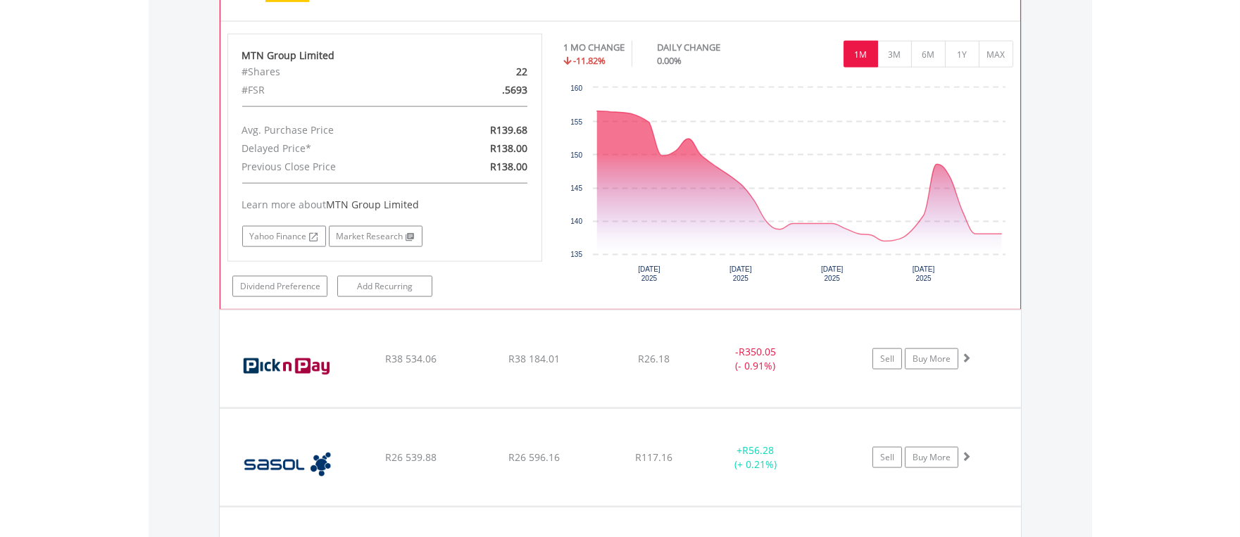
scroll to position [4284, 0]
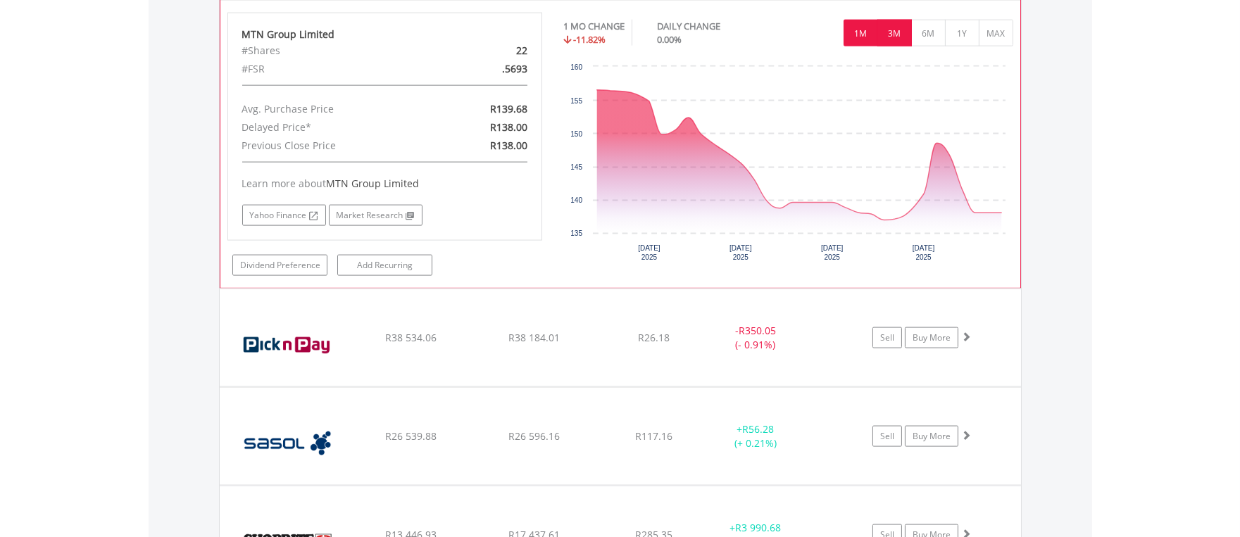
click at [890, 38] on button "3M" at bounding box center [895, 33] width 35 height 27
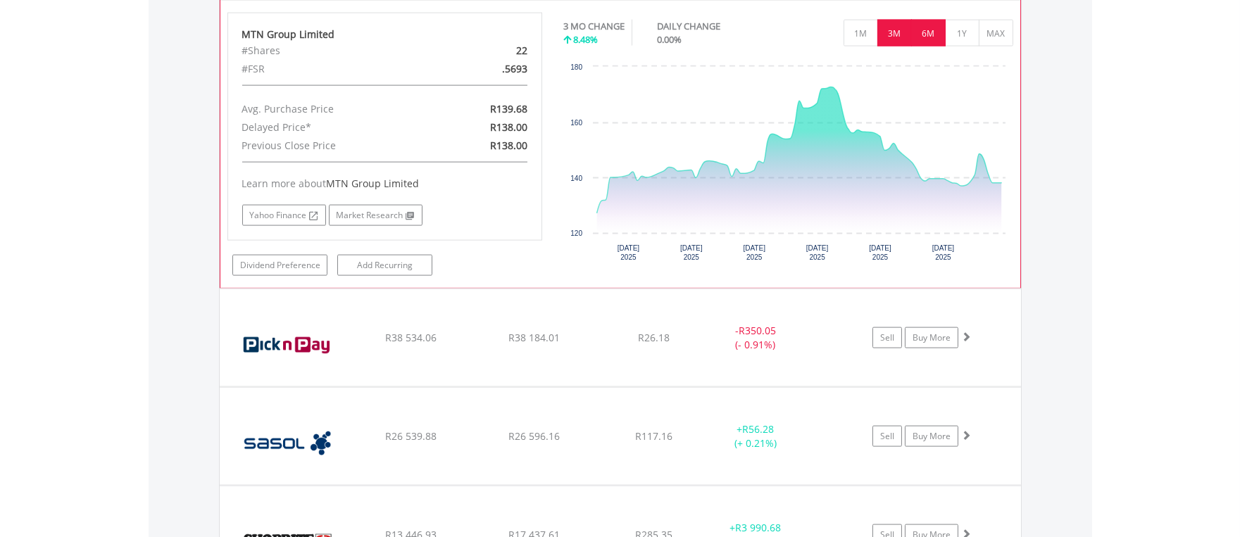
click at [921, 37] on button "6M" at bounding box center [928, 33] width 35 height 27
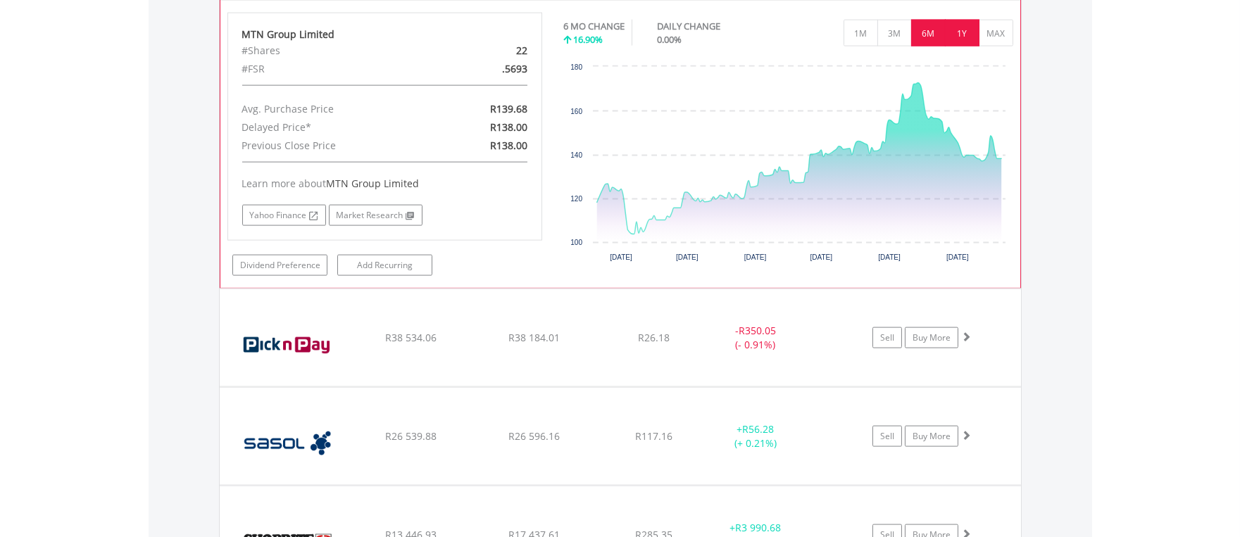
click at [949, 39] on button "1Y" at bounding box center [962, 33] width 35 height 27
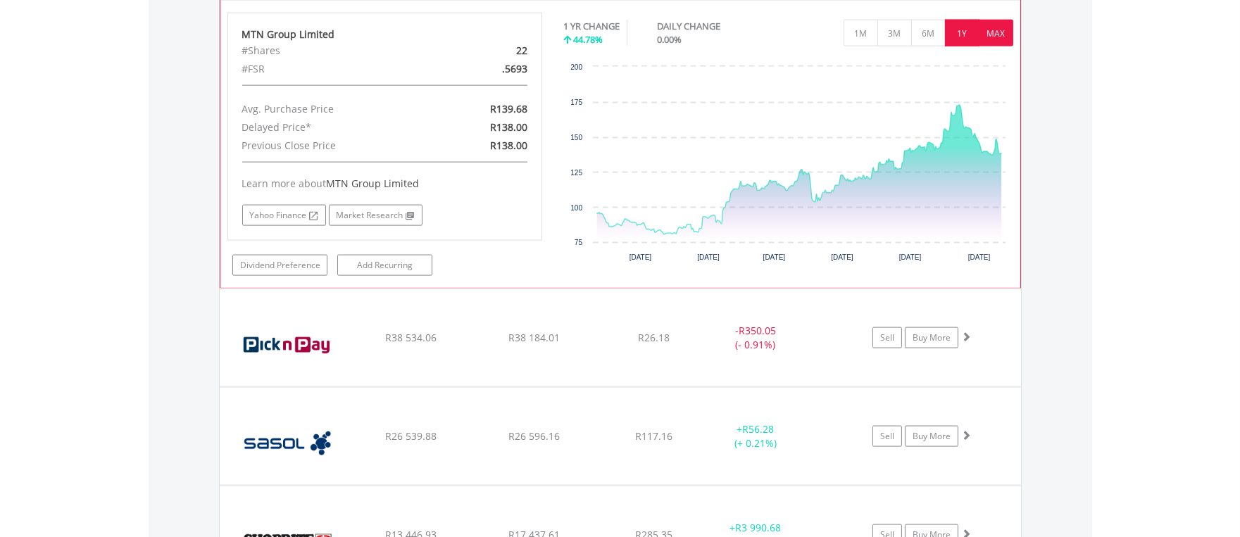
click at [997, 41] on button "MAX" at bounding box center [996, 33] width 35 height 27
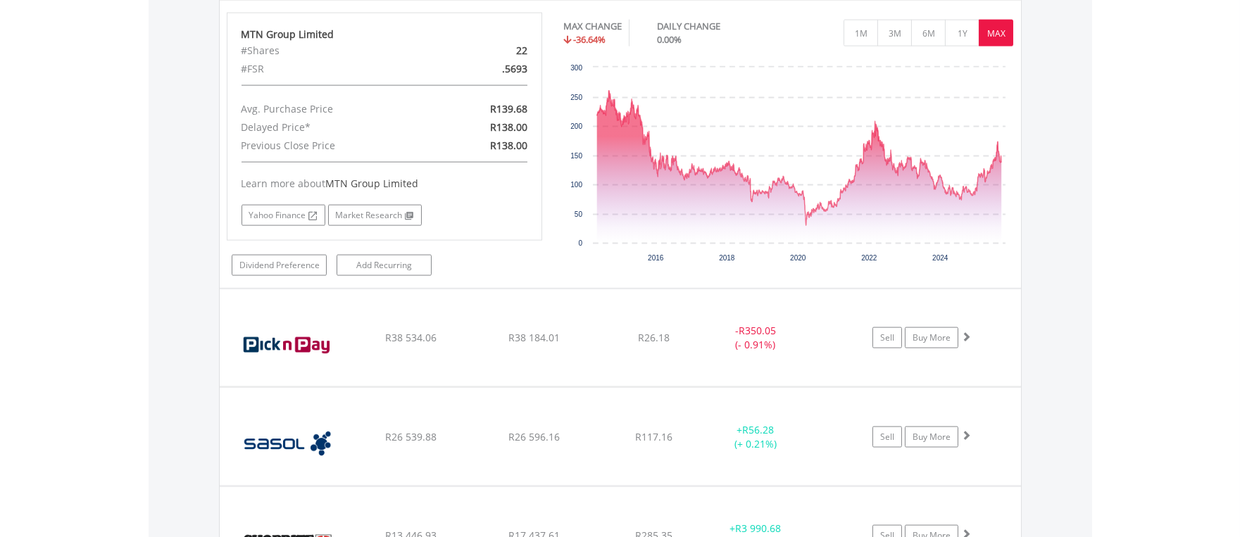
scroll to position [135, 268]
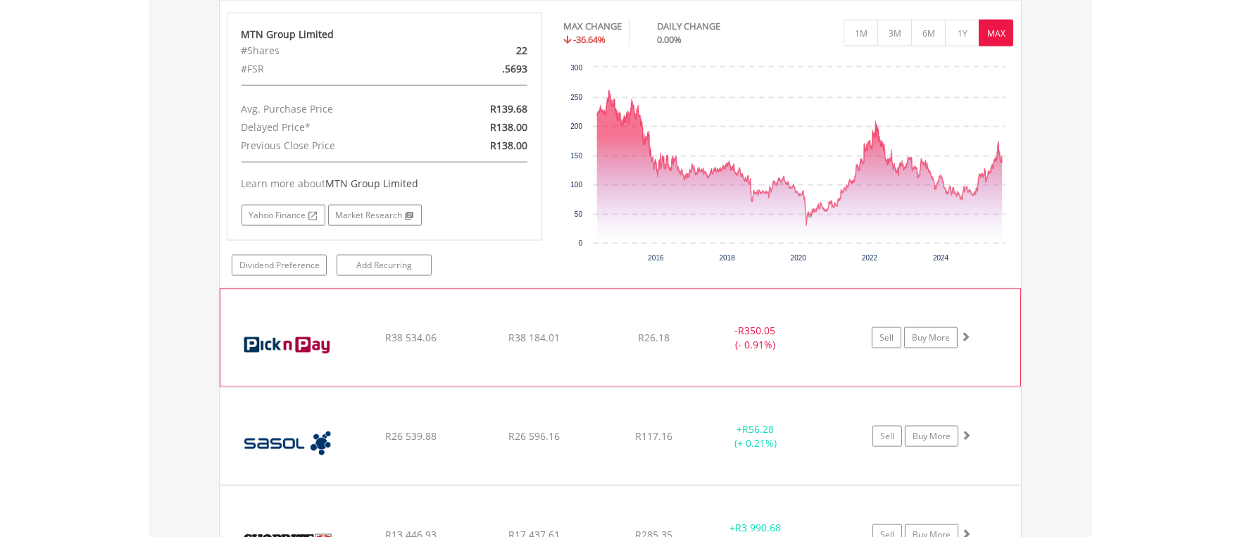
click at [376, 359] on div "﻿ Pick n Pay Stores Limited R38 534.06 R38 184.01 R26.18 - R350.05 (- 0.91%) Se…" at bounding box center [620, 337] width 800 height 97
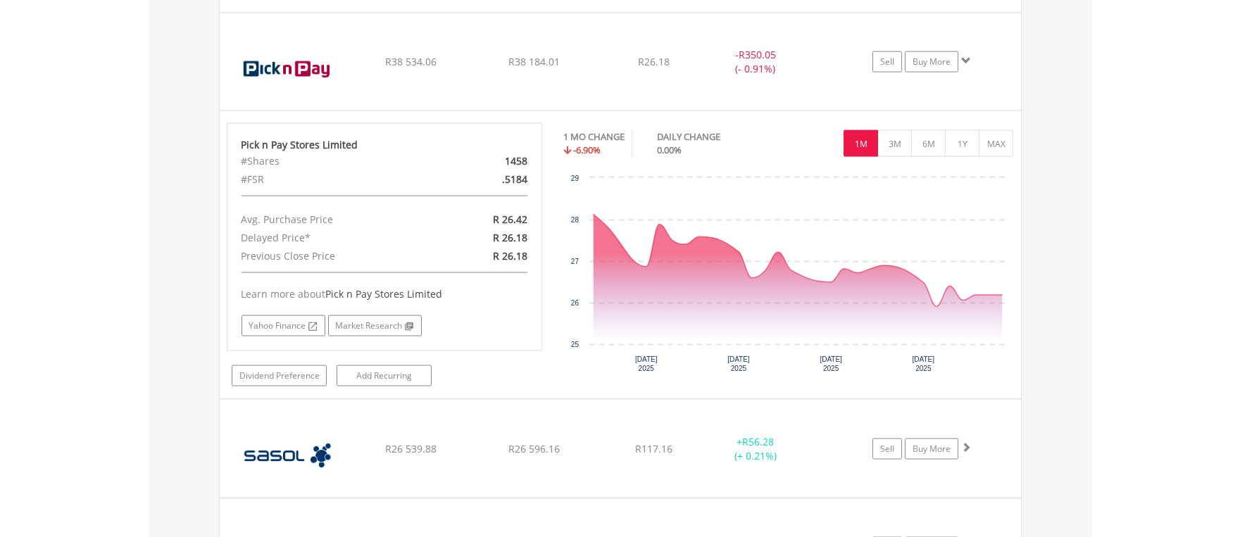
scroll to position [4568, 0]
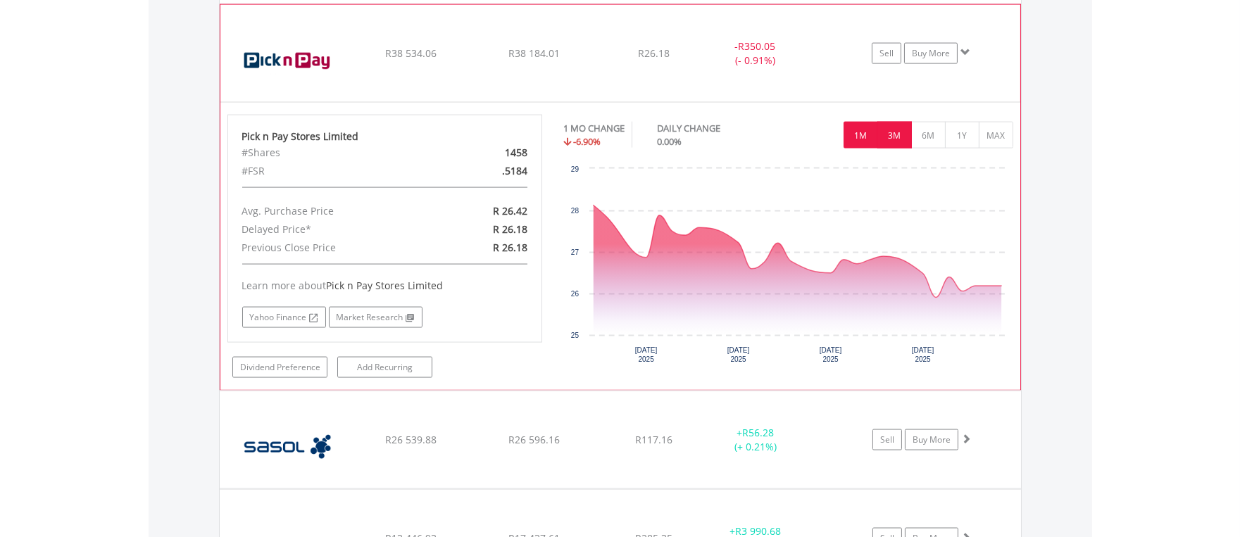
click at [891, 139] on button "3M" at bounding box center [895, 135] width 35 height 27
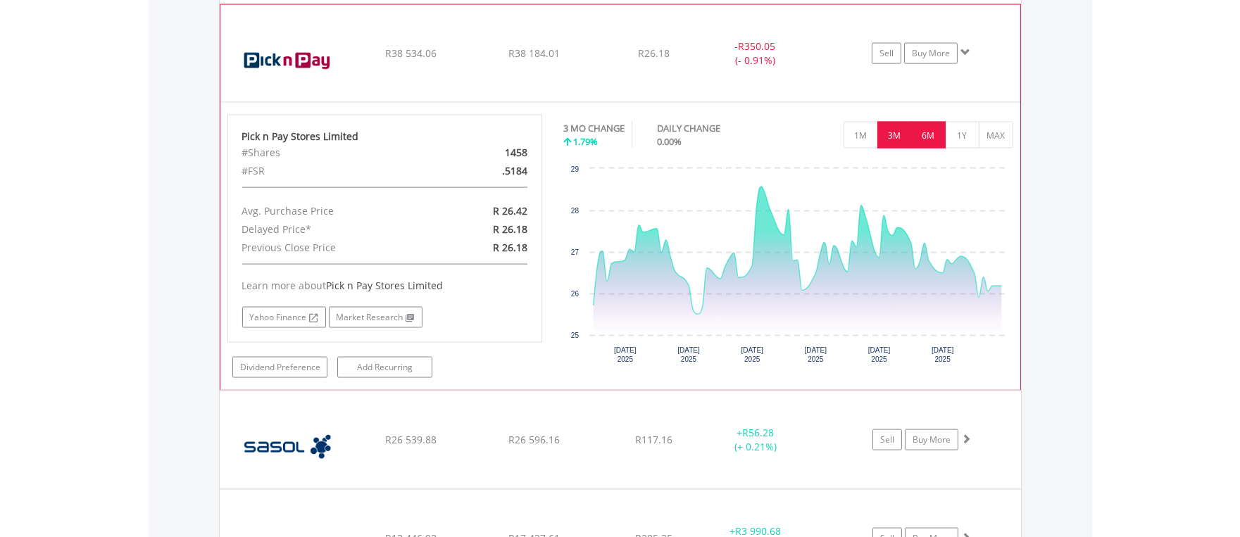
click at [918, 139] on button "6M" at bounding box center [928, 135] width 35 height 27
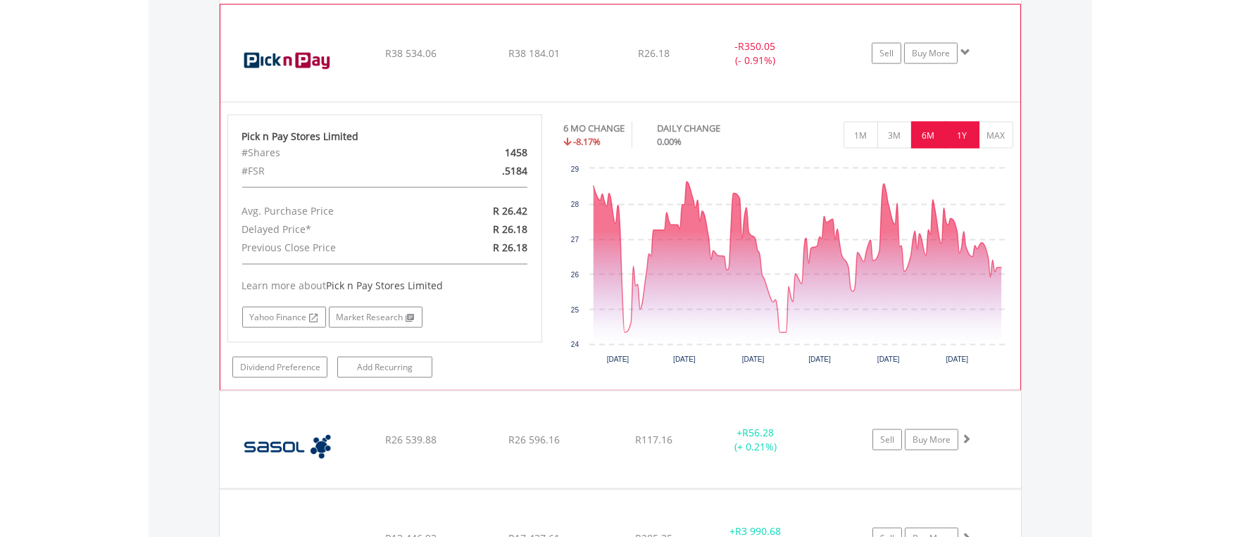
click at [954, 142] on button "1Y" at bounding box center [962, 135] width 35 height 27
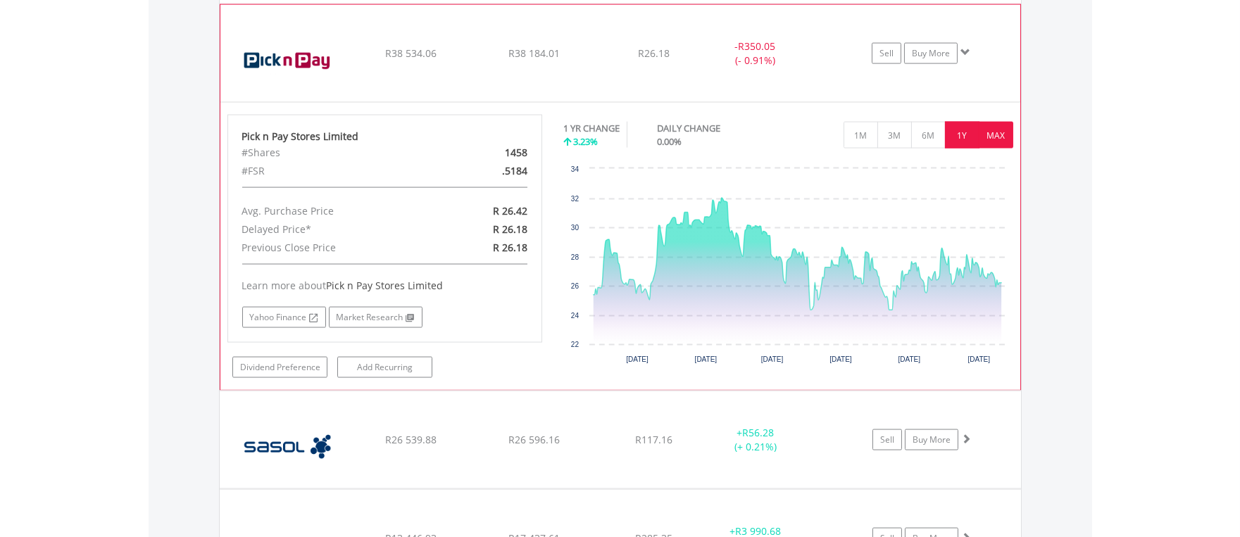
click at [987, 136] on button "MAX" at bounding box center [996, 135] width 35 height 27
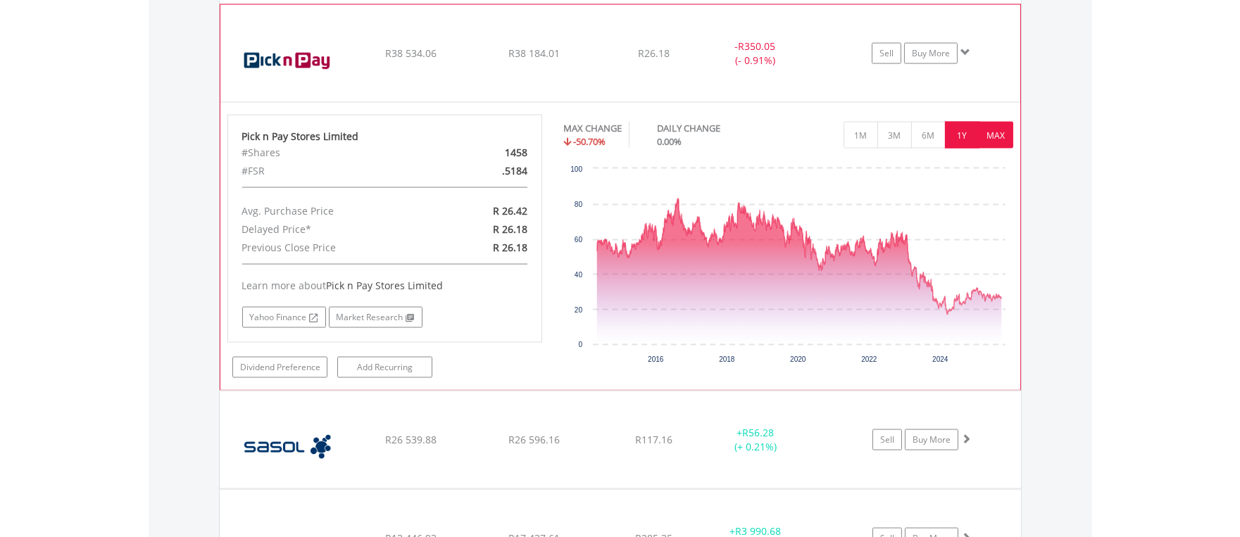
click at [955, 139] on button "1Y" at bounding box center [962, 135] width 35 height 27
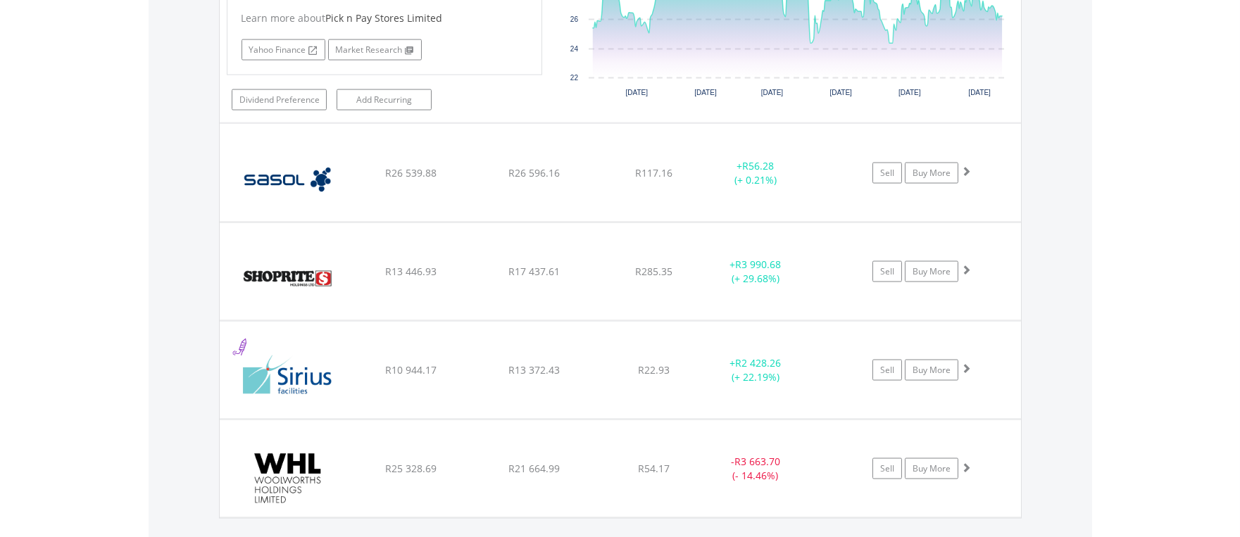
scroll to position [4870, 0]
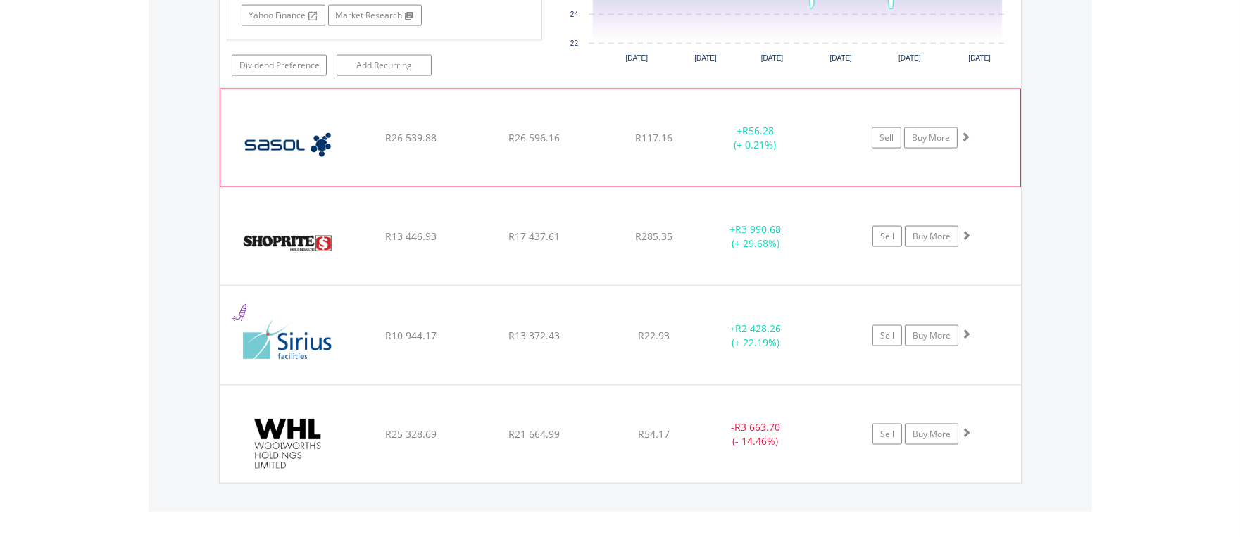
click at [378, 169] on div "﻿ Sasol Limited R26 539.88 R26 596.16 R117.16 + R56.28 (+ 0.21%) Sell Buy More" at bounding box center [620, 137] width 800 height 97
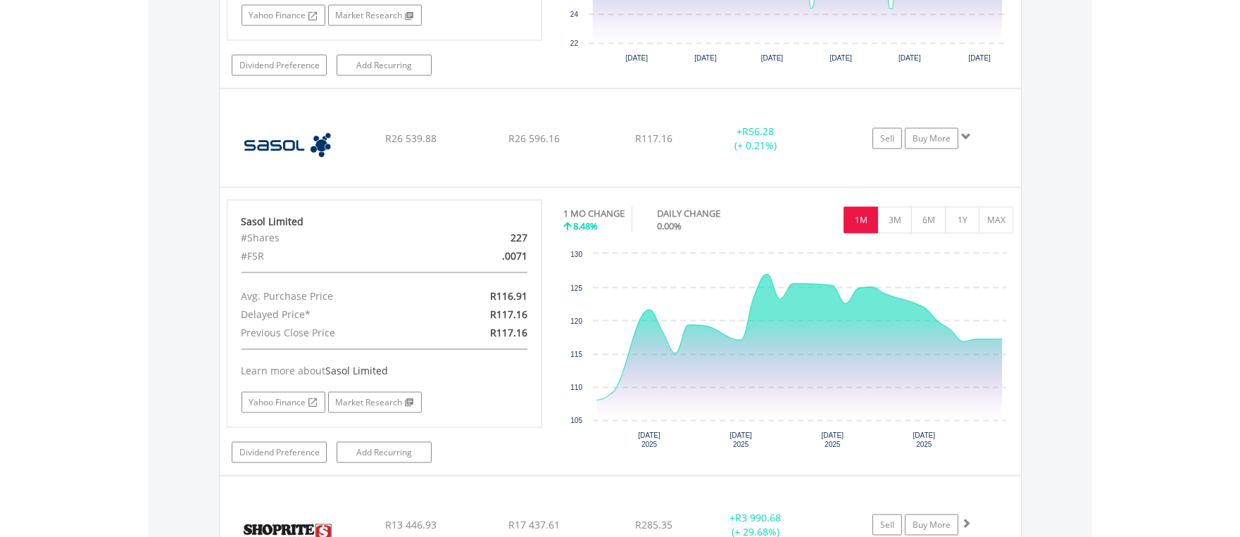
scroll to position [4997, 0]
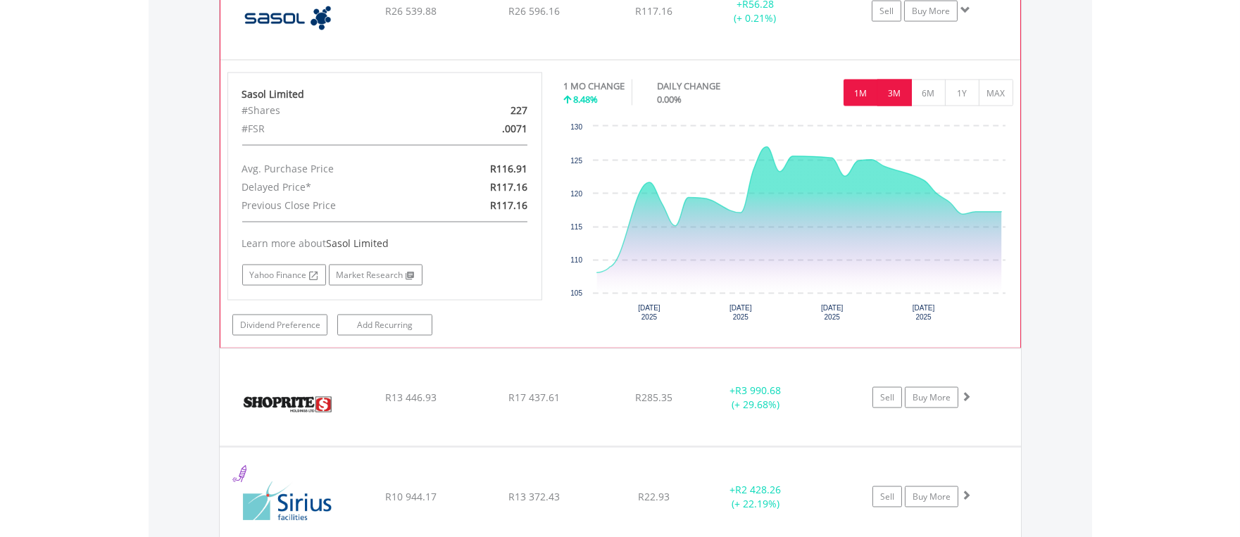
click at [896, 102] on button "3M" at bounding box center [895, 93] width 35 height 27
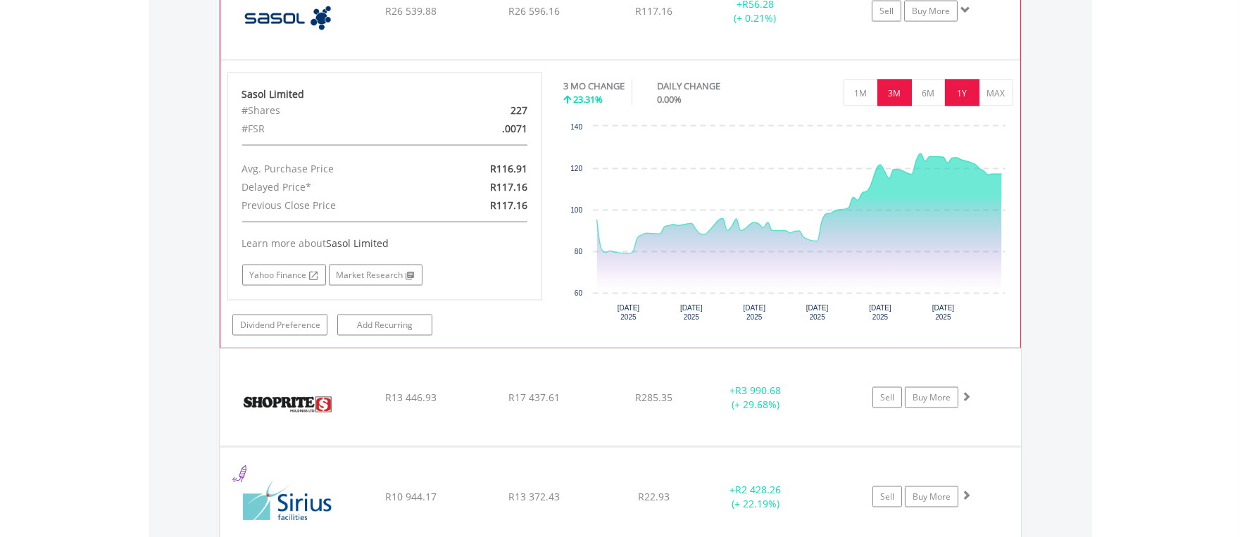
click at [954, 100] on button "1Y" at bounding box center [962, 93] width 35 height 27
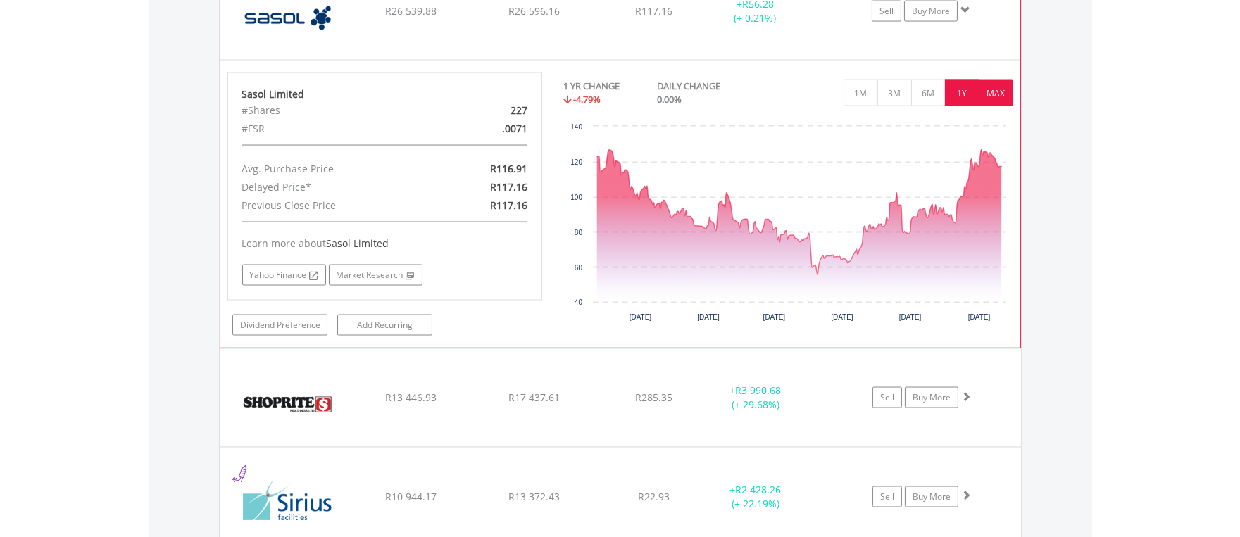
click at [1002, 100] on button "MAX" at bounding box center [996, 93] width 35 height 27
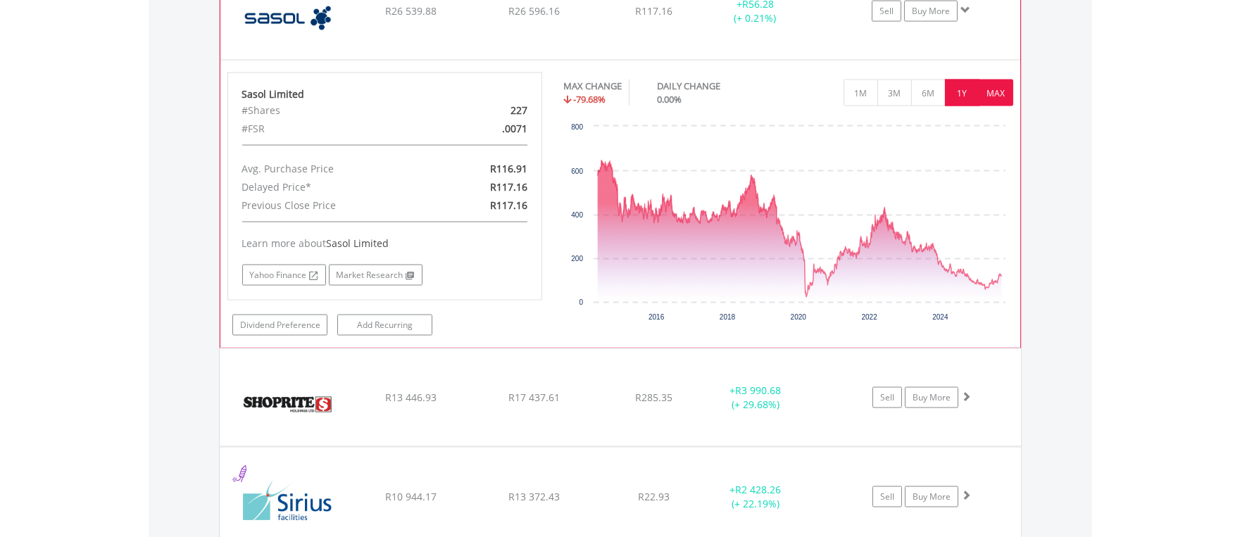
click at [952, 97] on button "1Y" at bounding box center [962, 93] width 35 height 27
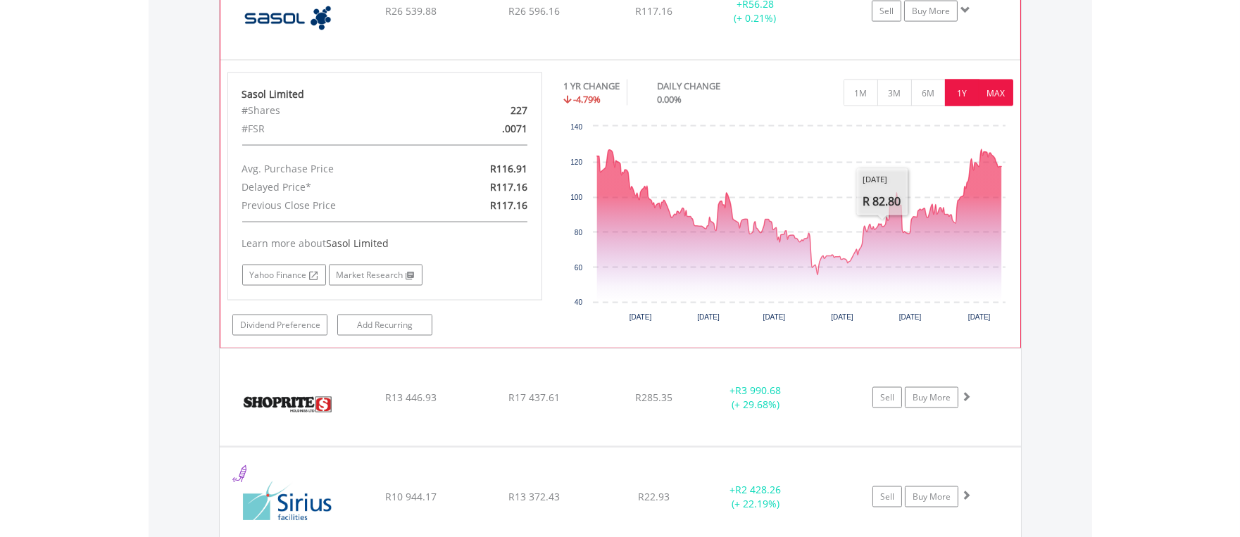
click at [1002, 100] on button "MAX" at bounding box center [996, 93] width 35 height 27
